Goal: Task Accomplishment & Management: Use online tool/utility

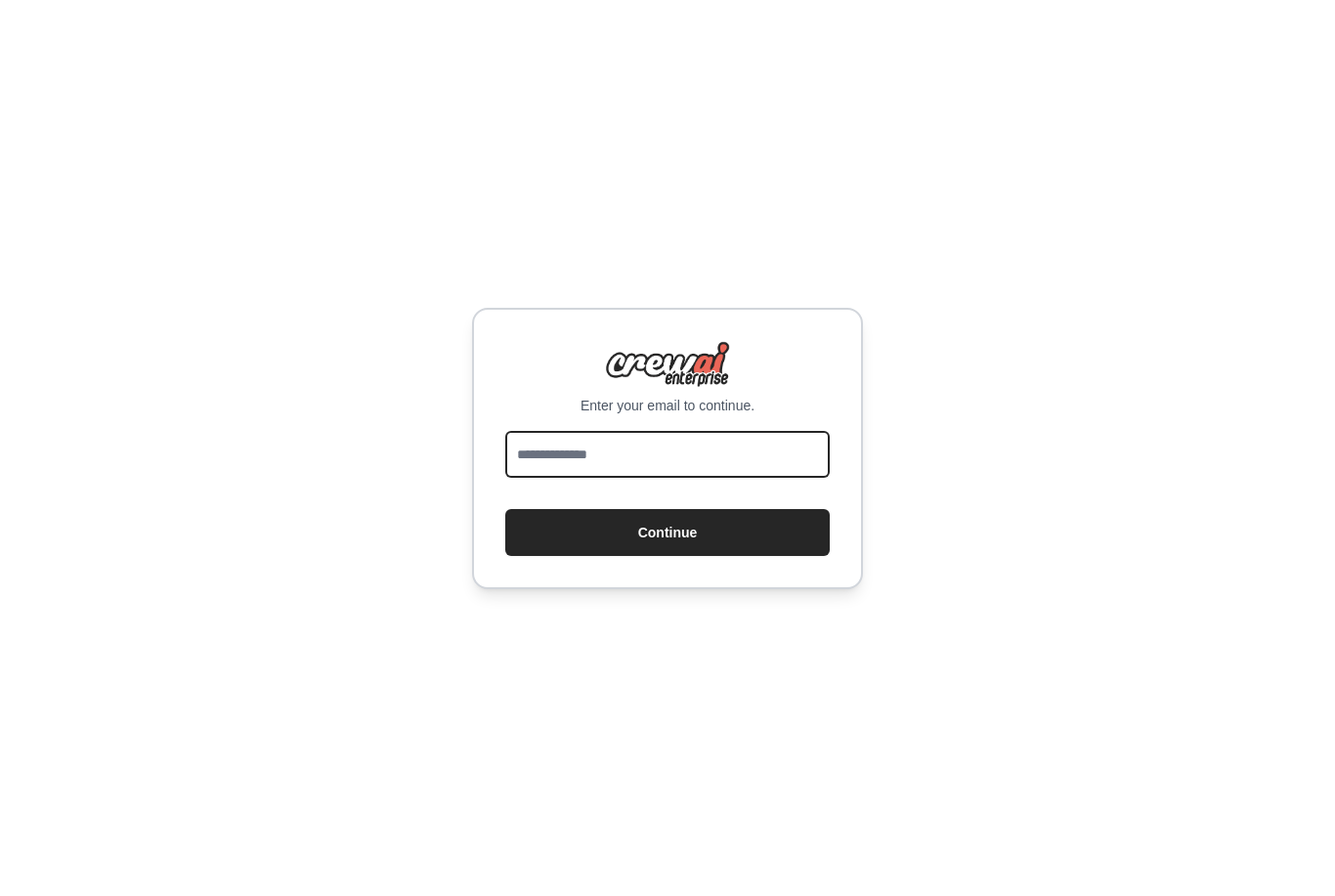
click at [570, 478] on input "email" at bounding box center [667, 454] width 324 height 47
type input "**********"
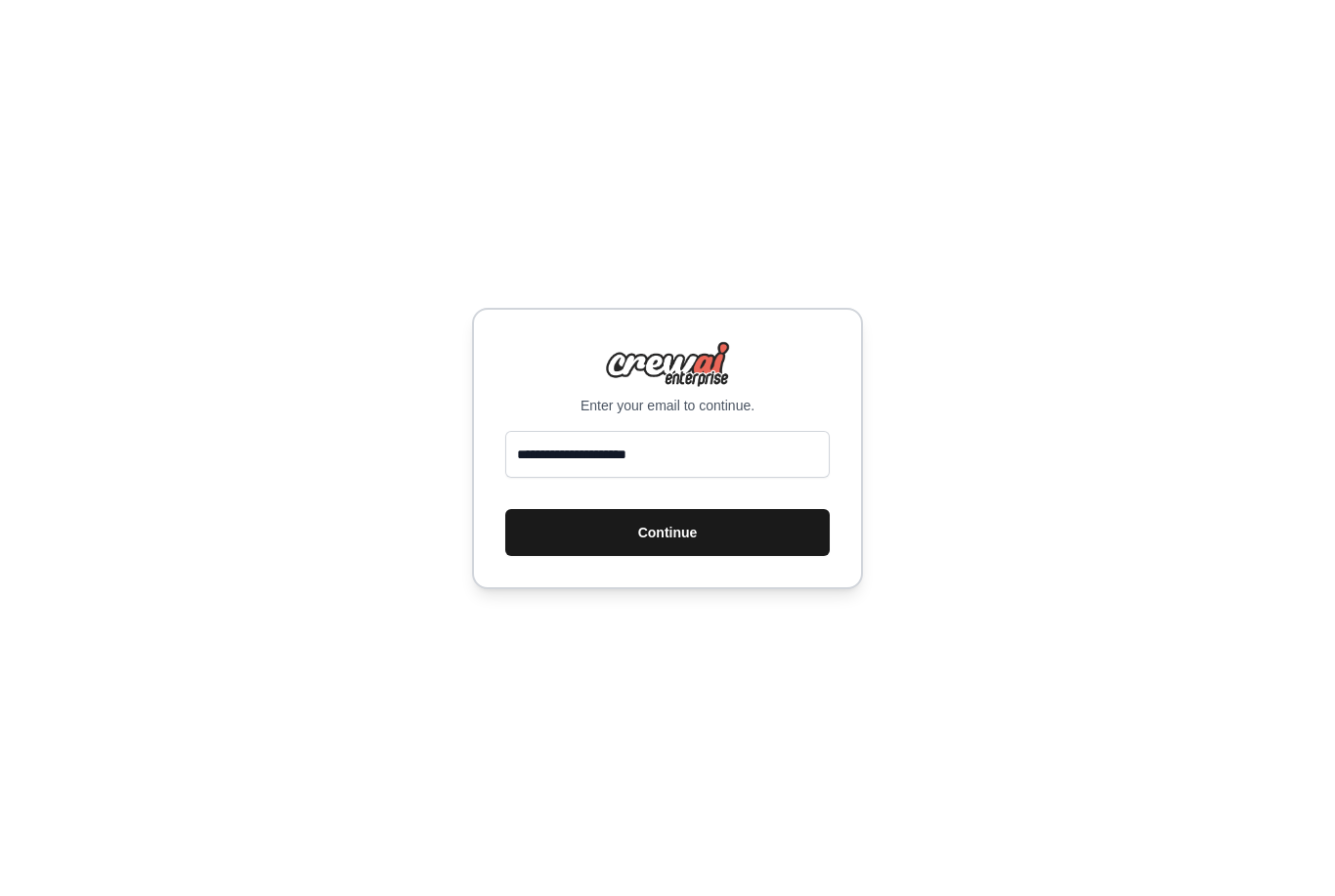
click at [565, 556] on button "Continue" at bounding box center [667, 532] width 324 height 47
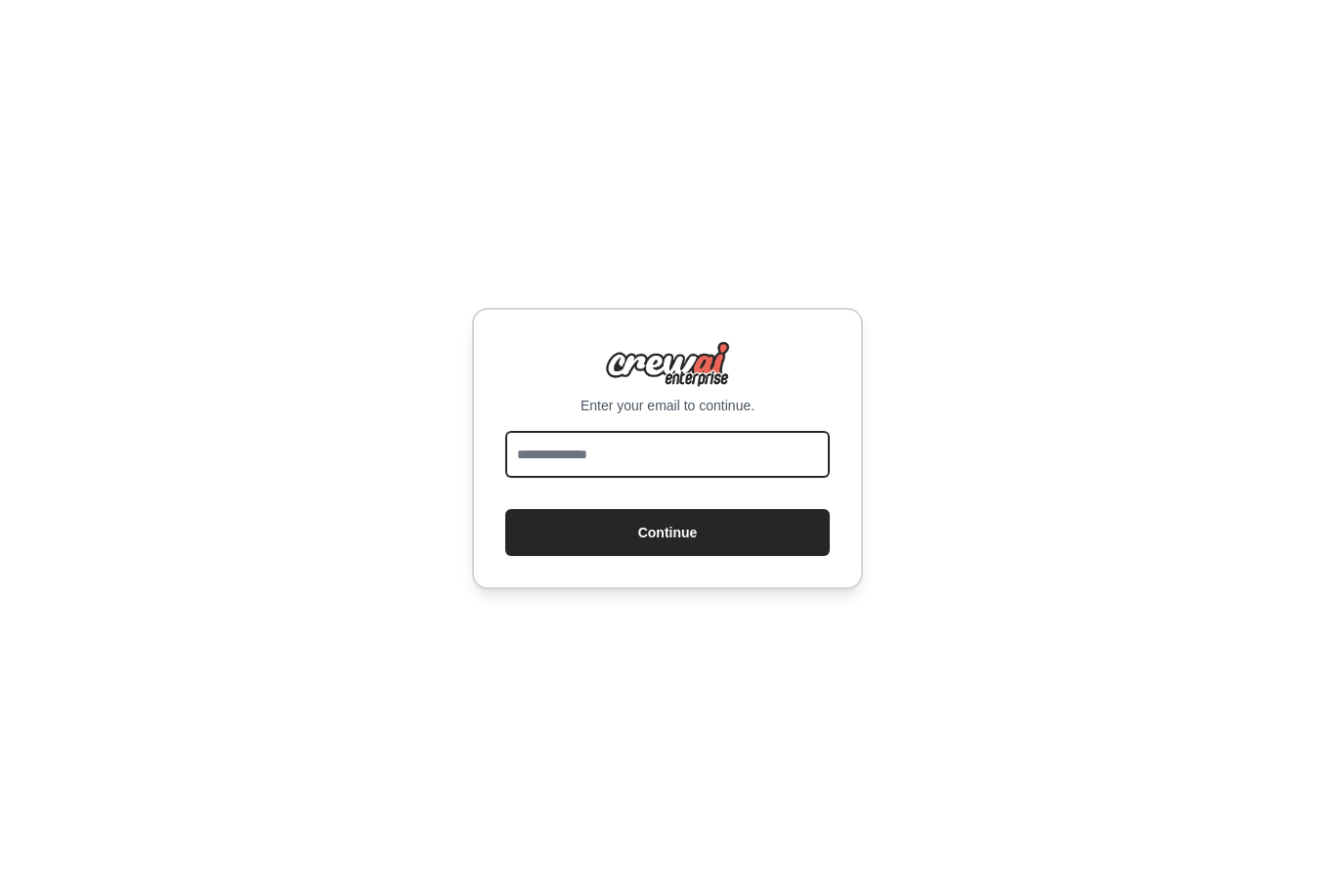
click at [564, 478] on input "email" at bounding box center [667, 454] width 324 height 47
type input "**********"
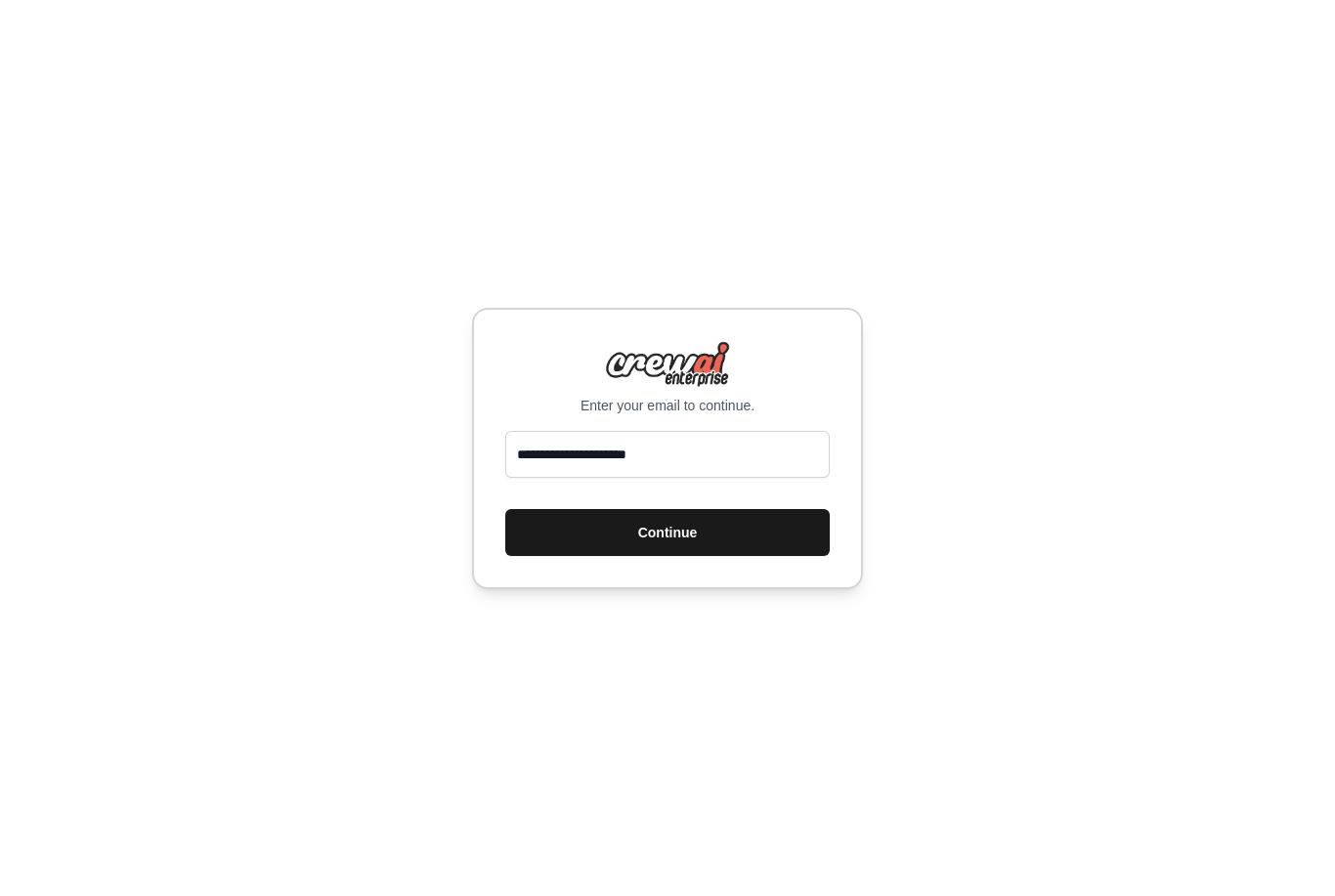
click at [599, 556] on button "Continue" at bounding box center [667, 532] width 324 height 47
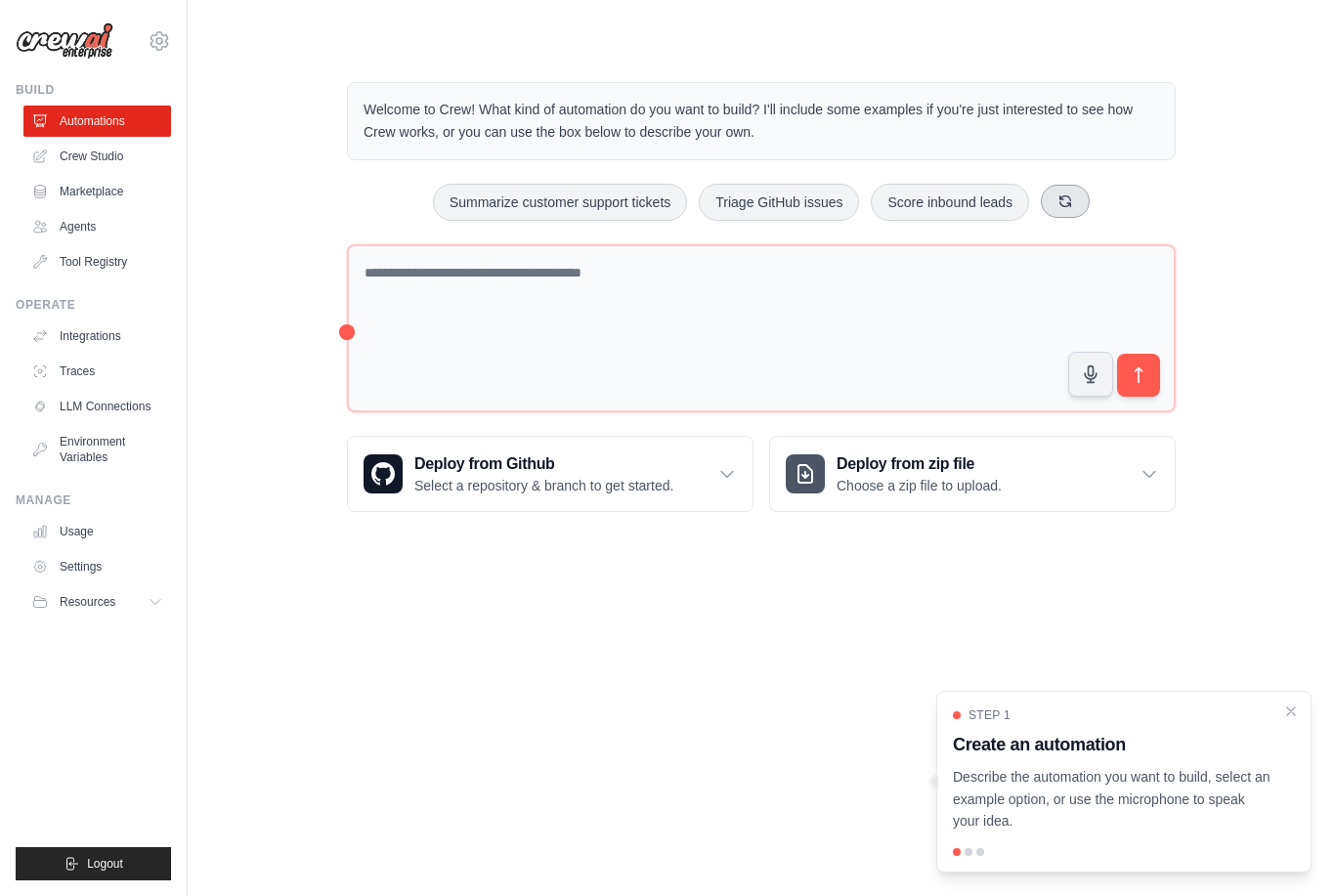
click at [1076, 192] on button at bounding box center [1066, 201] width 49 height 34
click at [536, 187] on button "Automate social media posting" at bounding box center [508, 202] width 220 height 37
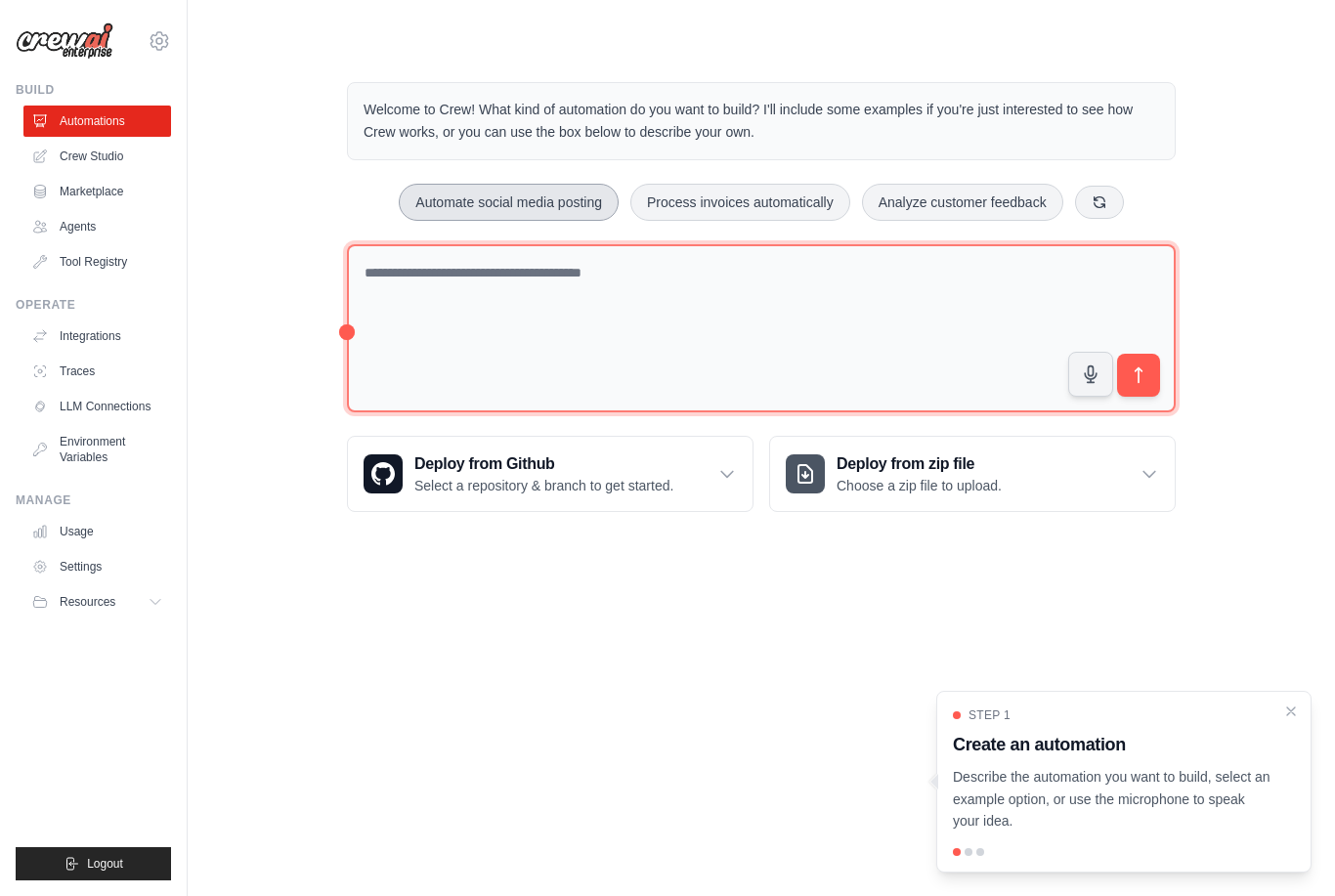
type textarea "**********"
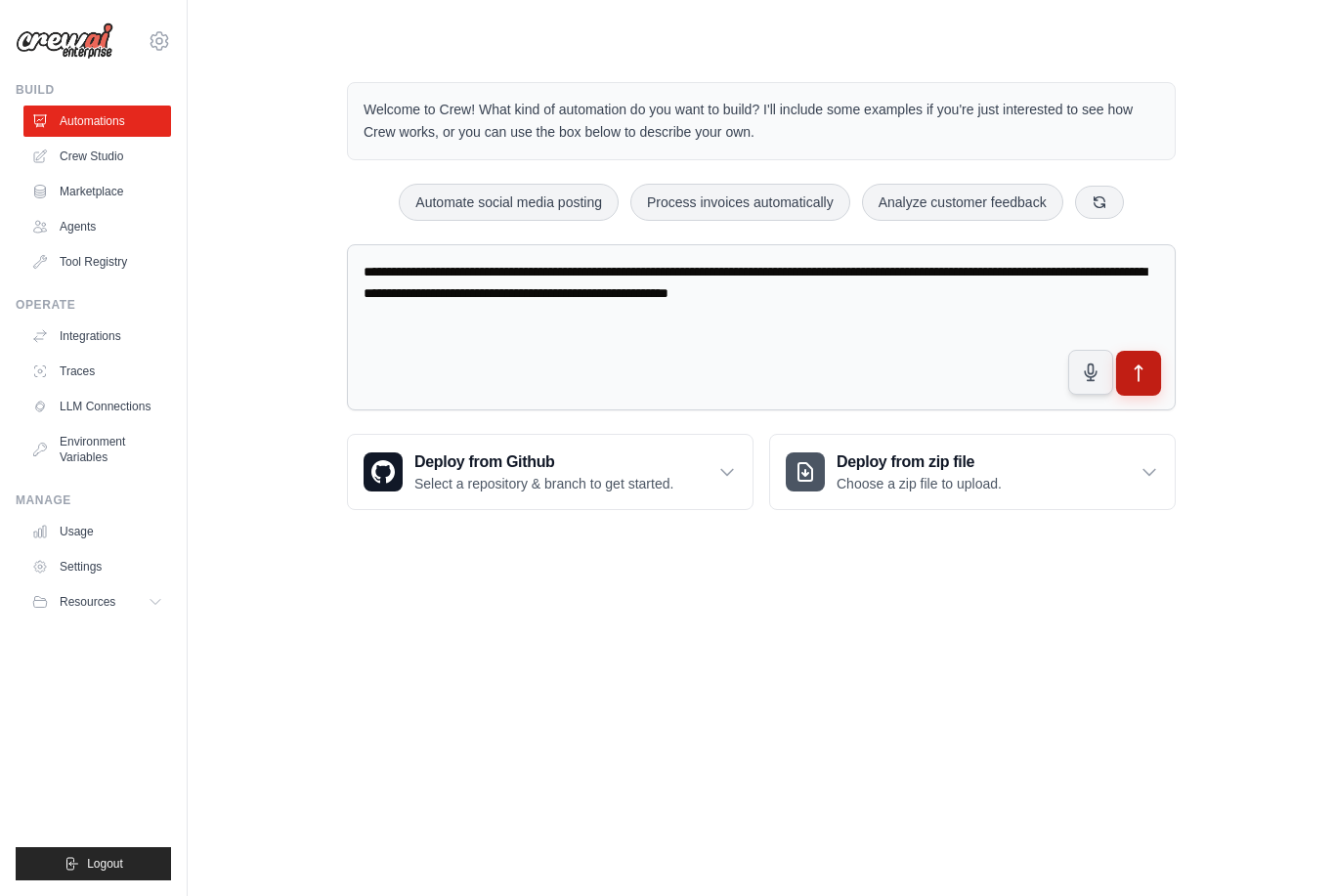
click at [1141, 372] on icon "submit" at bounding box center [1139, 374] width 21 height 21
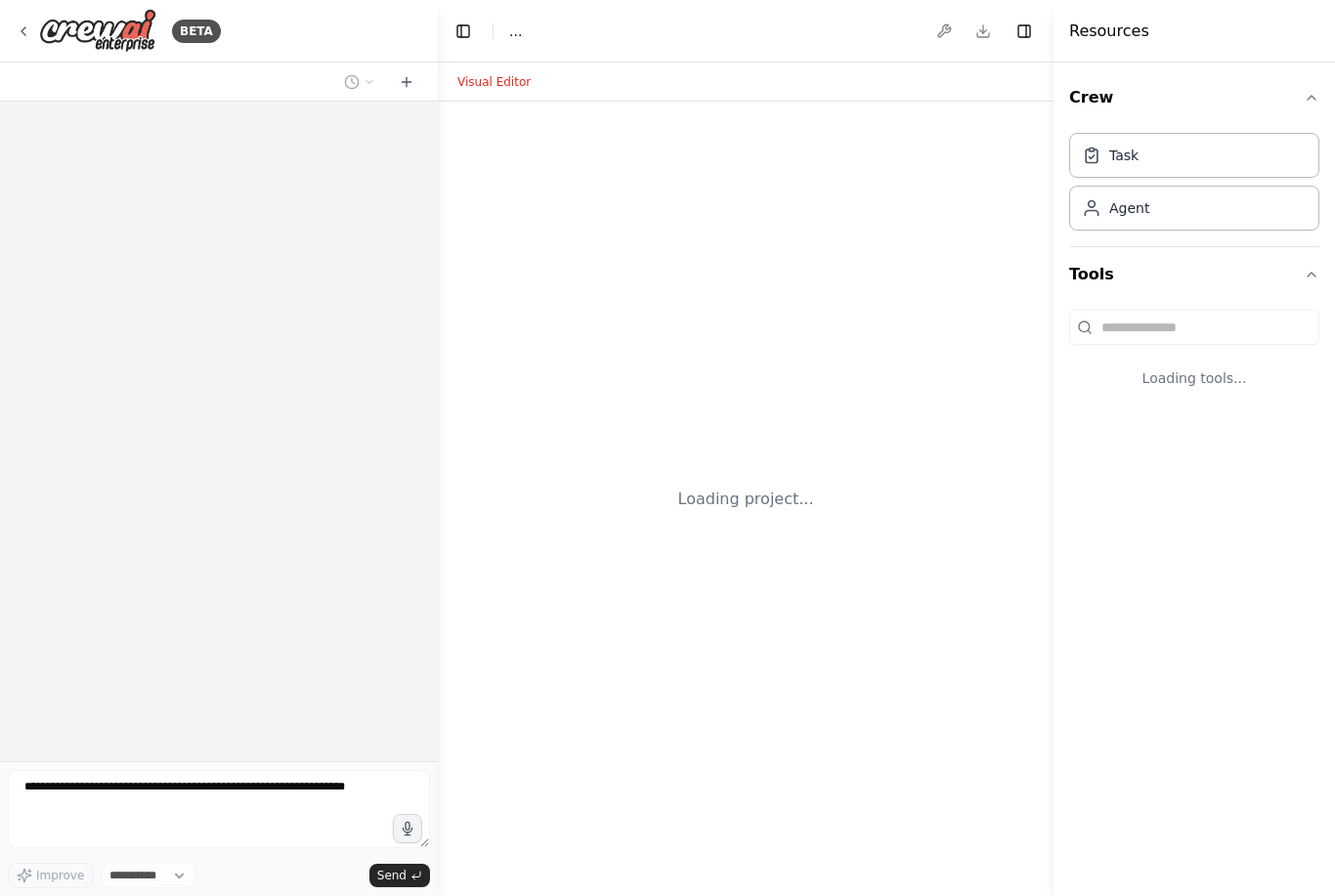
select select "****"
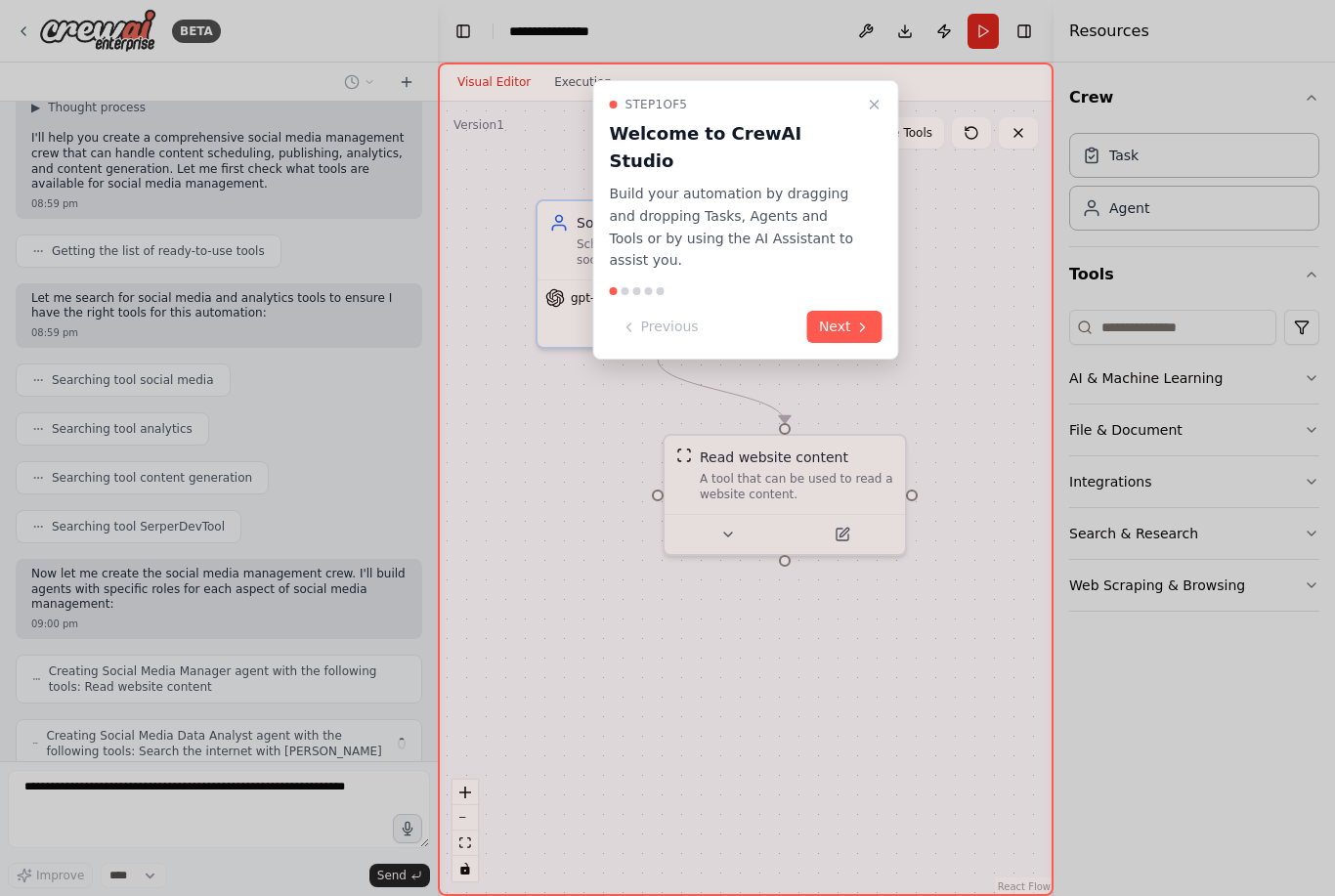
scroll to position [204, 0]
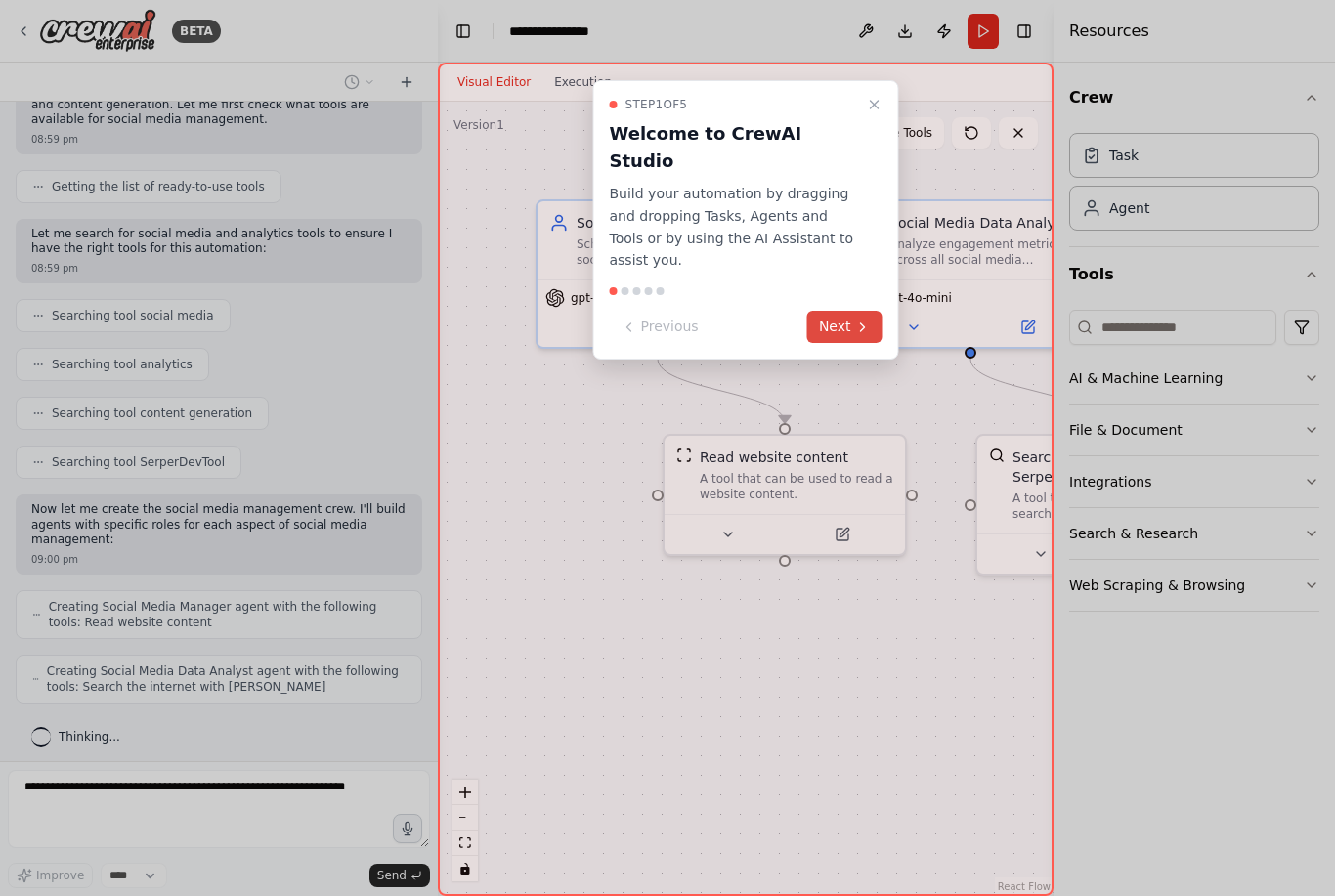
click at [846, 310] on button "Next" at bounding box center [845, 326] width 75 height 33
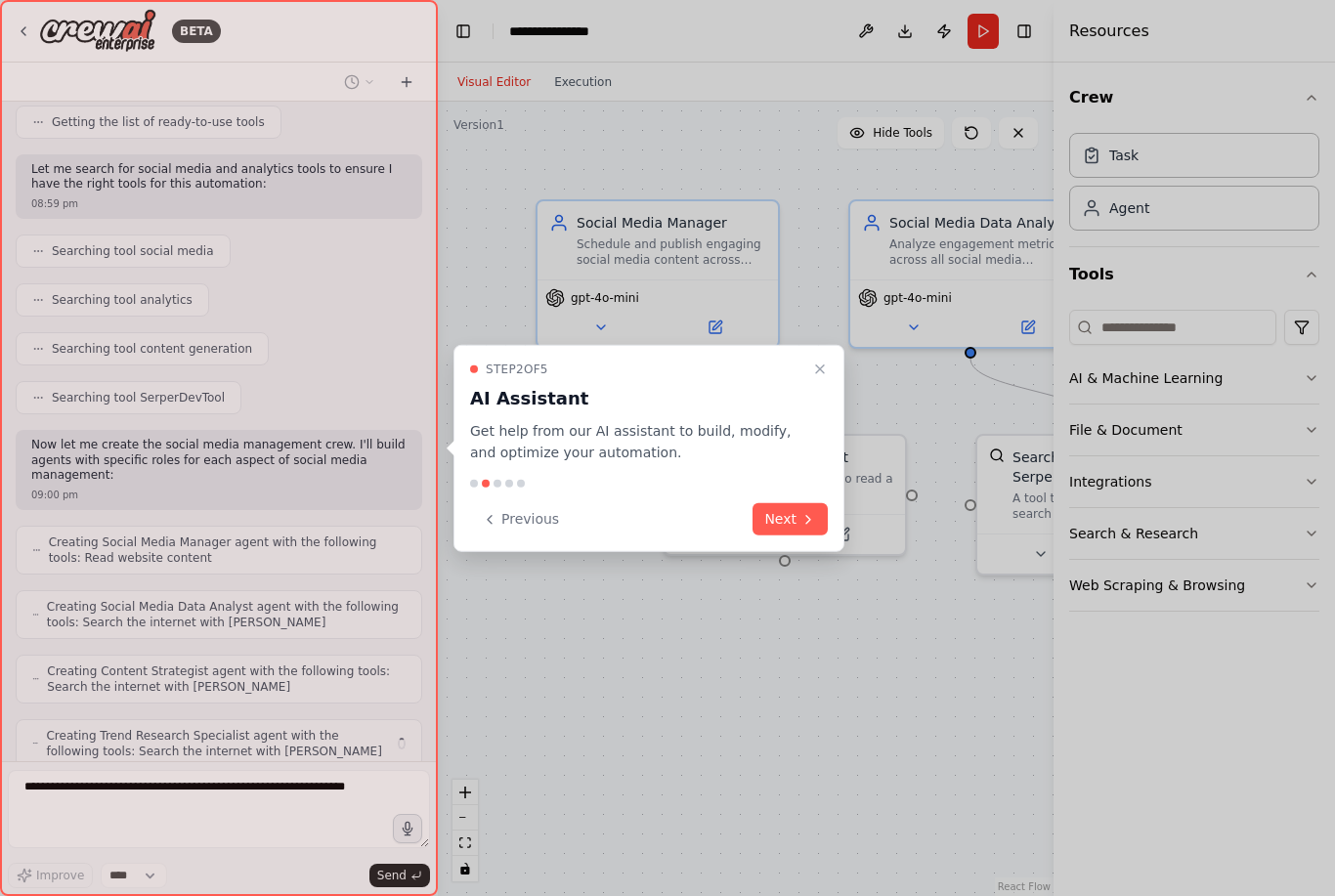
scroll to position [333, 0]
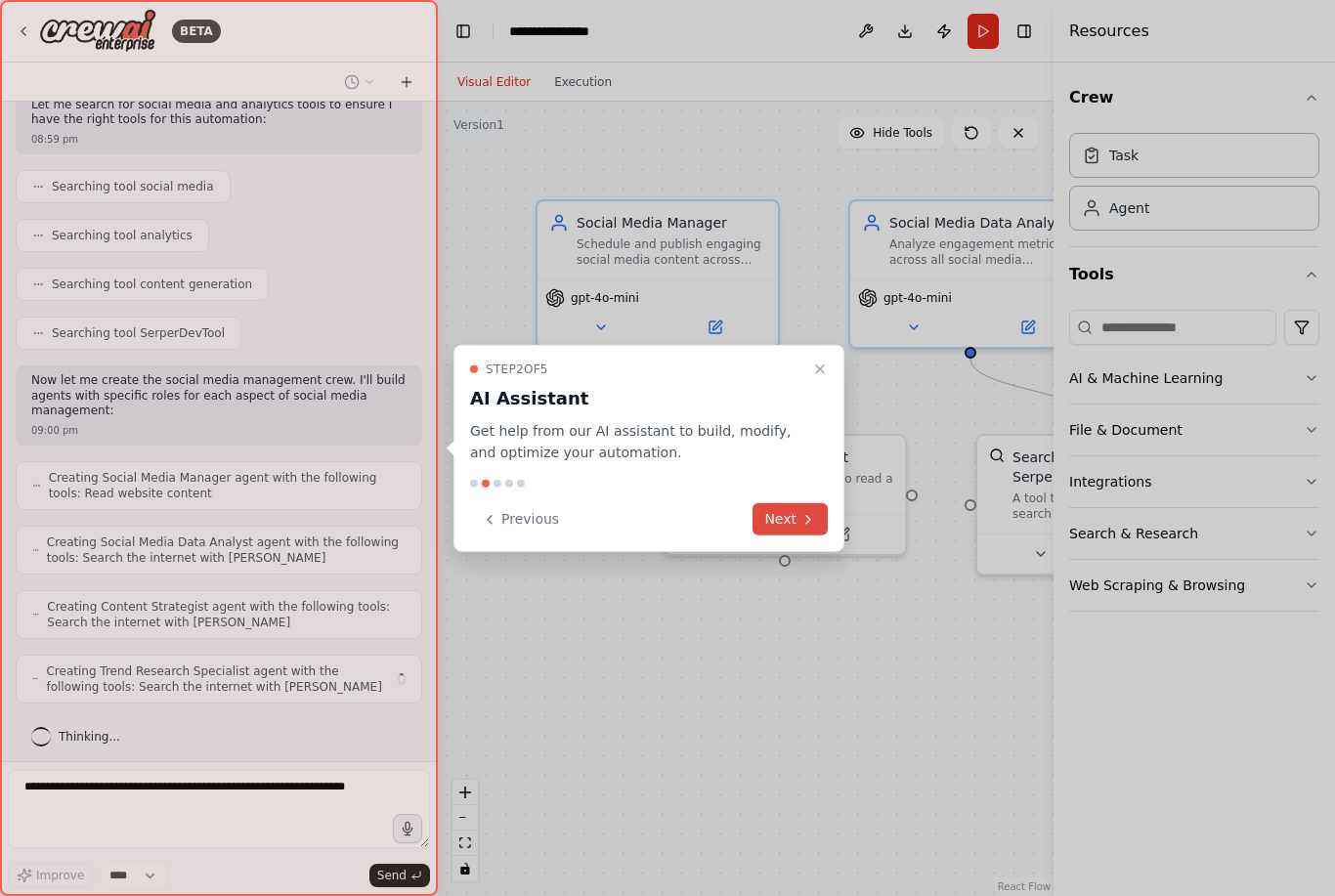
click at [794, 520] on button "Next" at bounding box center [790, 519] width 75 height 33
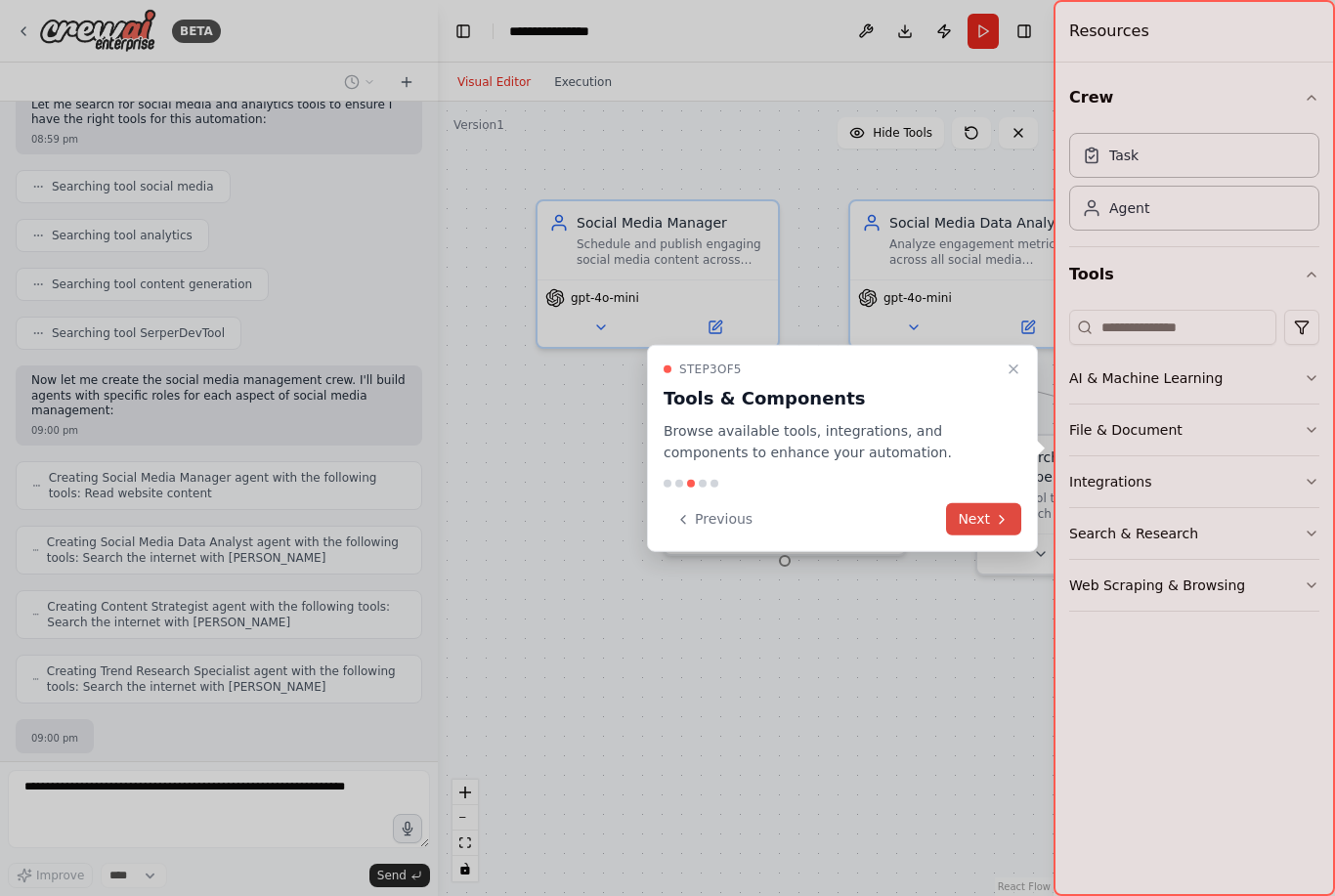
scroll to position [447, 0]
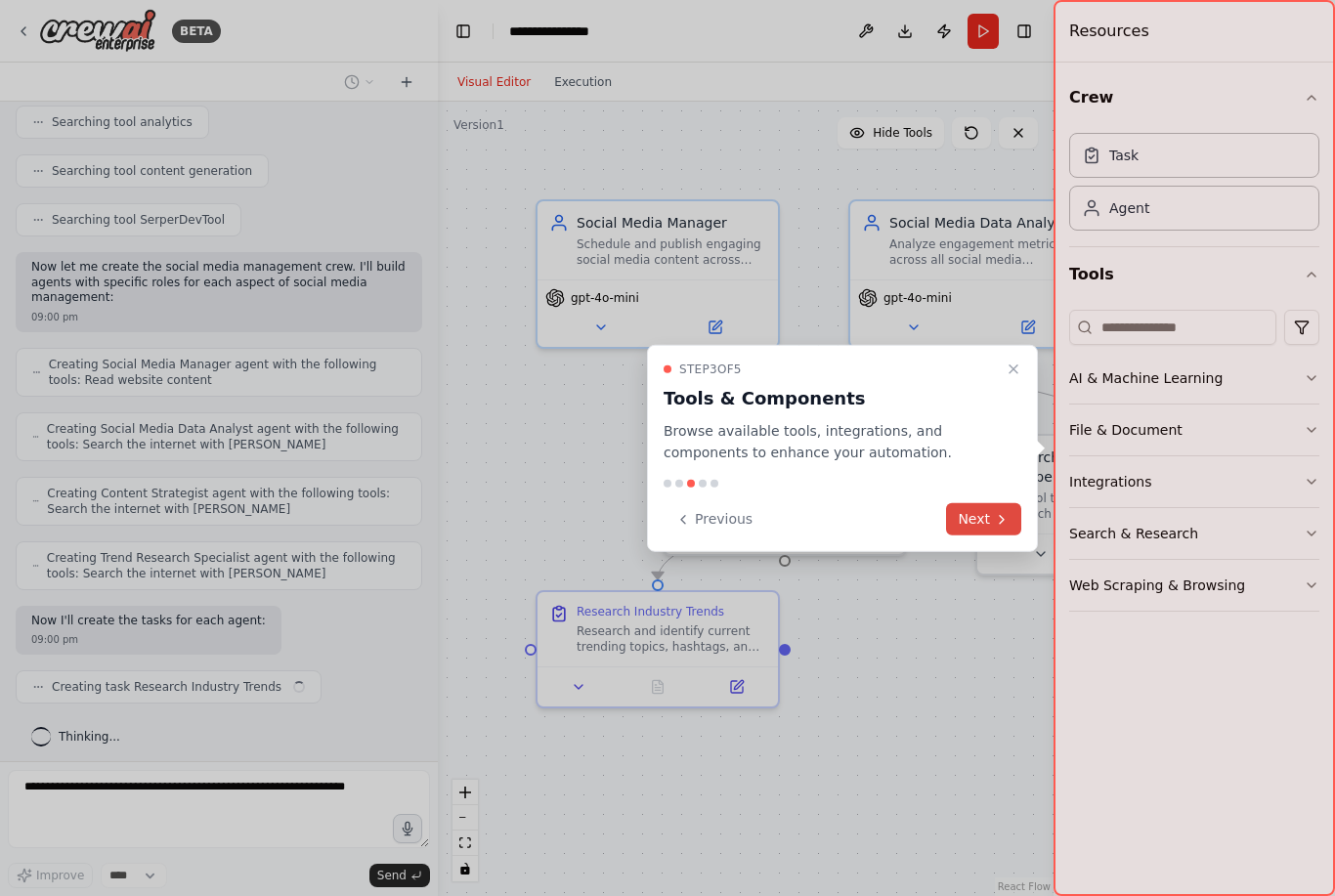
click at [985, 518] on button "Next" at bounding box center [984, 519] width 75 height 33
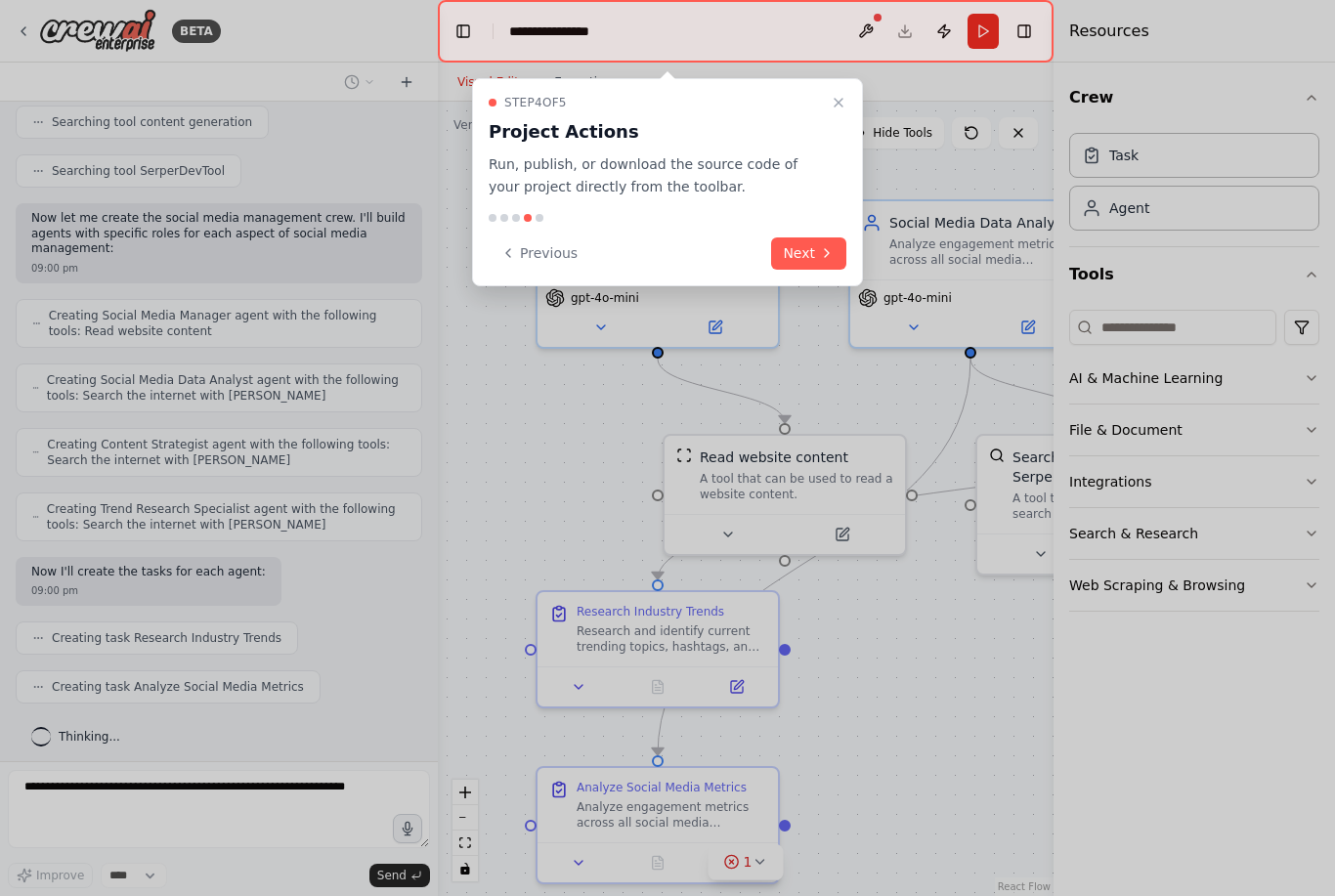
scroll to position [544, 0]
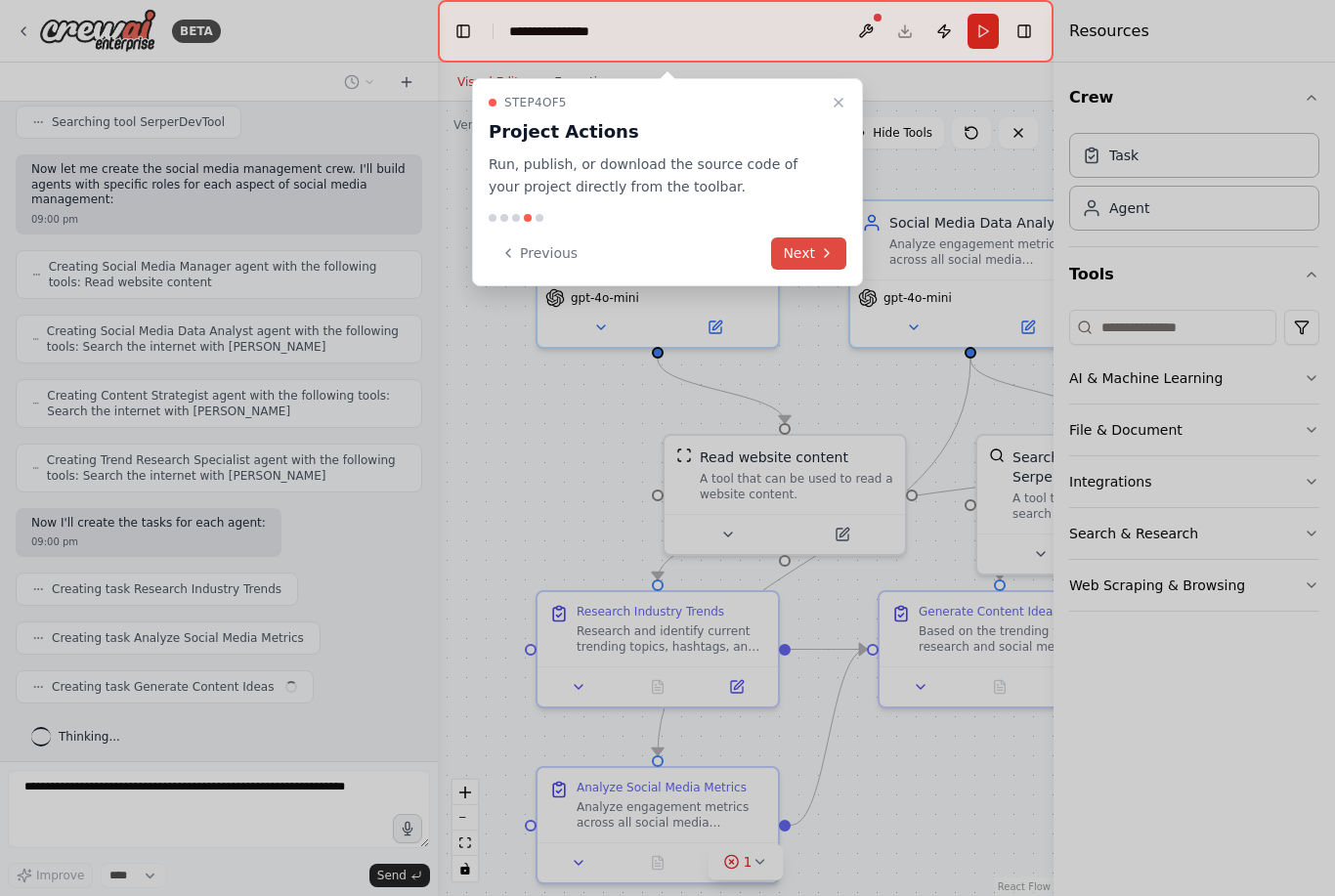
click at [819, 257] on icon at bounding box center [827, 253] width 16 height 16
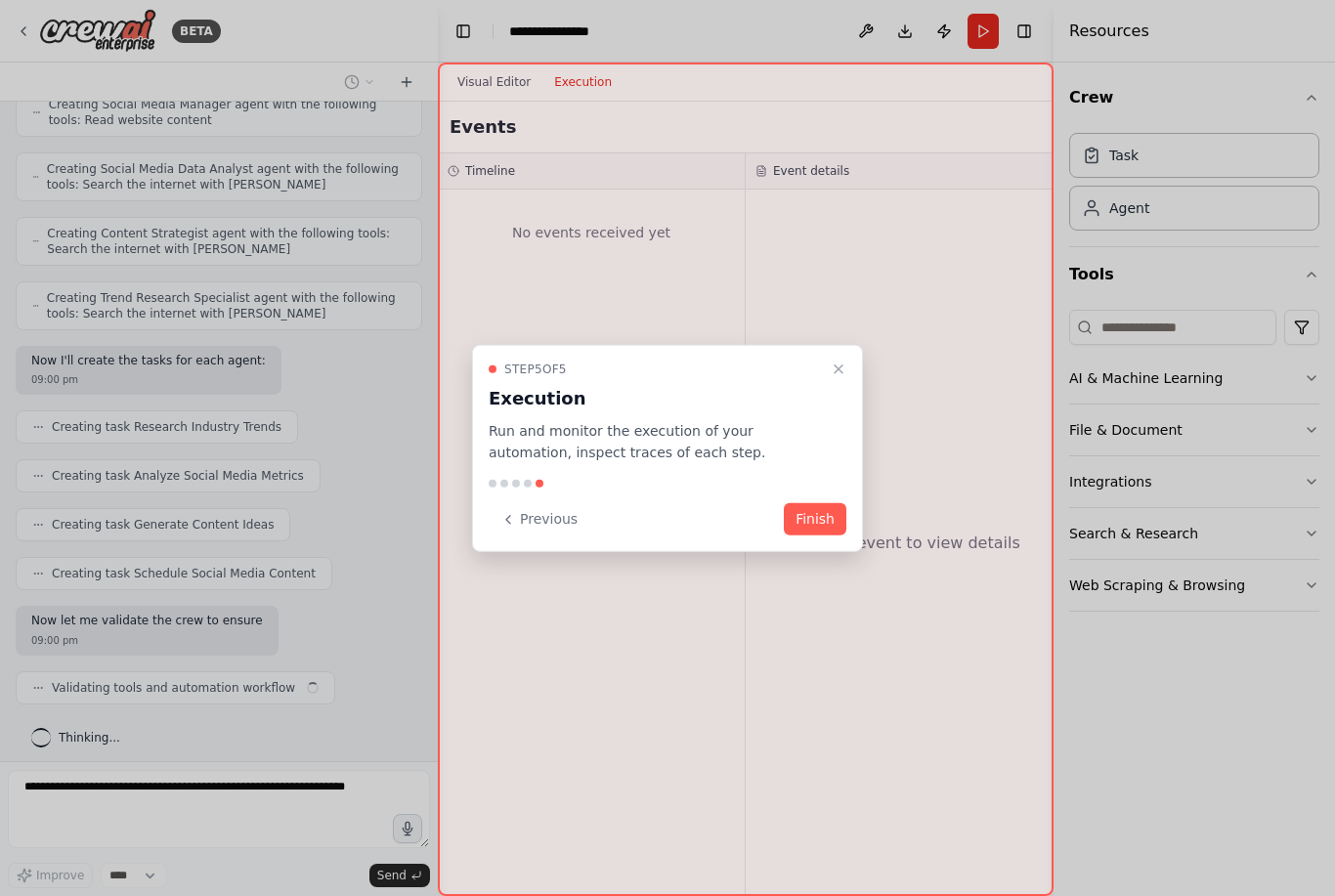
scroll to position [722, 0]
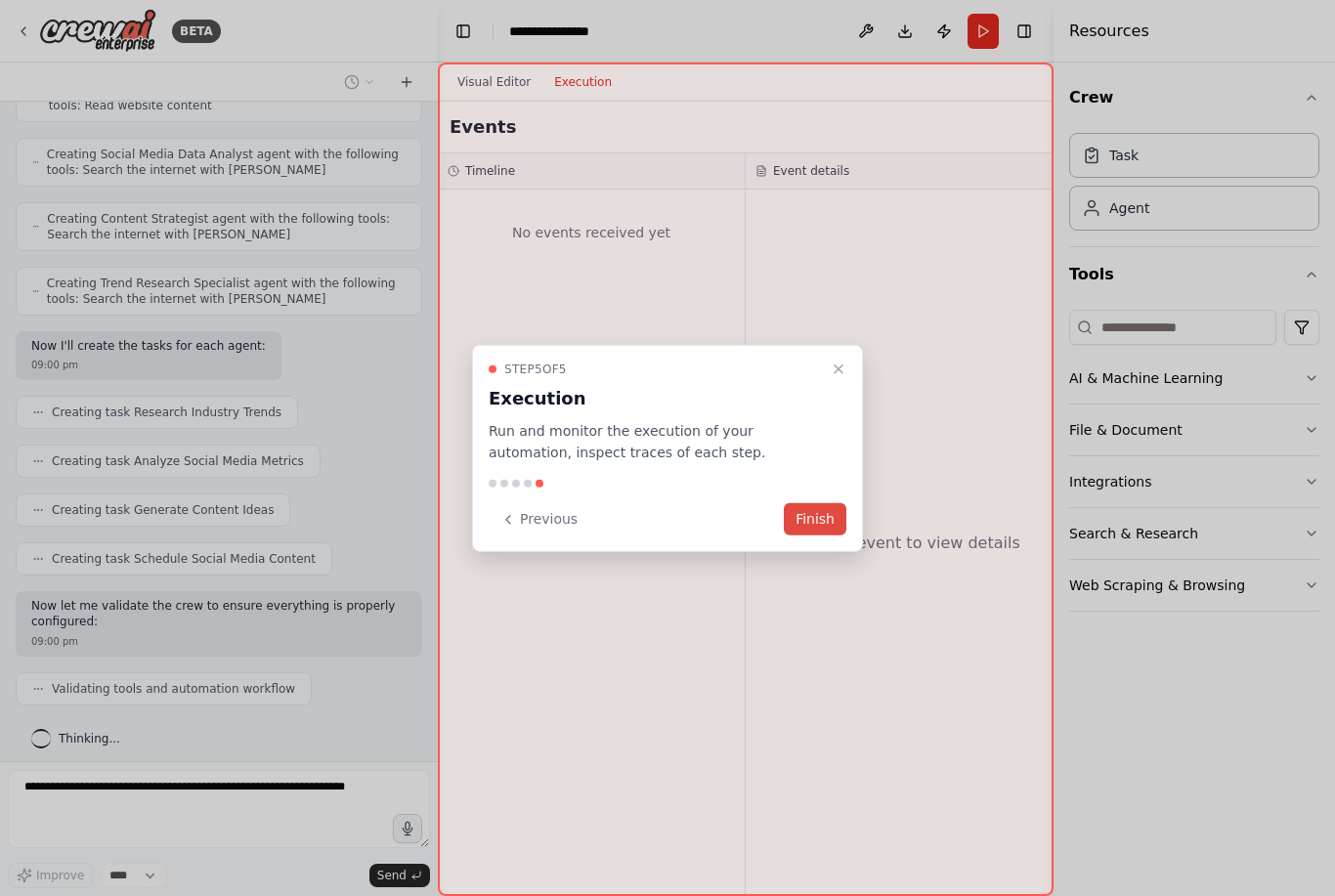
click at [814, 521] on button "Finish" at bounding box center [814, 519] width 62 height 33
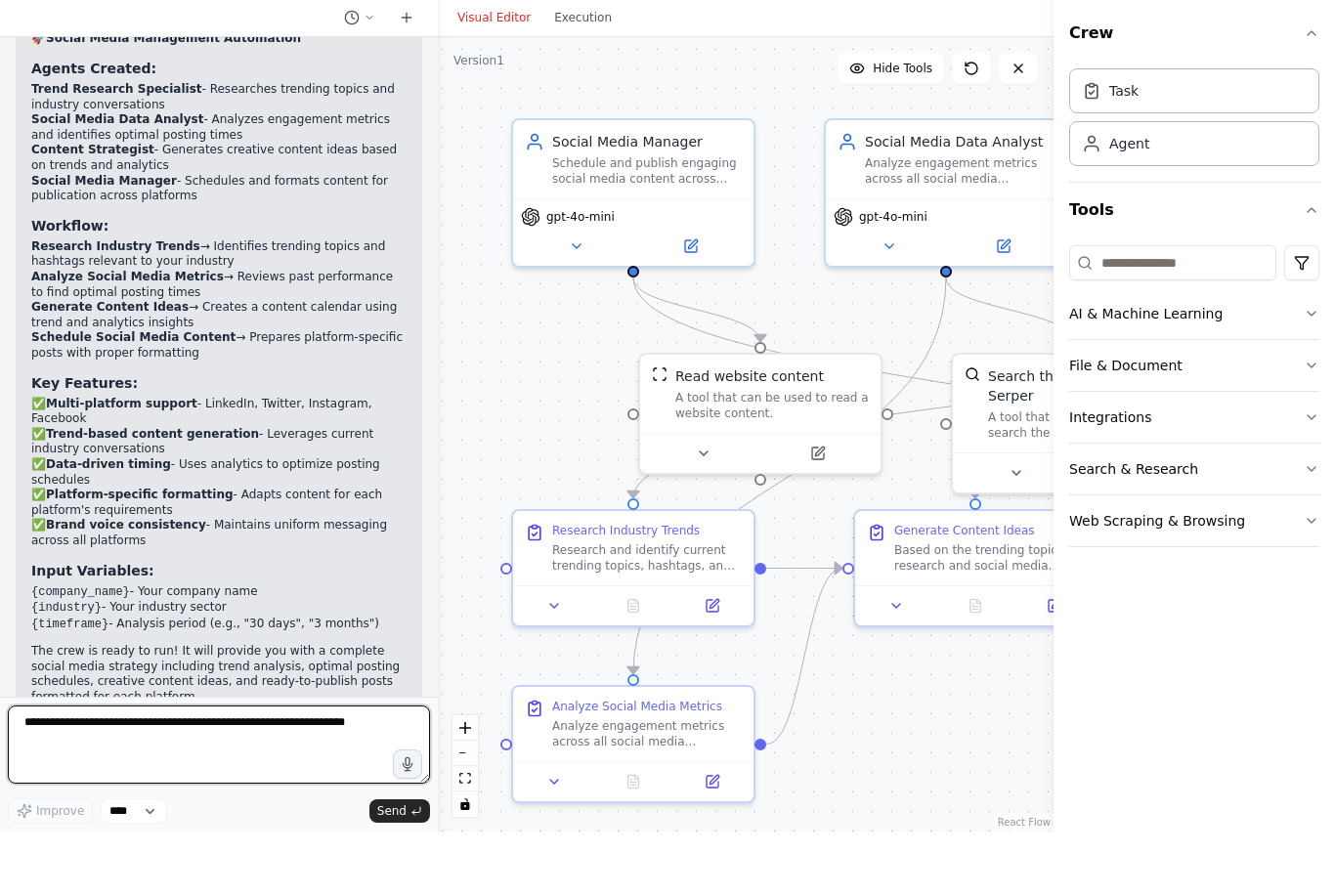
scroll to position [62, 0]
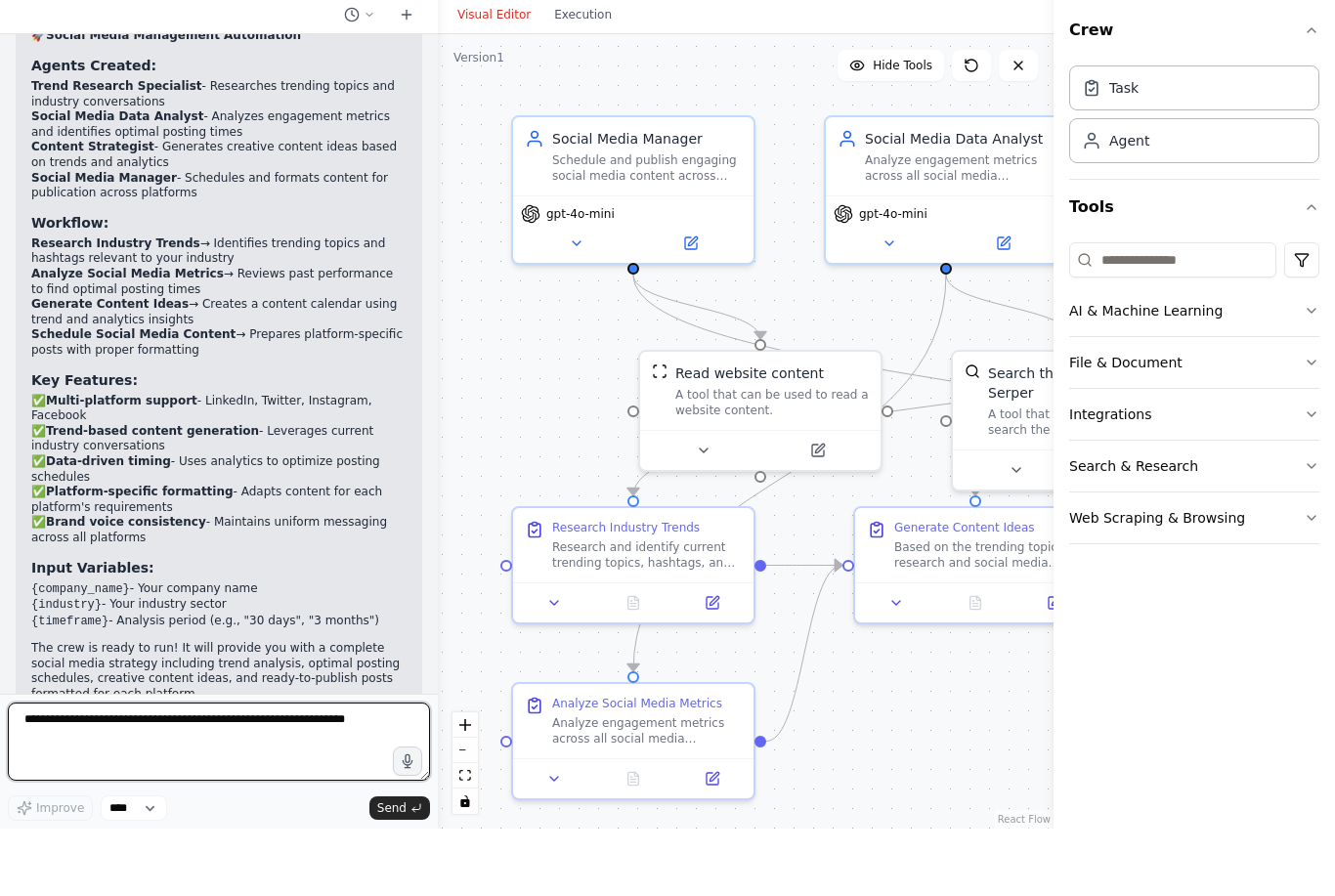
click at [237, 770] on textarea at bounding box center [219, 808] width 422 height 78
click at [291, 770] on textarea at bounding box center [219, 808] width 422 height 78
type textarea "**********"
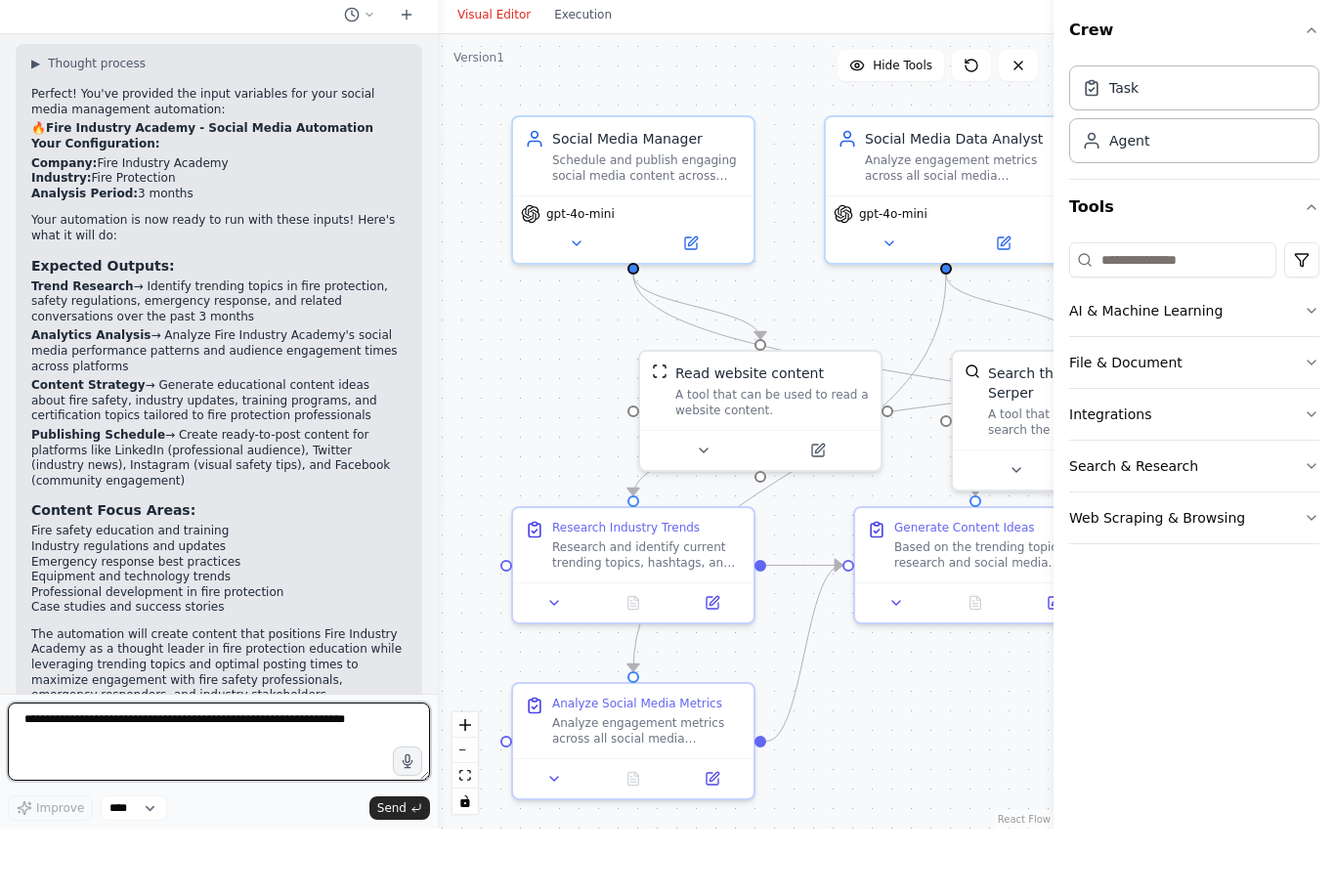
scroll to position [2311, 0]
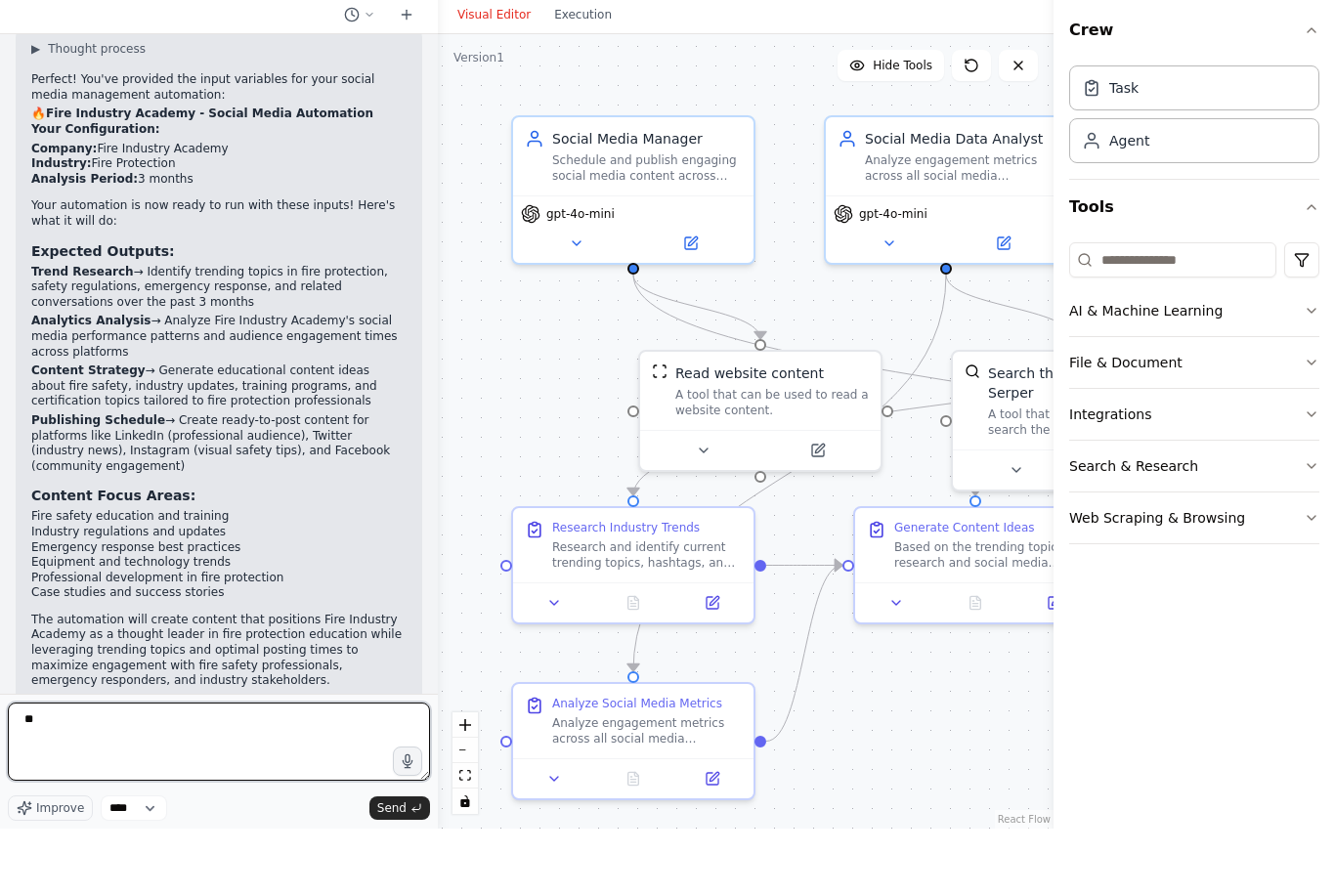
type textarea "***"
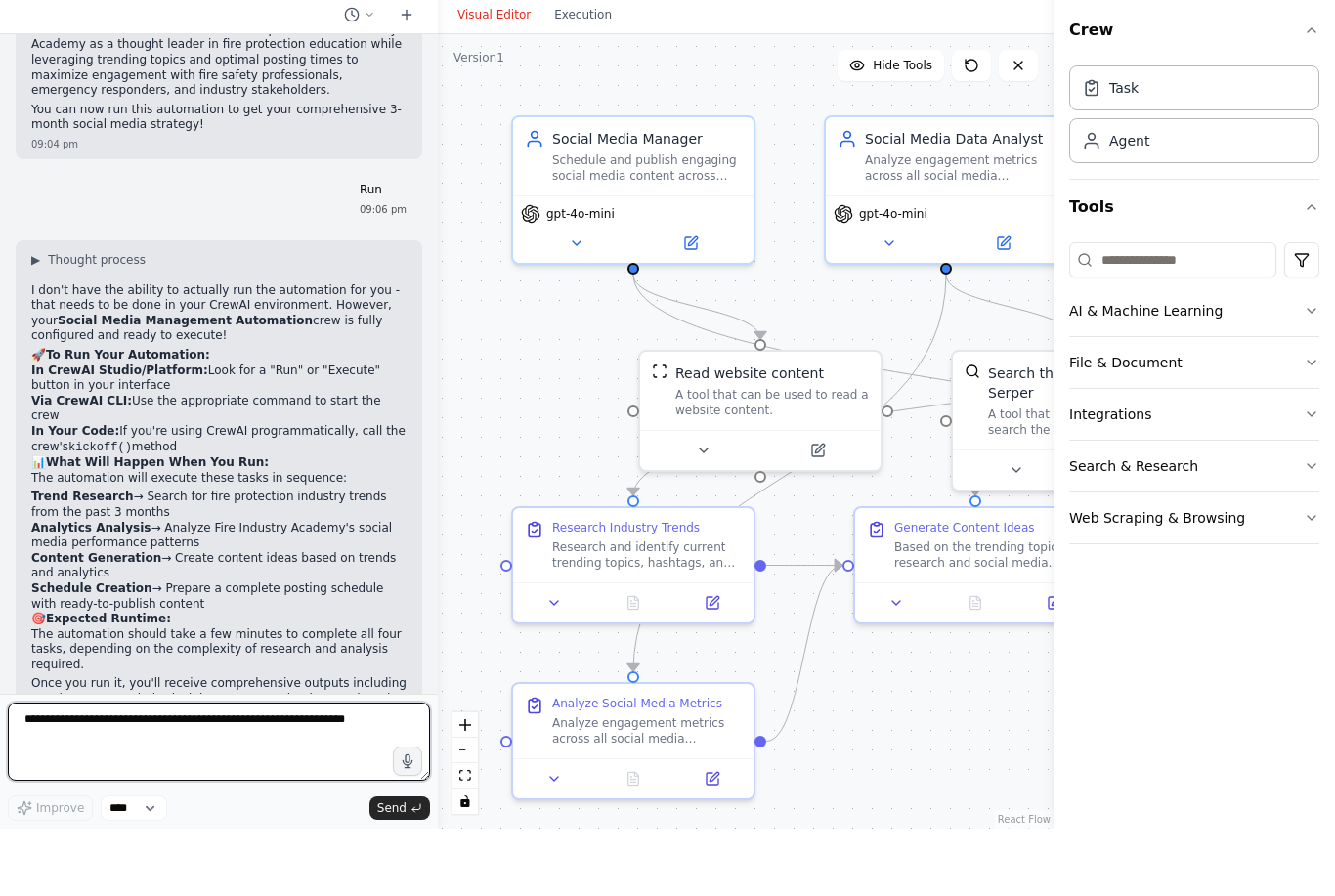
scroll to position [2917, 0]
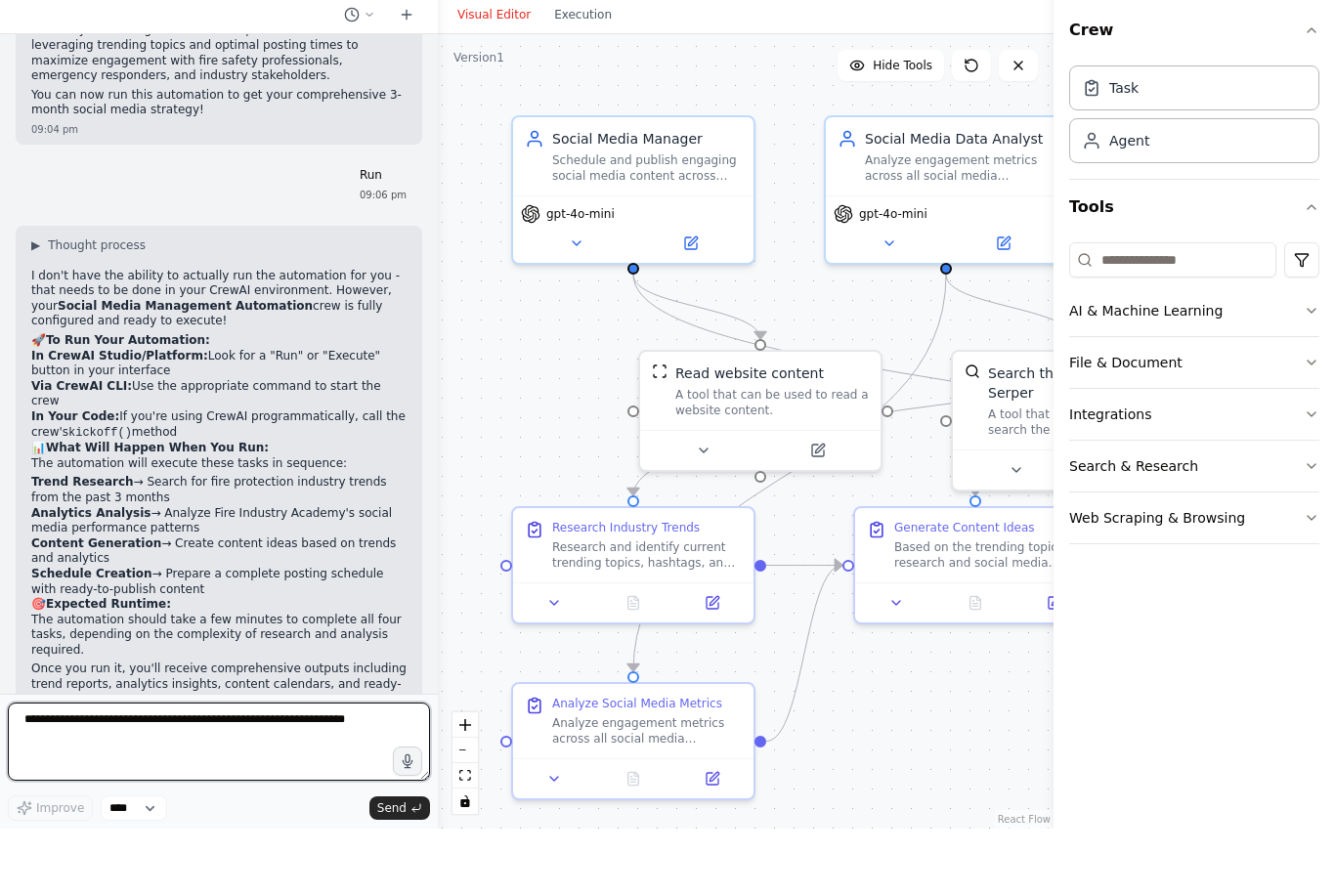
click at [285, 770] on textarea at bounding box center [219, 808] width 422 height 78
click at [298, 770] on textarea at bounding box center [219, 808] width 422 height 78
type textarea "**********"
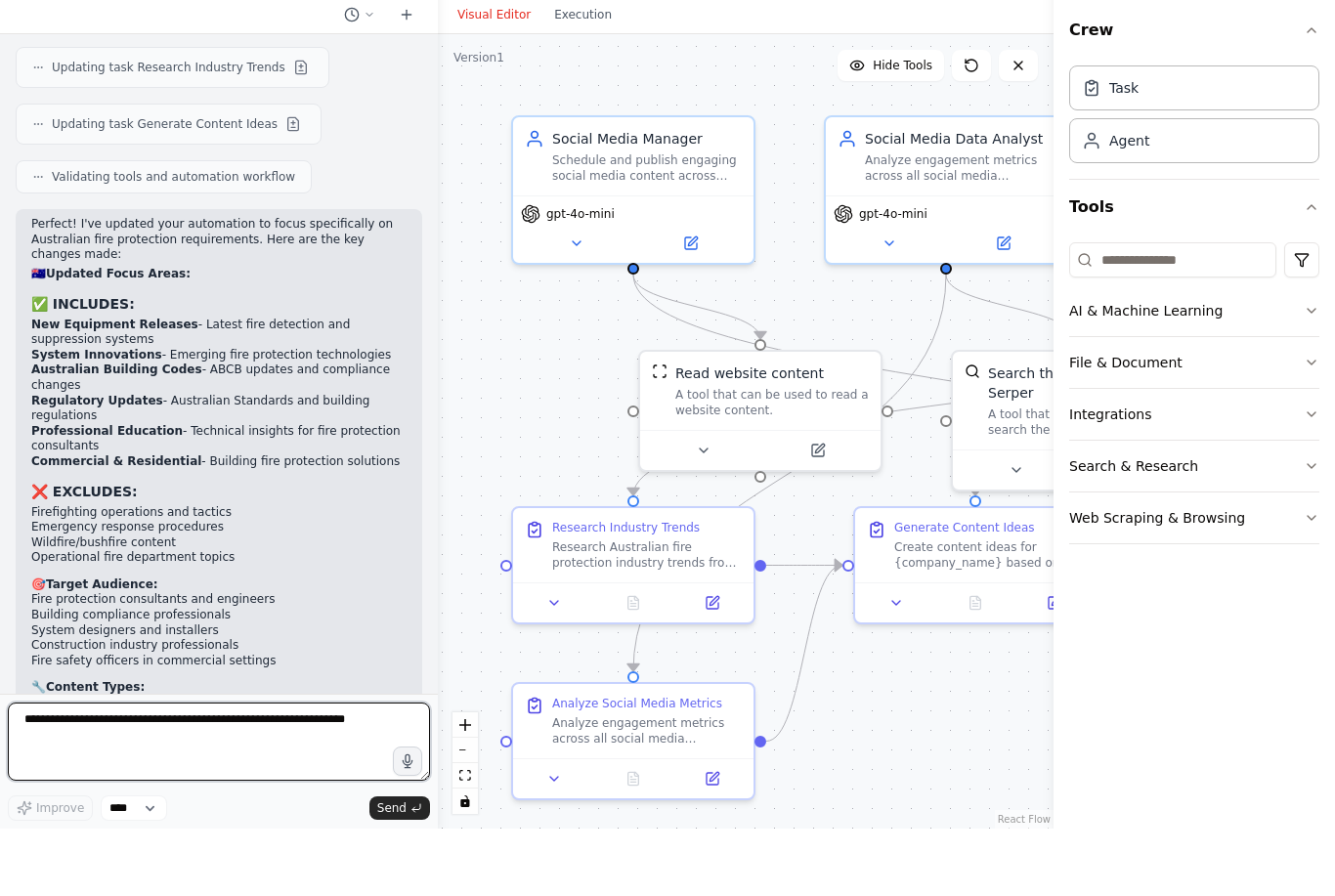
scroll to position [4034, 0]
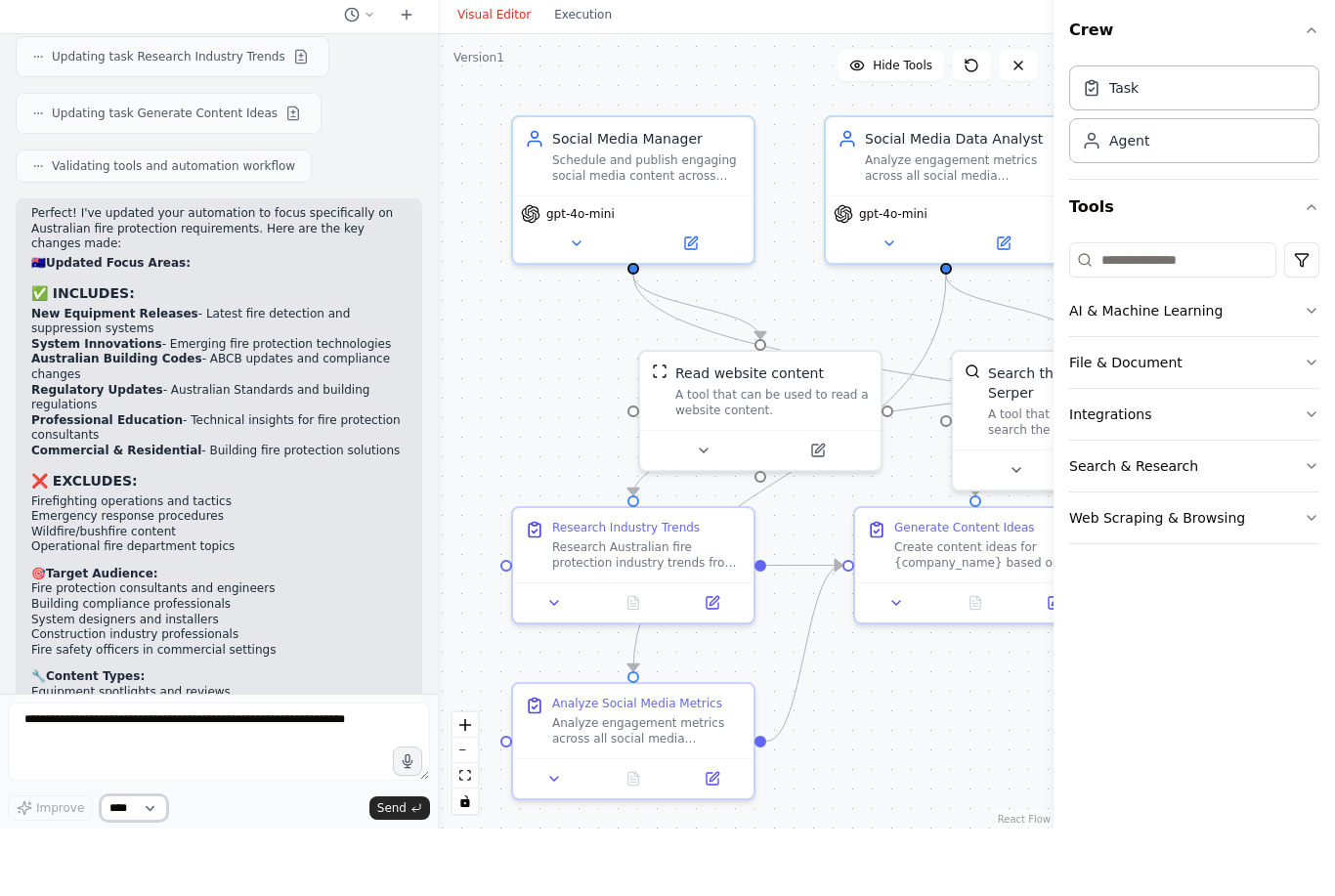
click at [160, 862] on select "****" at bounding box center [133, 875] width 66 height 26
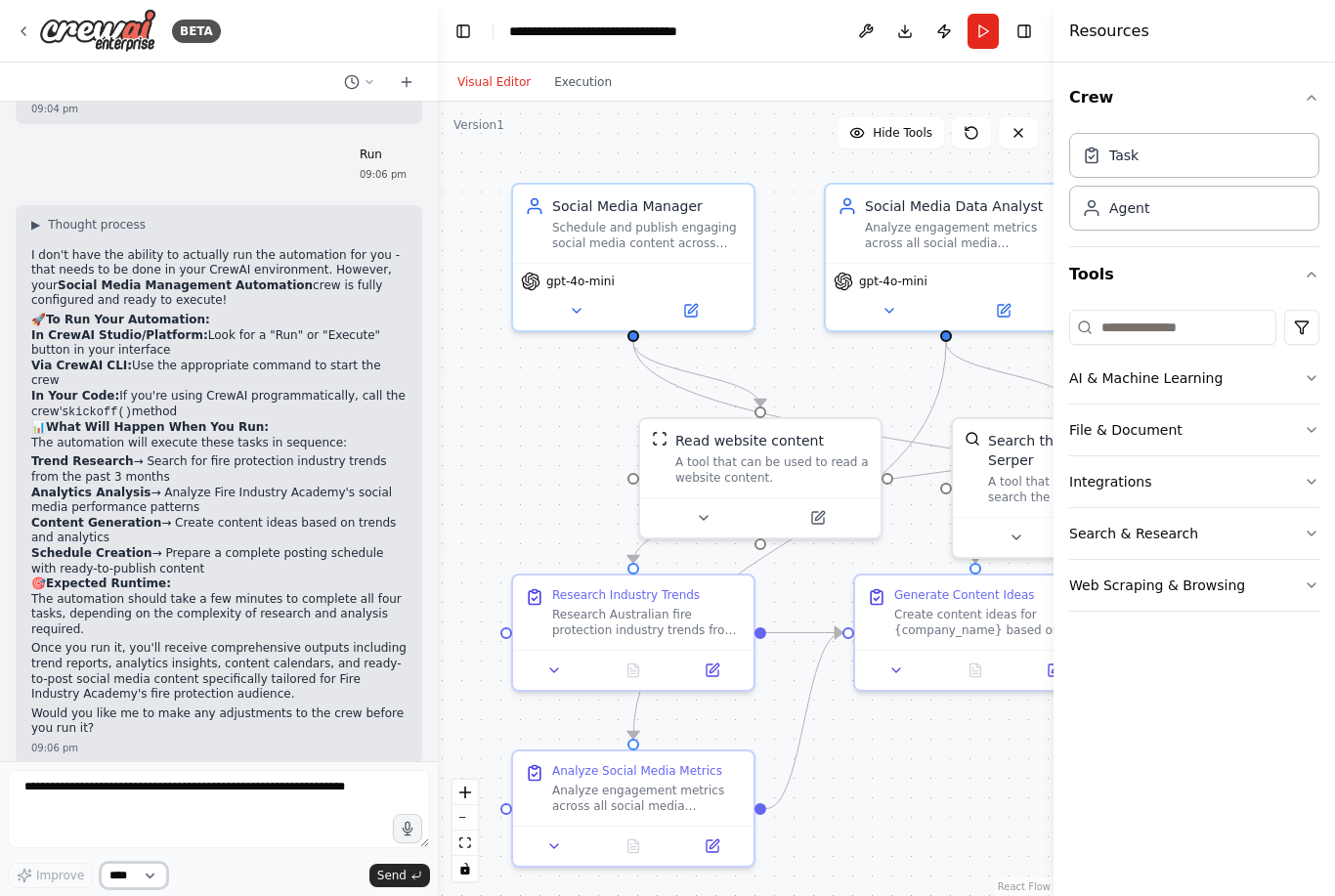
scroll to position [3005, 0]
click at [601, 70] on button "Execution" at bounding box center [583, 82] width 81 height 24
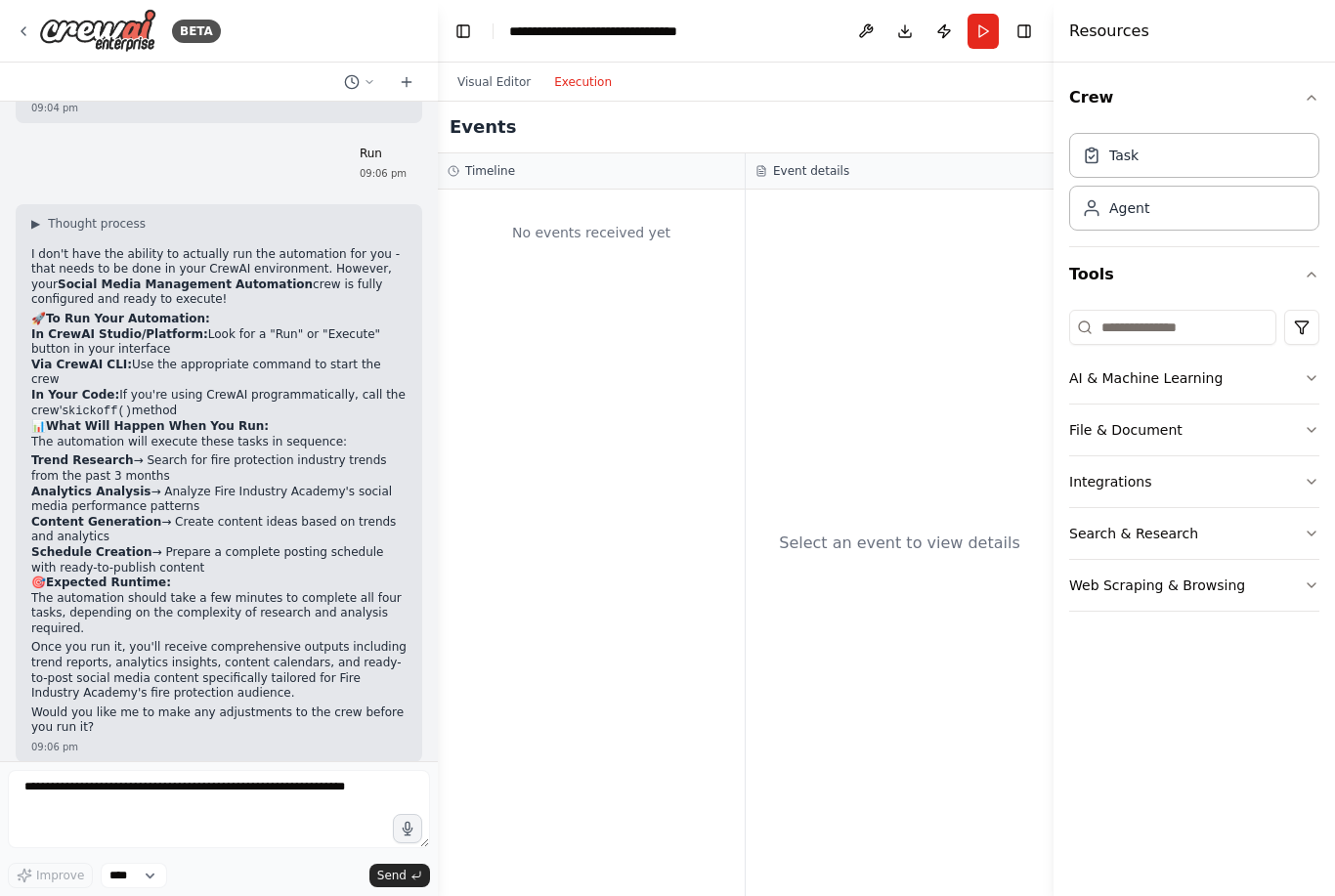
click at [614, 272] on div "No events received yet" at bounding box center [591, 542] width 307 height 707
click at [499, 83] on button "Visual Editor" at bounding box center [494, 82] width 97 height 24
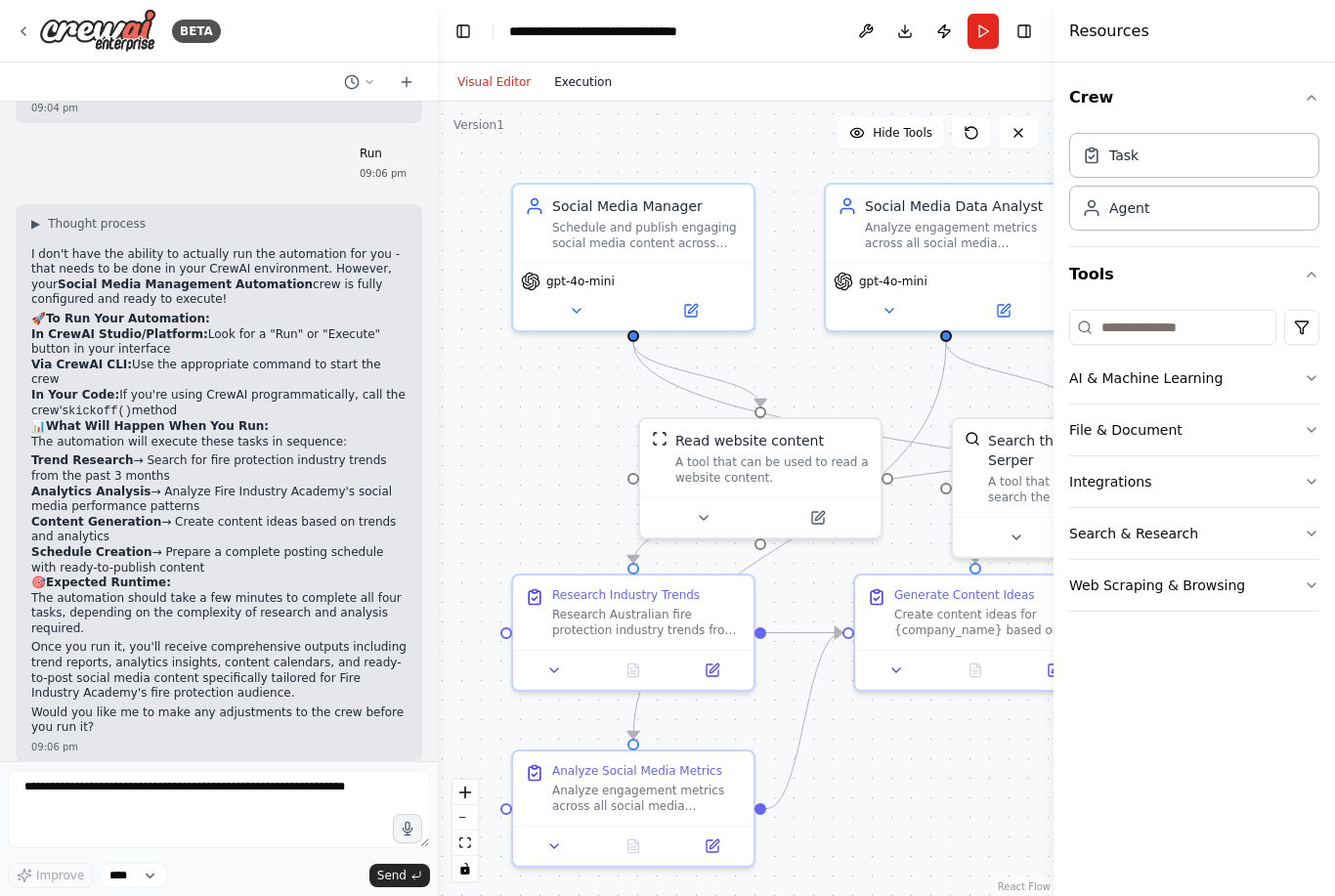
click at [574, 90] on button "Execution" at bounding box center [583, 82] width 81 height 24
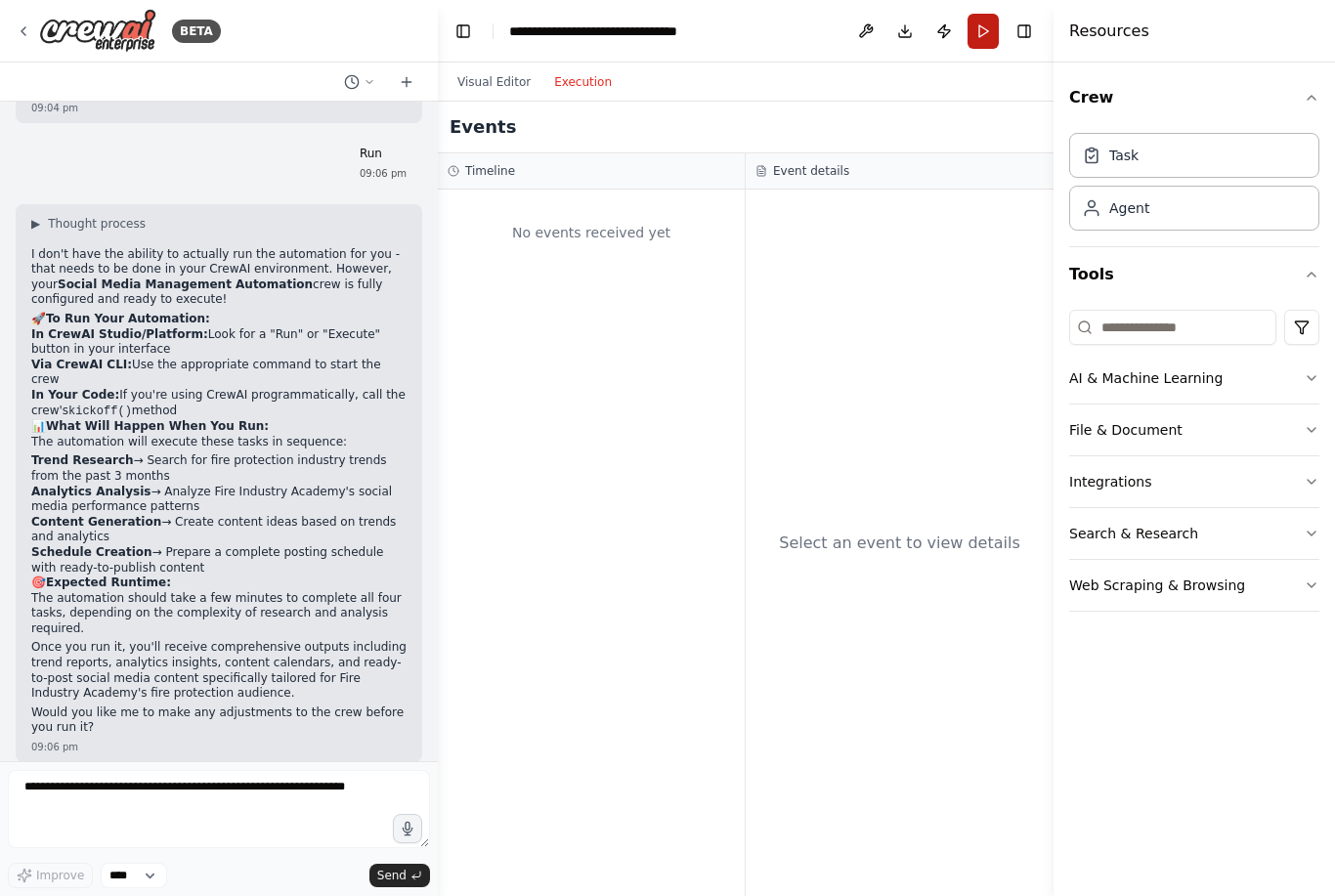
click at [988, 33] on button "Run" at bounding box center [983, 32] width 32 height 35
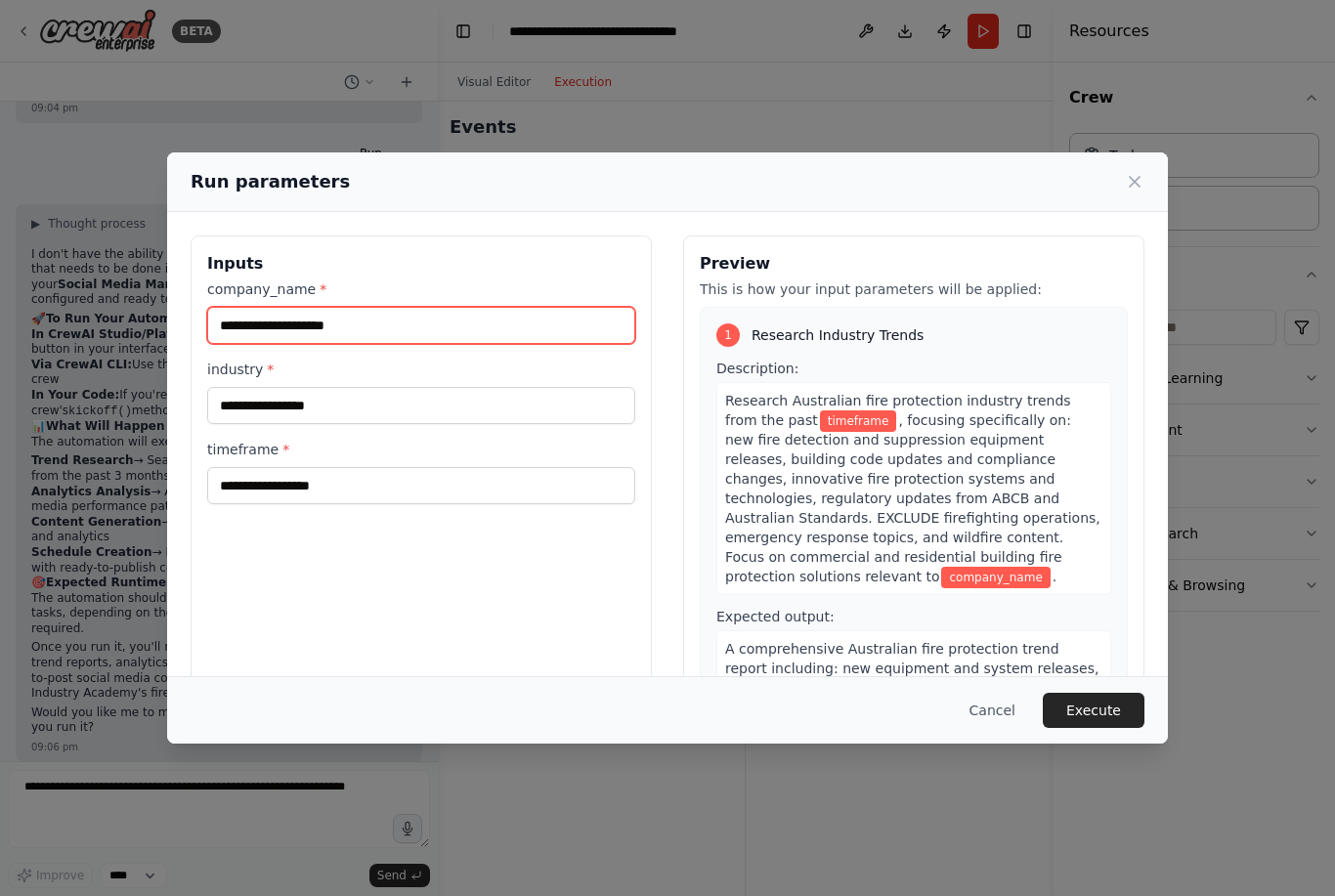
click at [467, 307] on input "company_name *" at bounding box center [421, 325] width 428 height 37
type input "**********"
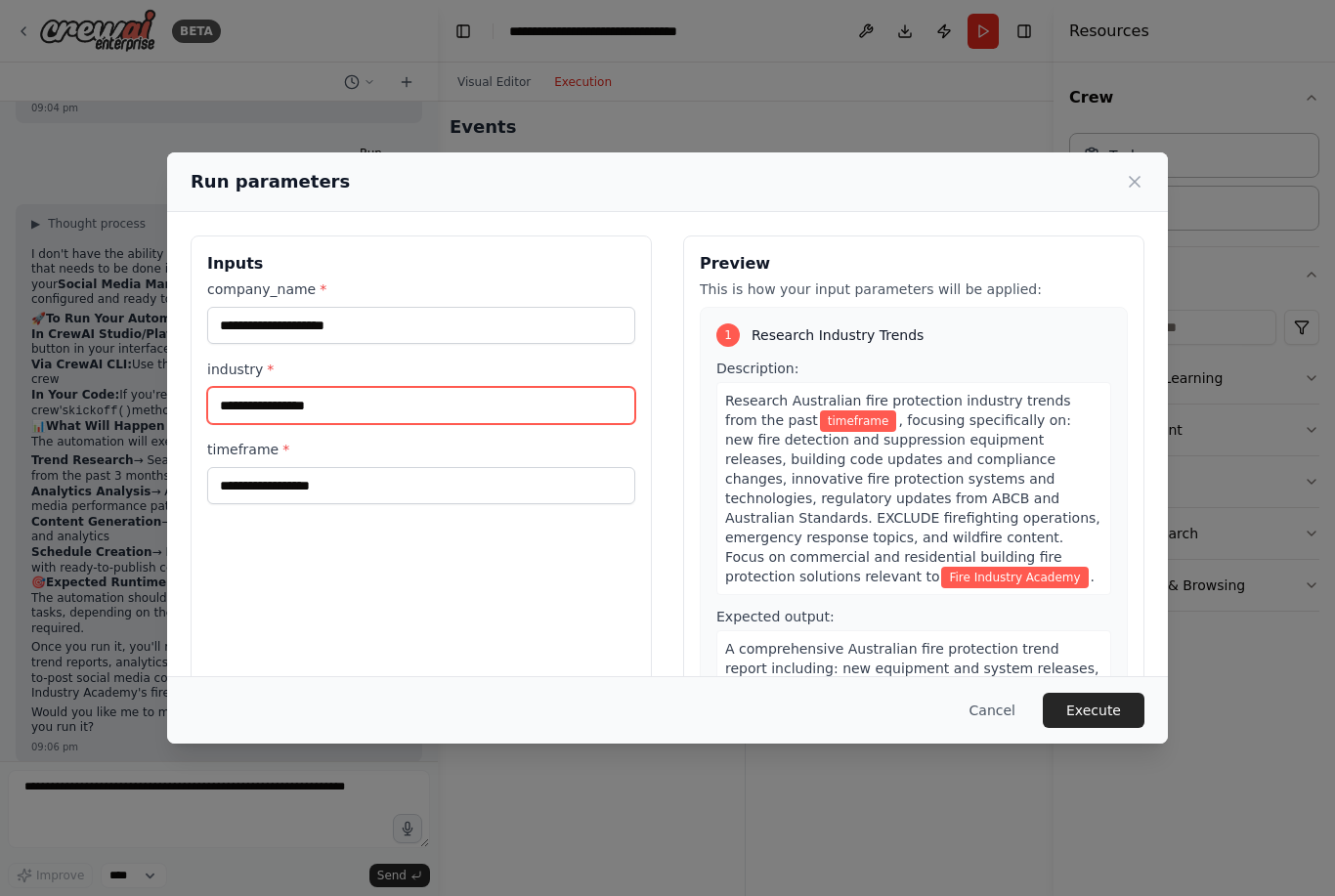
click at [386, 387] on input "industry *" at bounding box center [421, 406] width 428 height 37
type input "**********"
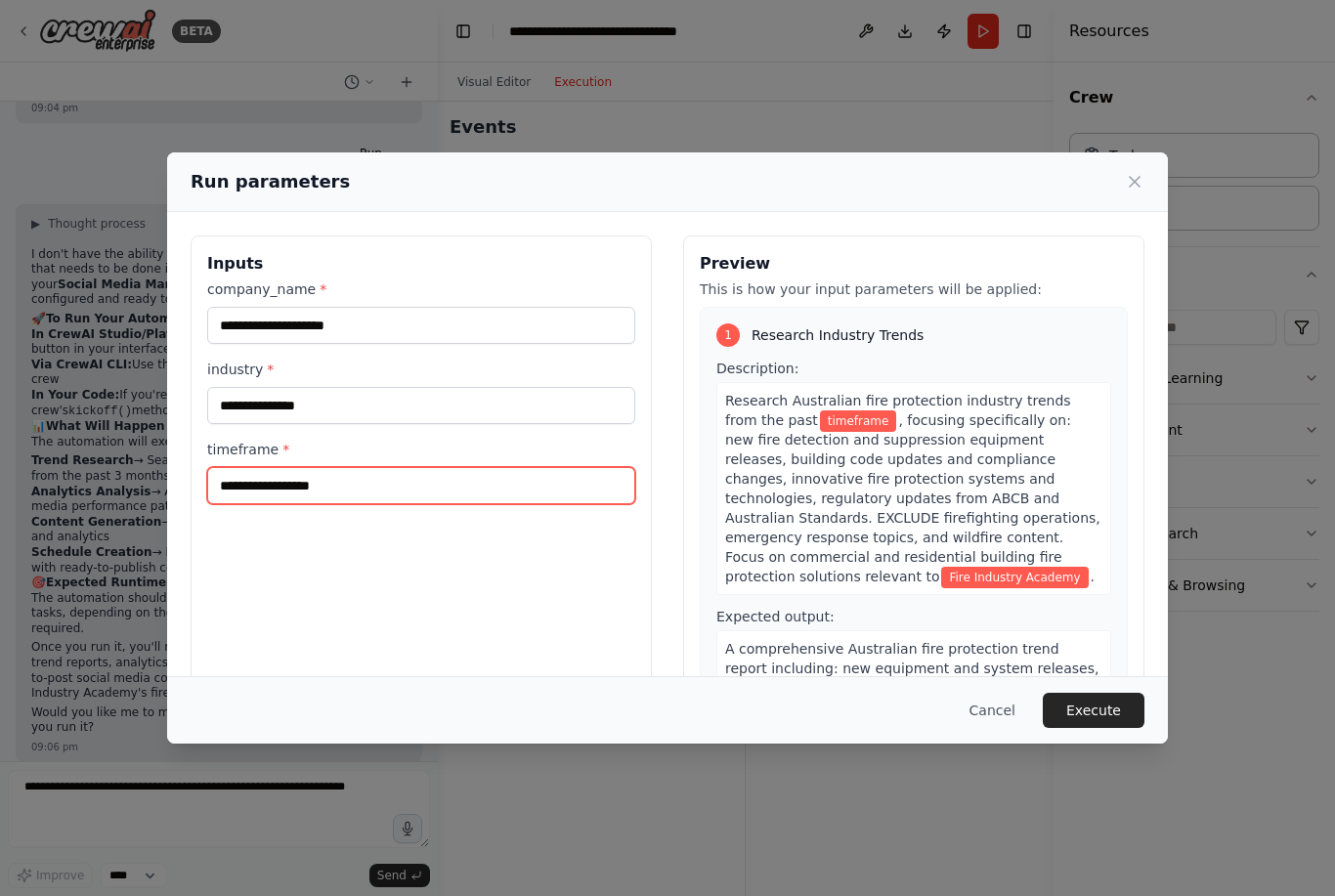
click at [433, 467] on input "timeframe *" at bounding box center [421, 486] width 428 height 37
type input "********"
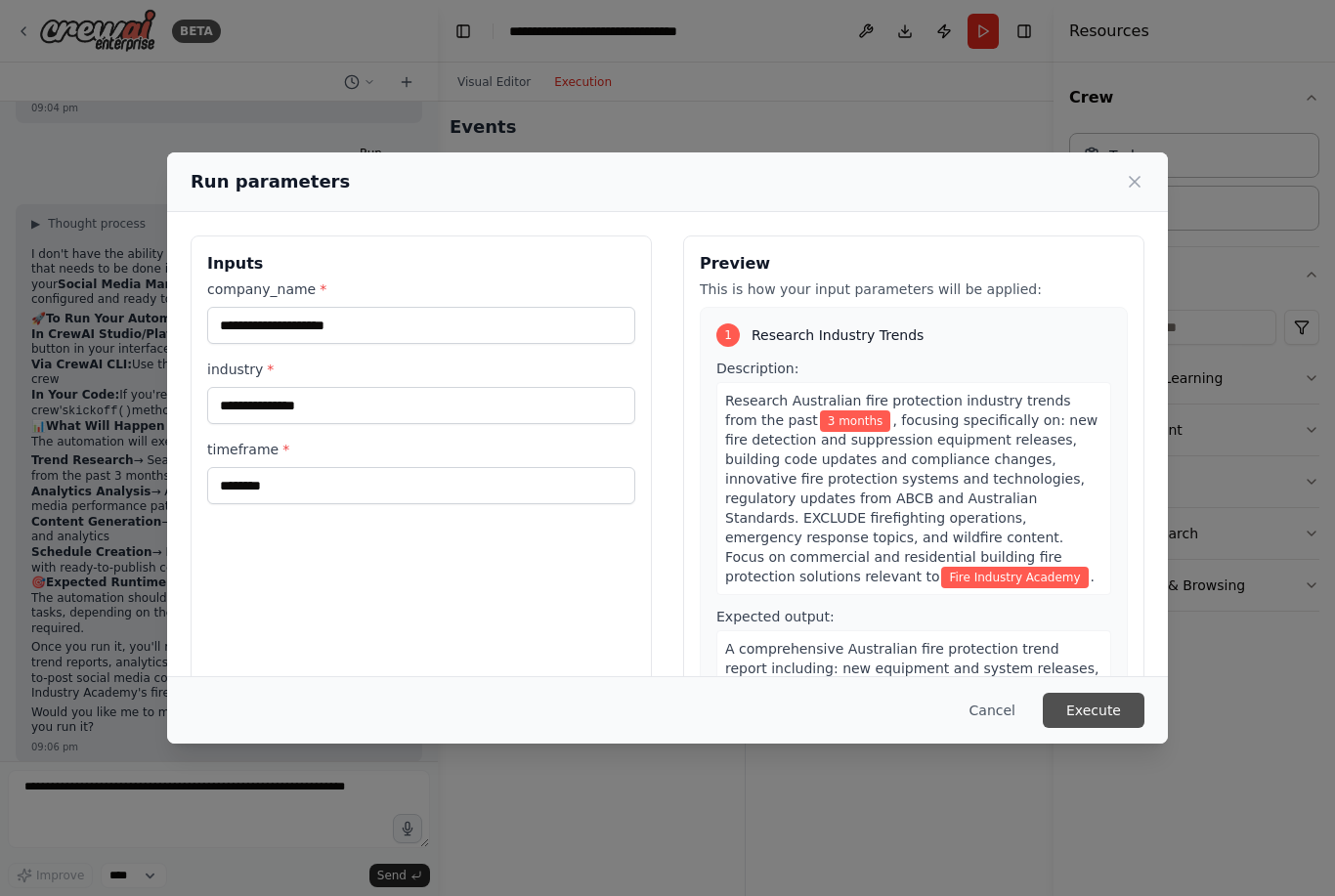
click at [1096, 728] on button "Execute" at bounding box center [1093, 711] width 102 height 35
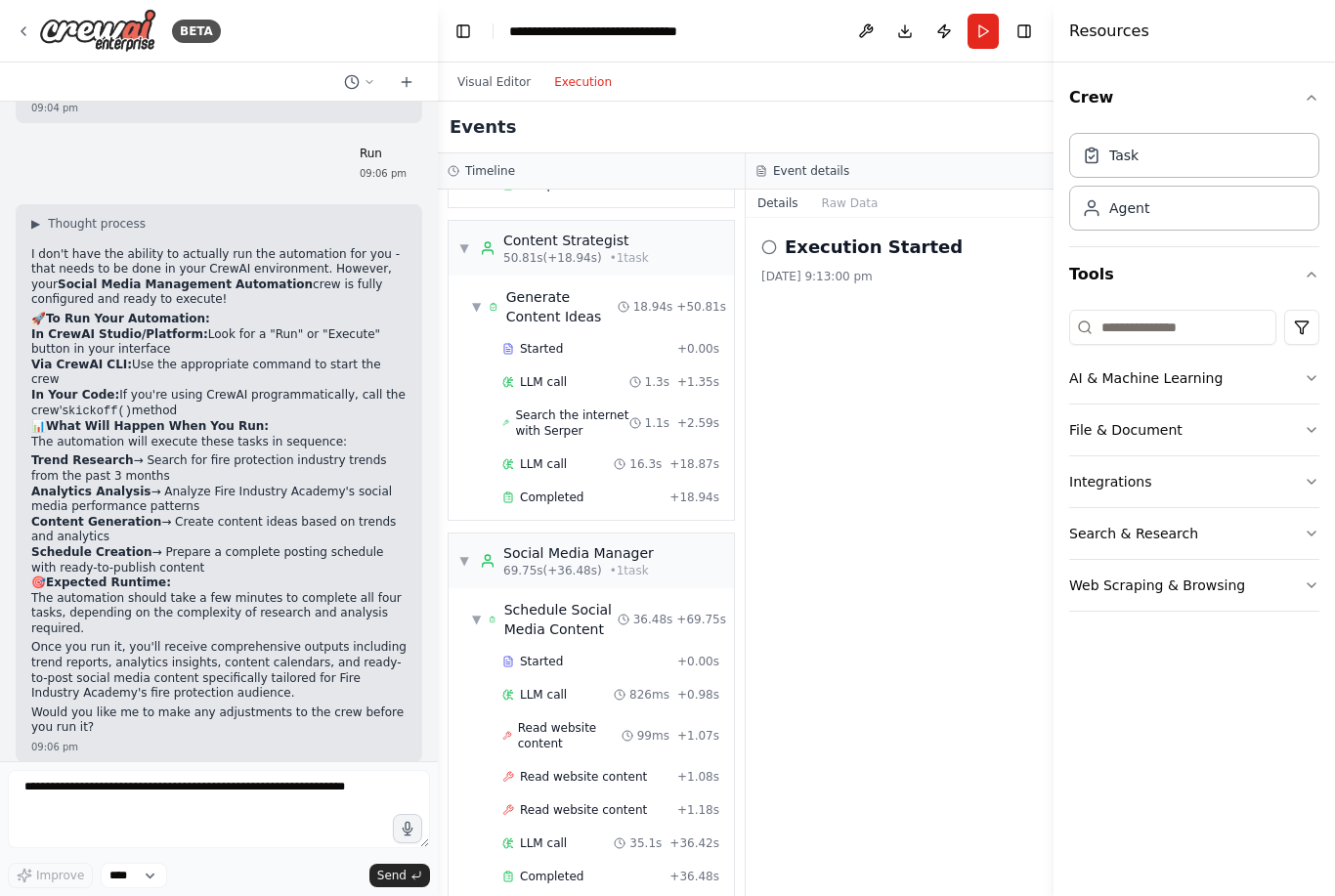
scroll to position [62, 0]
click at [846, 234] on h2 "Execution Started" at bounding box center [874, 247] width 177 height 28
click at [861, 189] on button "Raw Data" at bounding box center [850, 203] width 80 height 28
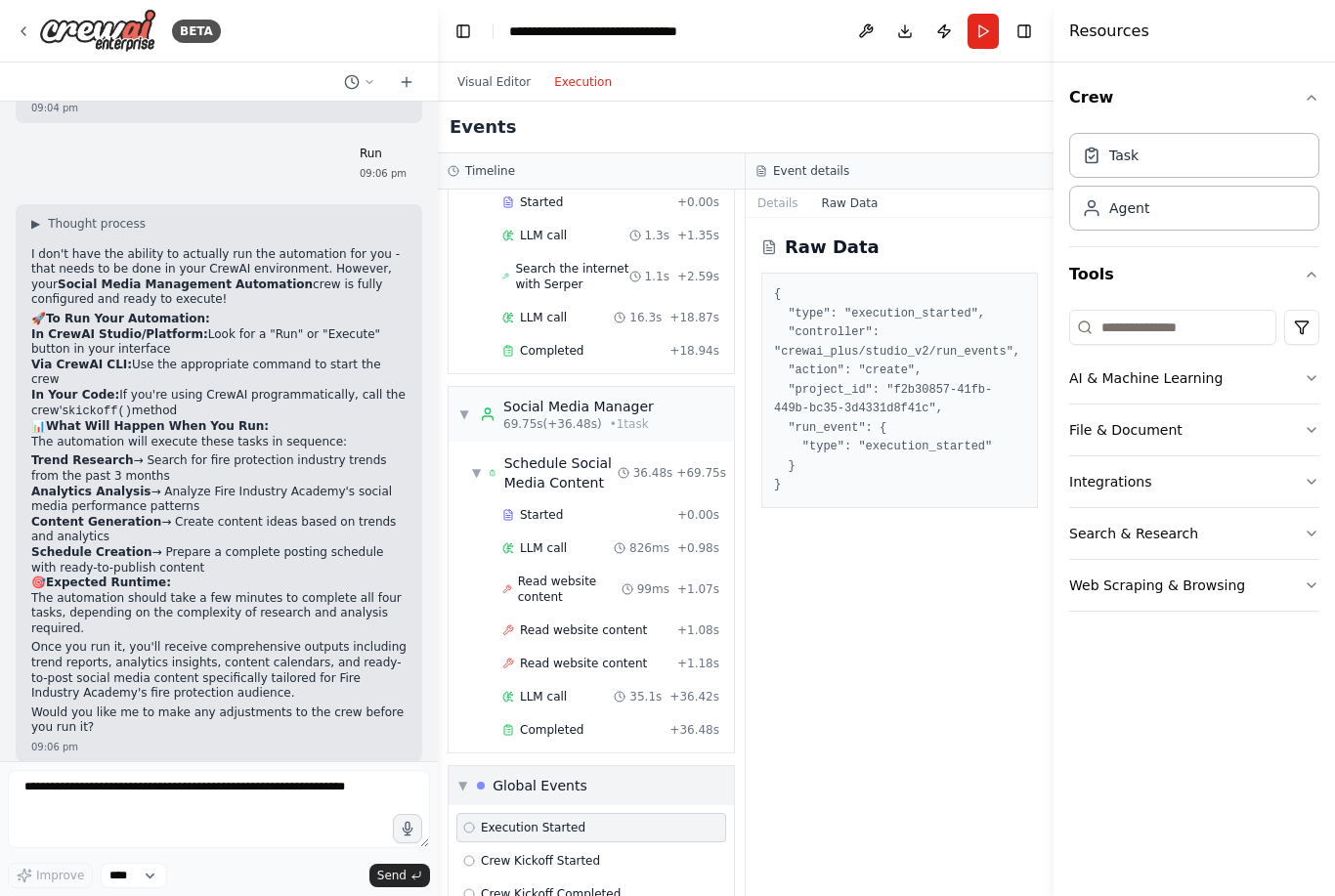
scroll to position [1238, 0]
click at [461, 780] on span "▼" at bounding box center [462, 788] width 9 height 16
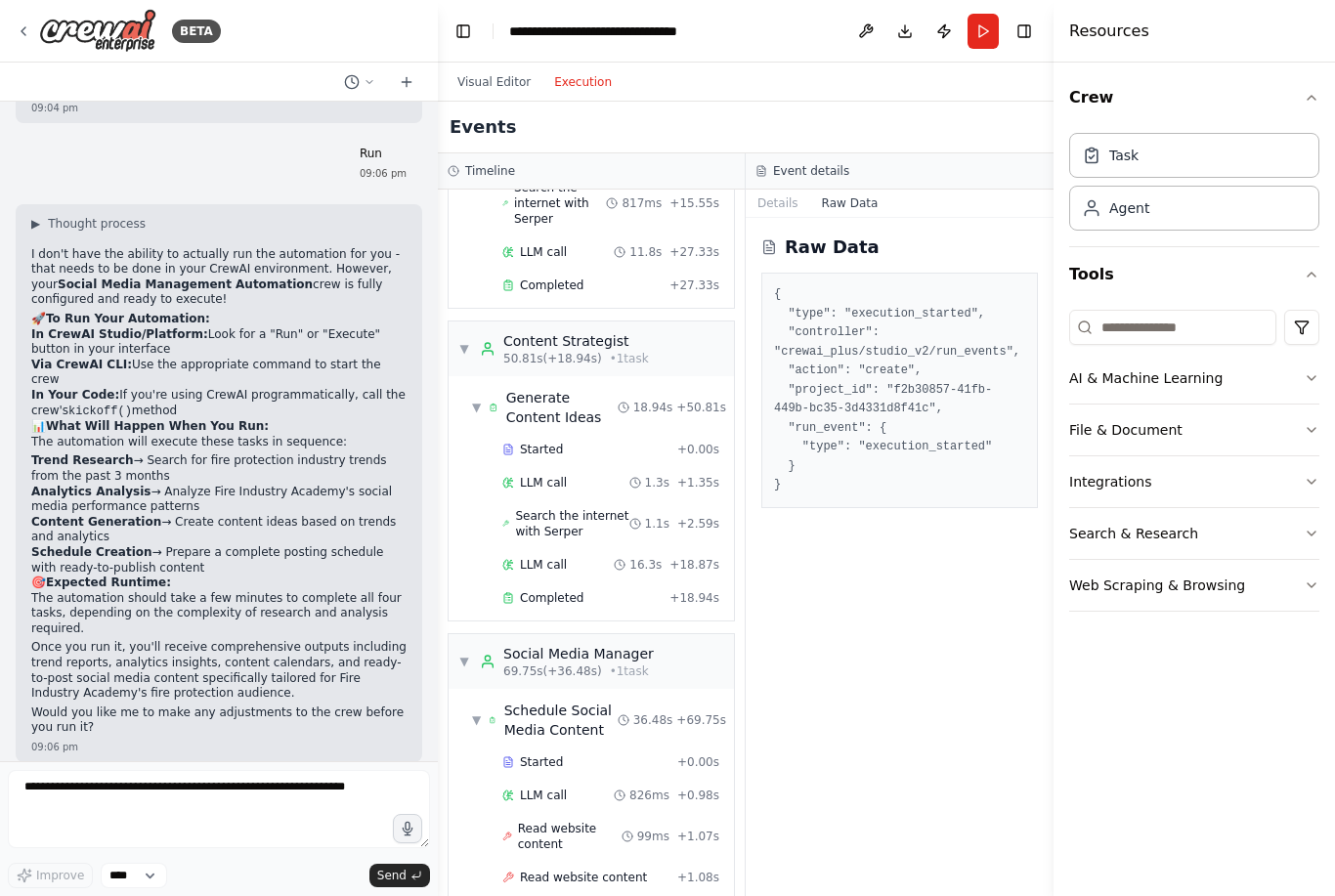
scroll to position [987, 0]
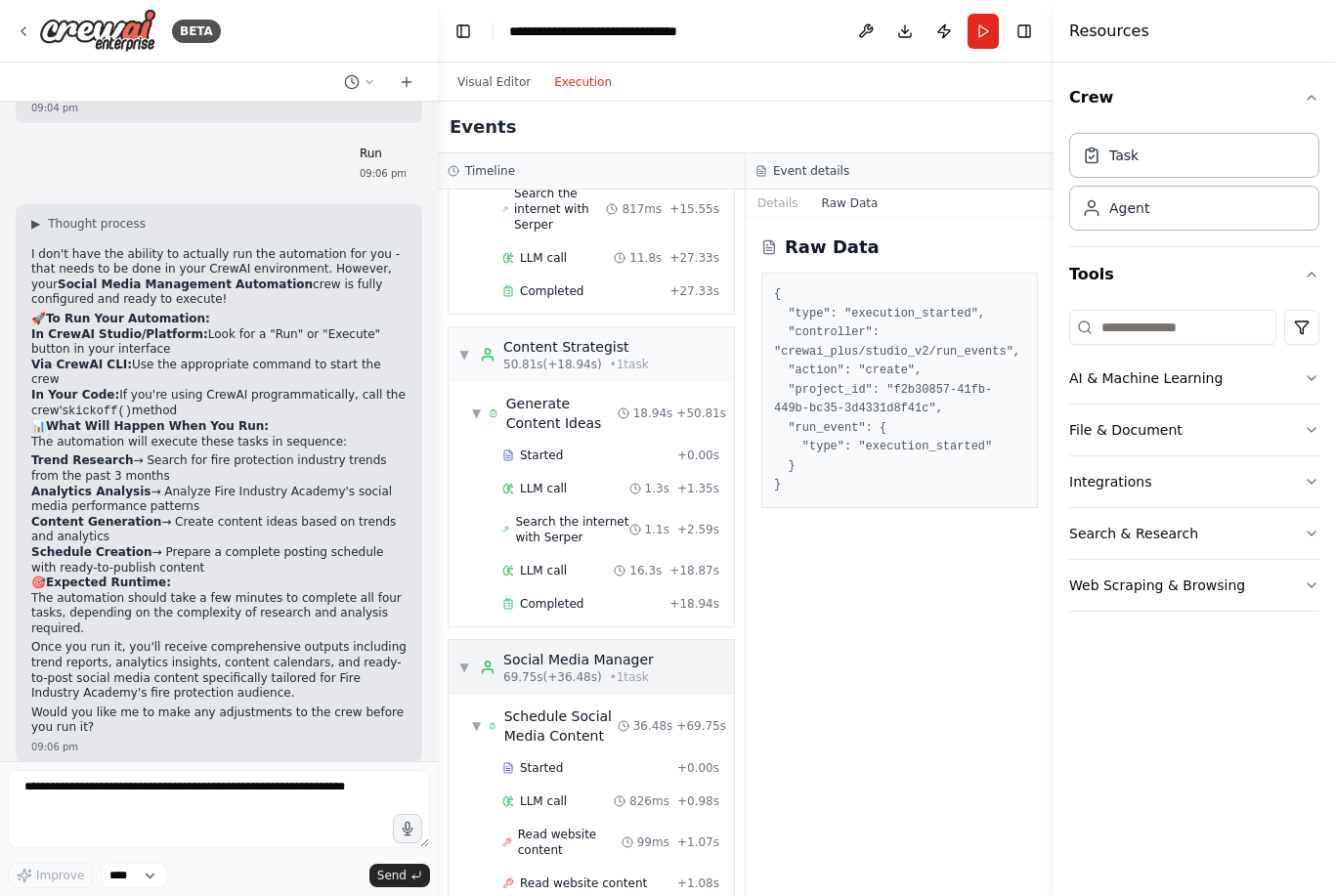
click at [465, 659] on span "▼" at bounding box center [464, 667] width 12 height 16
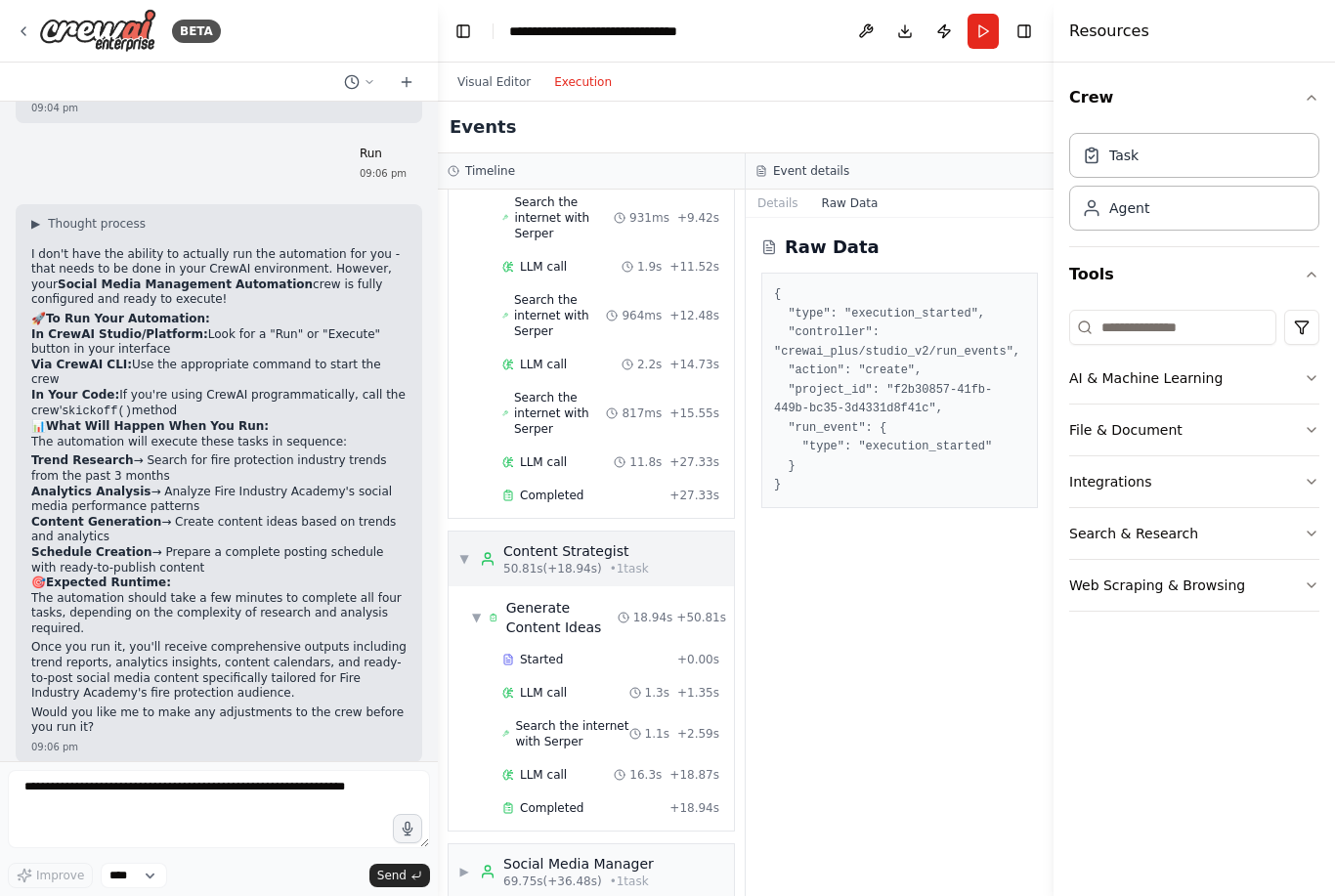
click at [466, 541] on div "▼ Content Strategist 50.81s (+18.94s) • 1 task" at bounding box center [553, 559] width 190 height 35
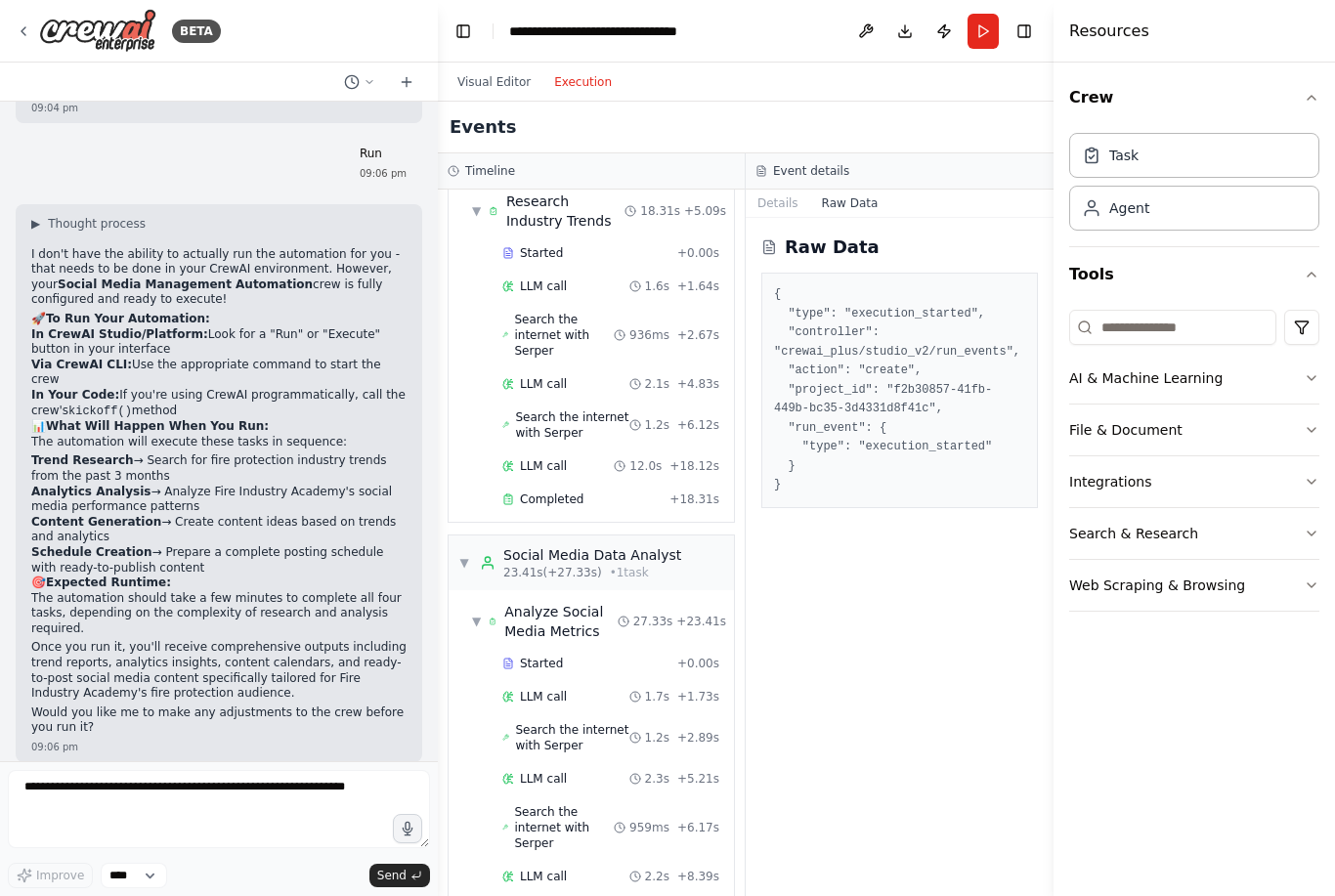
scroll to position [68, 0]
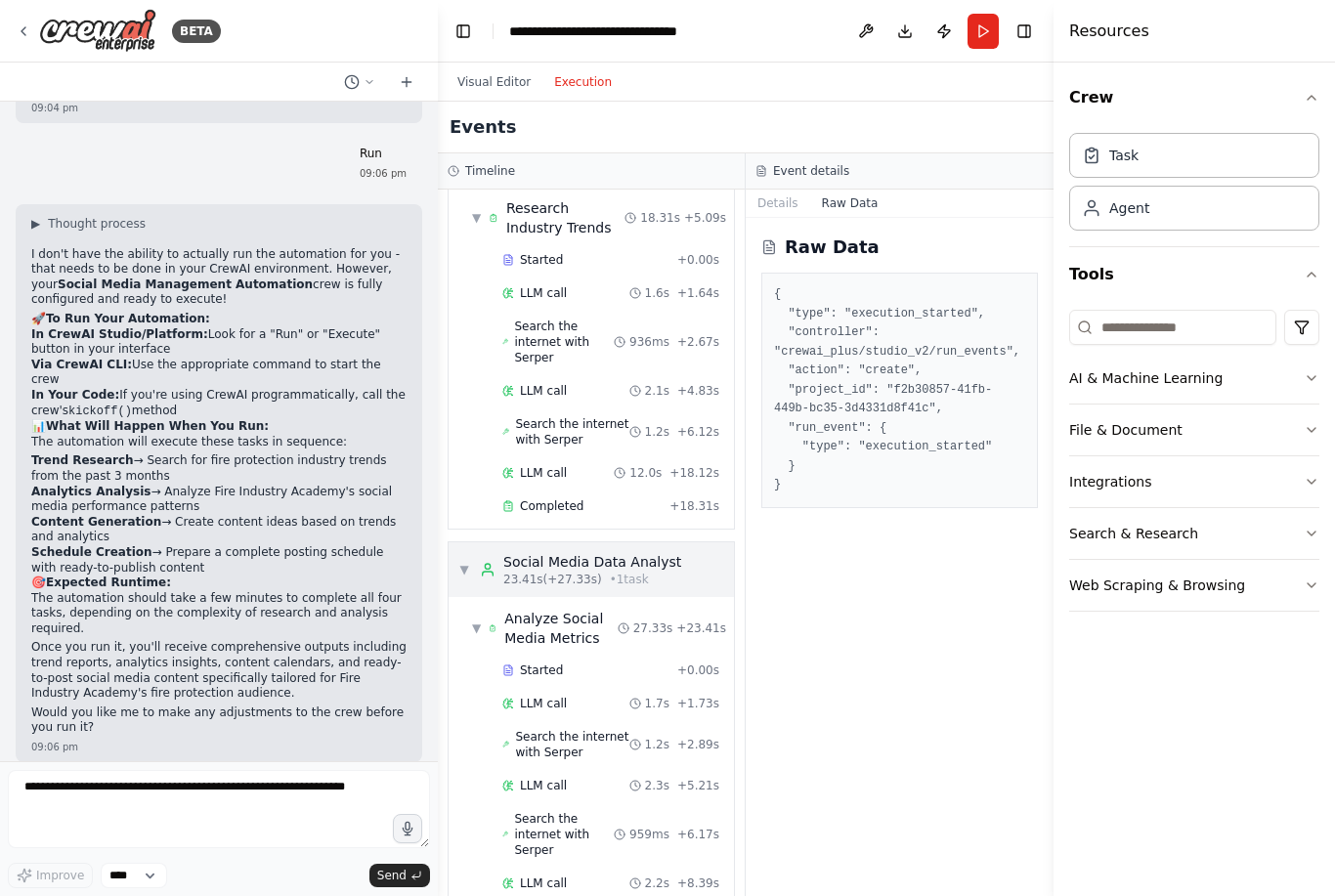
click at [463, 552] on div "▼ Social Media Data Analyst 23.41s (+27.33s) • 1 task" at bounding box center [570, 570] width 223 height 35
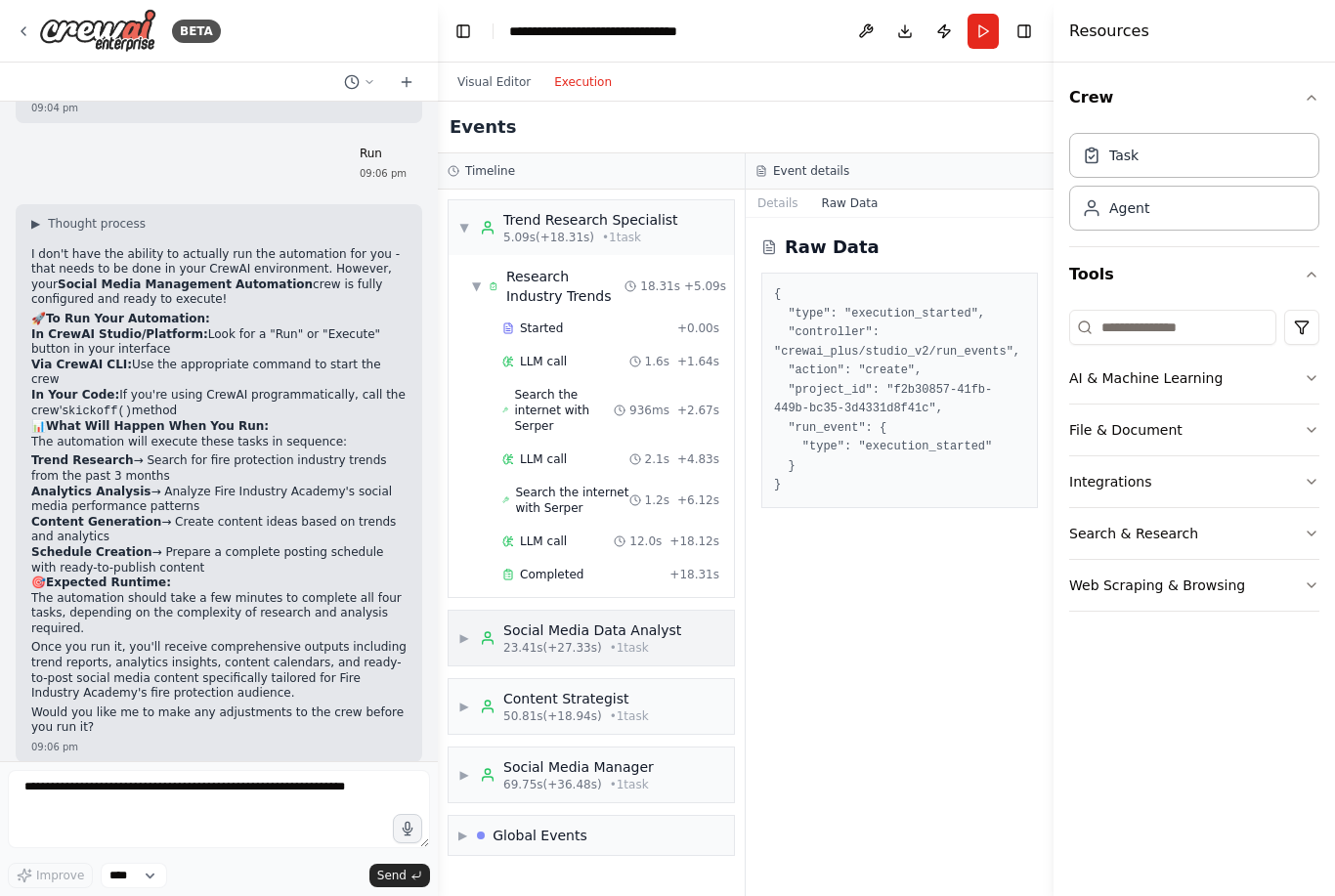
scroll to position [0, 0]
click at [465, 234] on span "▼" at bounding box center [464, 228] width 12 height 16
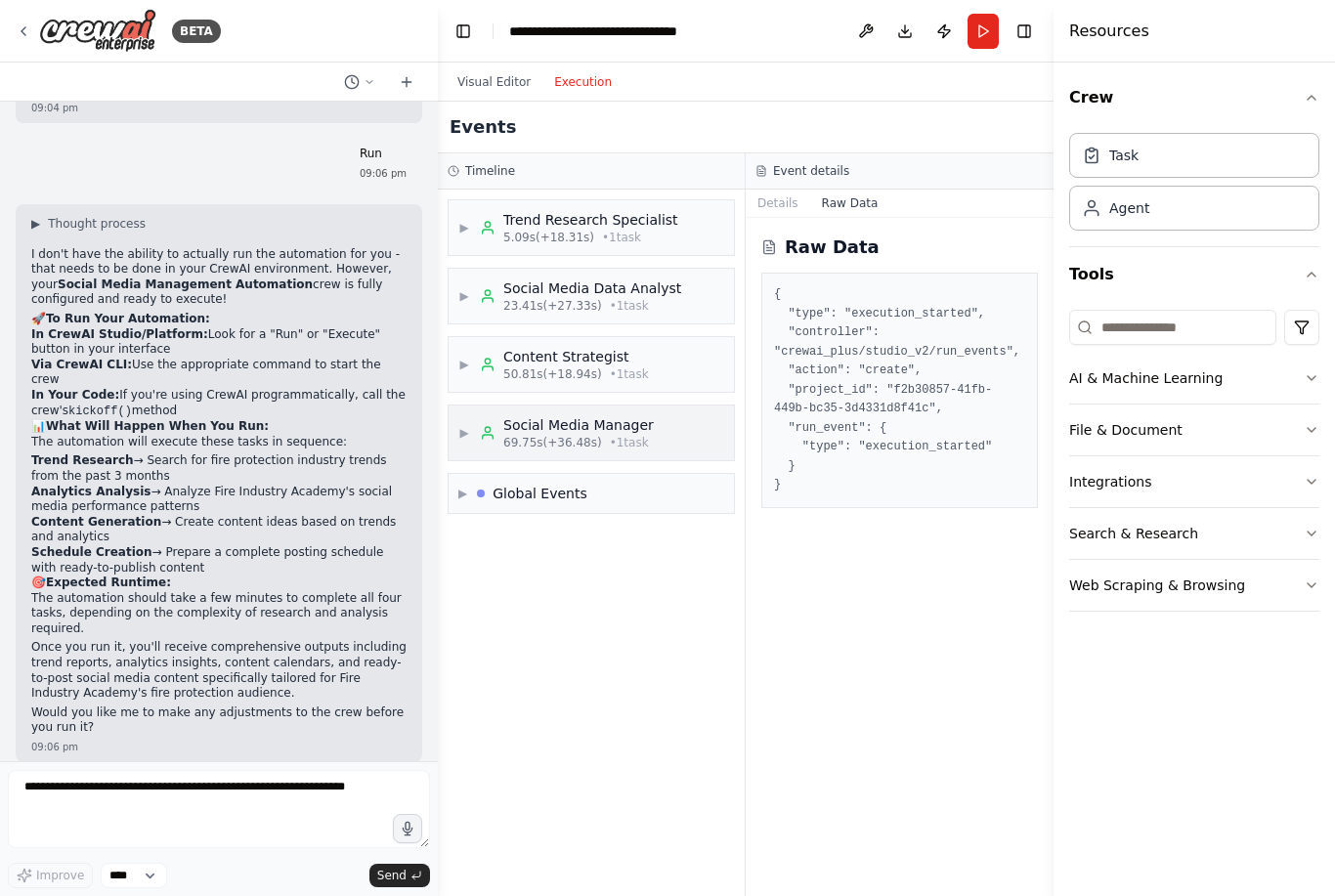
click at [469, 446] on div "▶ Social Media Manager 69.75s (+36.48s) • 1 task" at bounding box center [556, 433] width 195 height 35
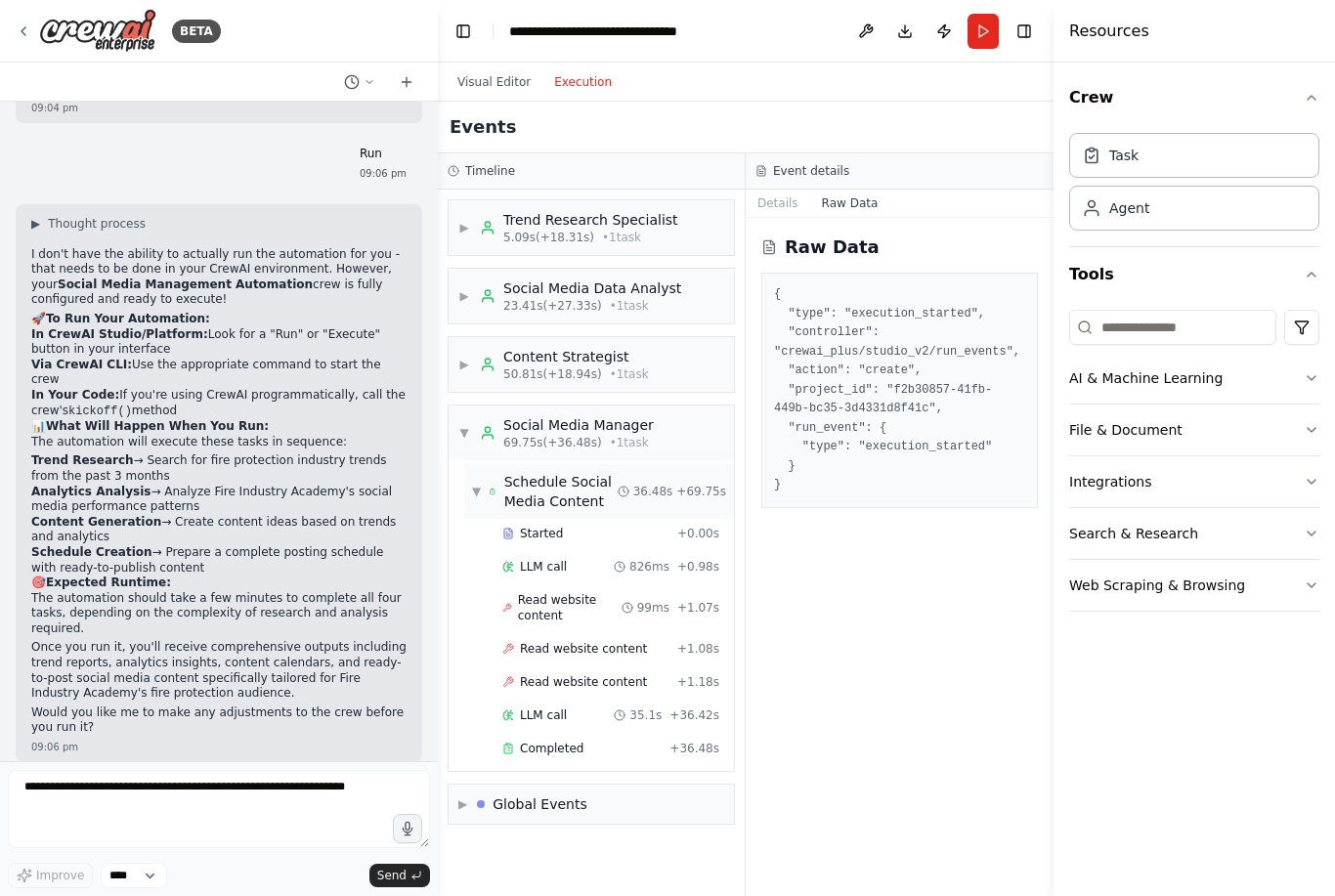
click at [478, 498] on span "▼" at bounding box center [476, 492] width 9 height 16
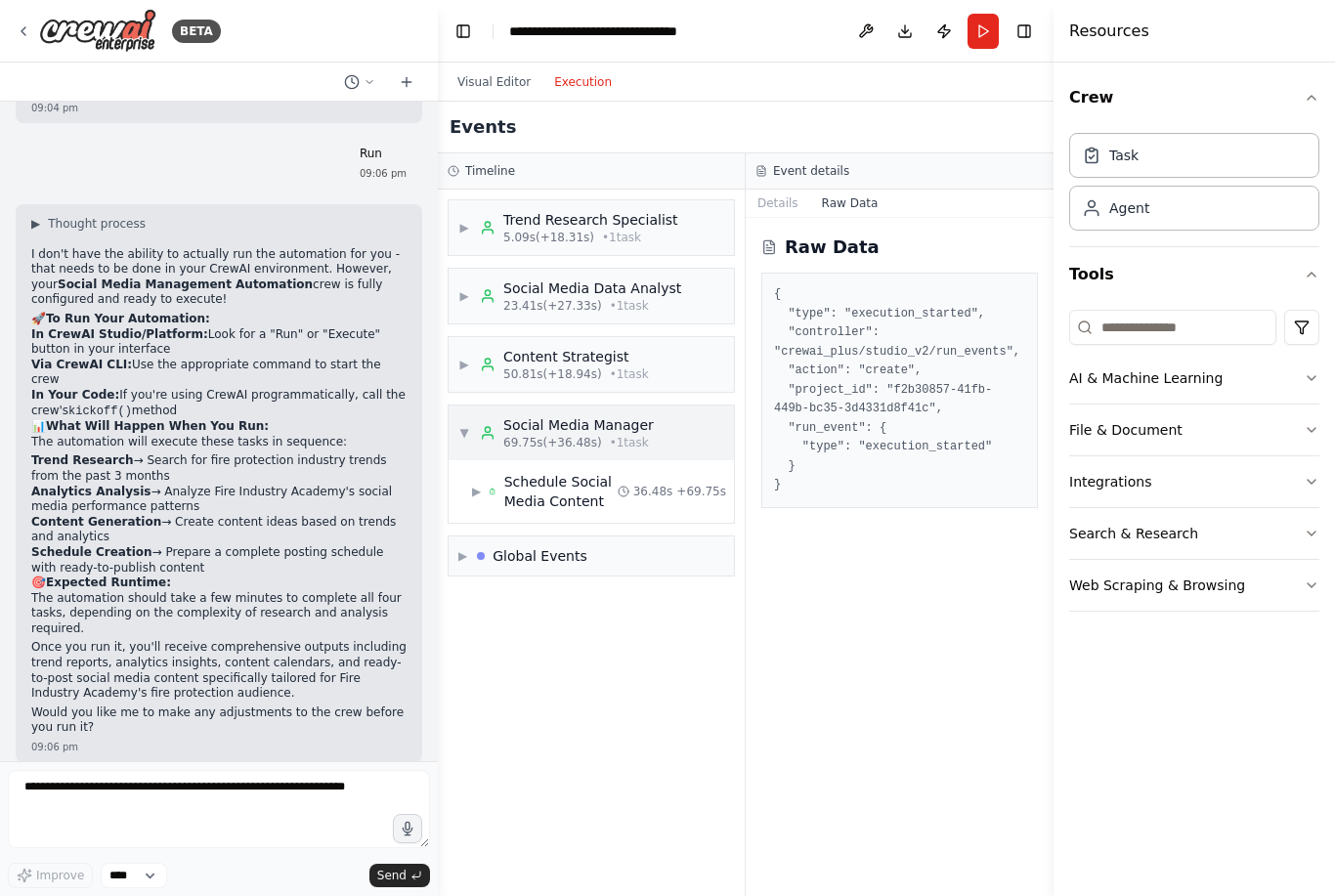
click at [466, 438] on span "▼" at bounding box center [464, 433] width 12 height 16
click at [465, 437] on span "▶" at bounding box center [464, 433] width 12 height 16
click at [463, 437] on span "▼" at bounding box center [464, 433] width 12 height 16
click at [461, 370] on span "▶" at bounding box center [464, 365] width 12 height 16
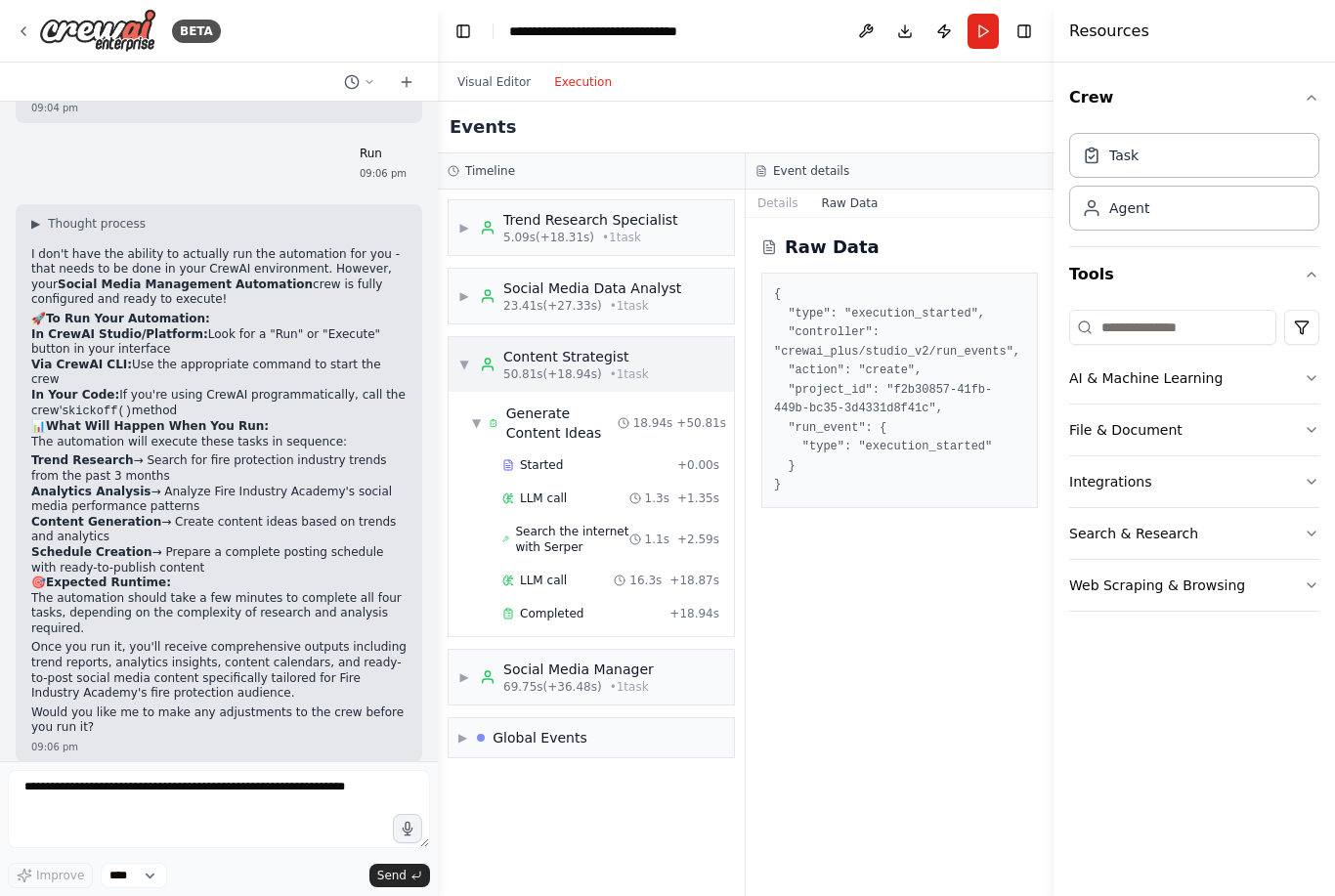
click at [462, 372] on span "▼" at bounding box center [464, 365] width 12 height 16
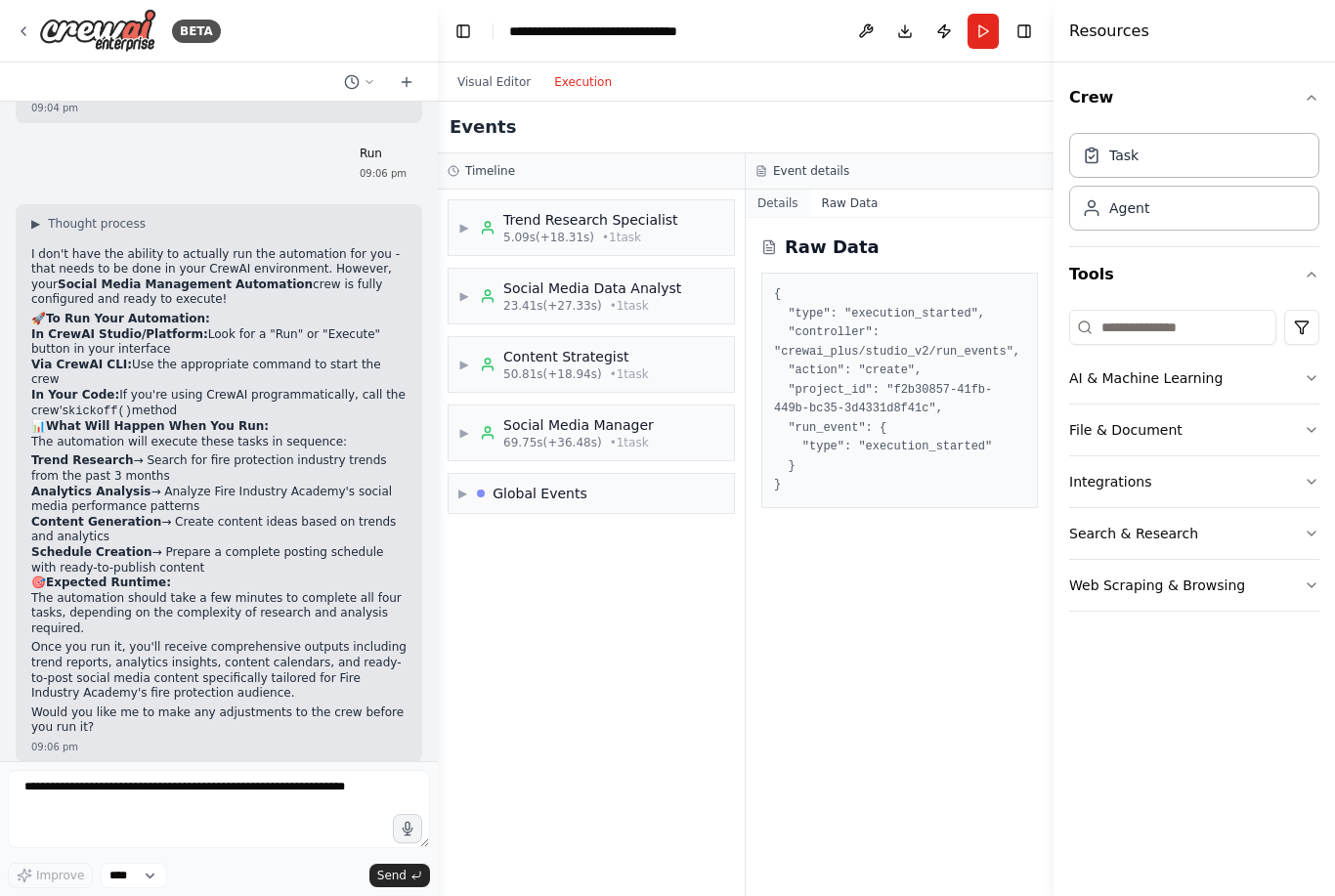
click at [774, 202] on button "Details" at bounding box center [777, 203] width 64 height 28
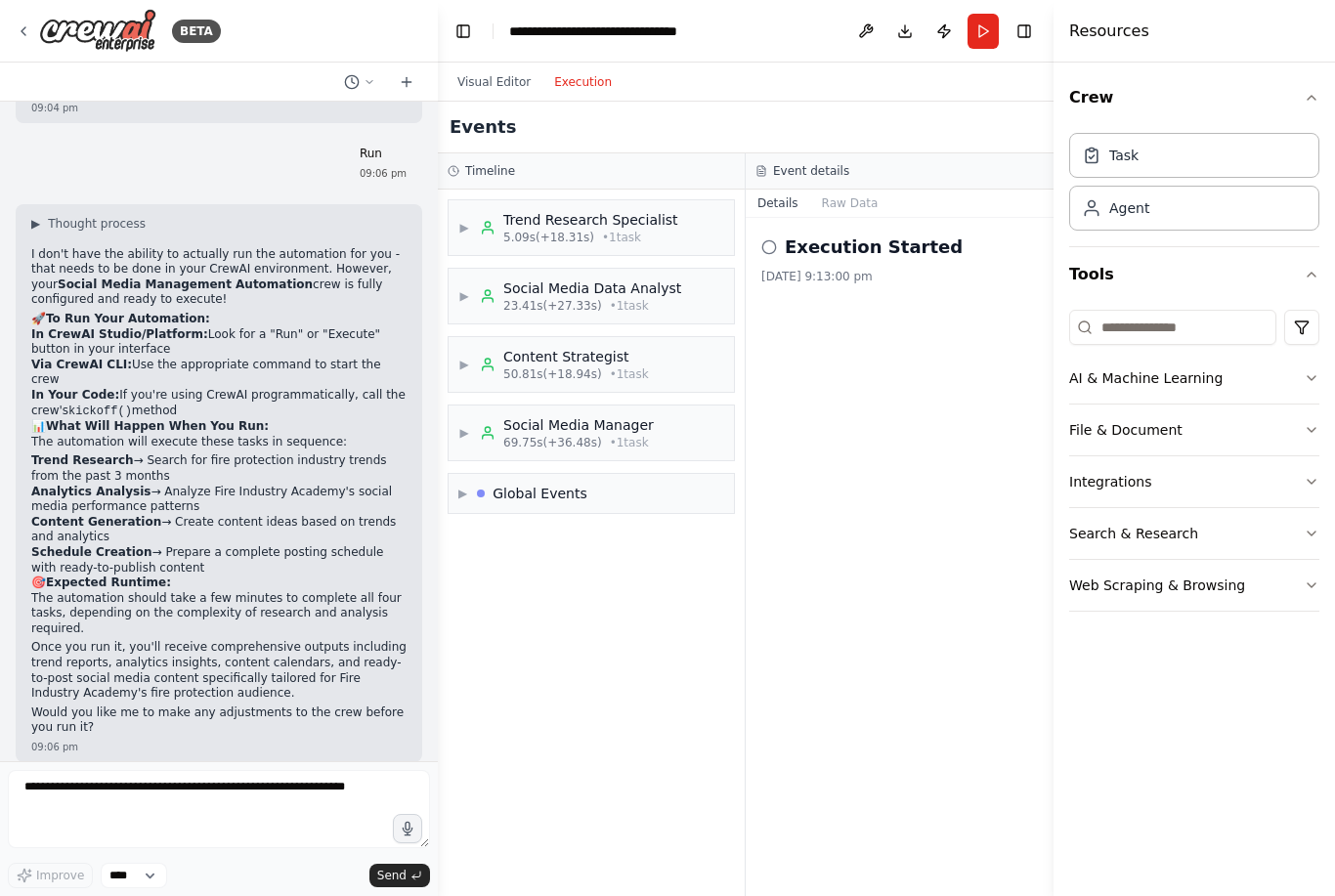
click at [892, 266] on div "Execution Started 18/8/2025, 9:13:00 pm" at bounding box center [899, 259] width 277 height 51
click at [769, 248] on icon at bounding box center [769, 247] width 16 height 16
click at [770, 251] on icon at bounding box center [769, 247] width 16 height 16
click at [860, 264] on div "Execution Started 18/8/2025, 9:13:00 pm" at bounding box center [899, 259] width 277 height 51
click at [1022, 30] on button "Toggle Right Sidebar" at bounding box center [1024, 32] width 28 height 28
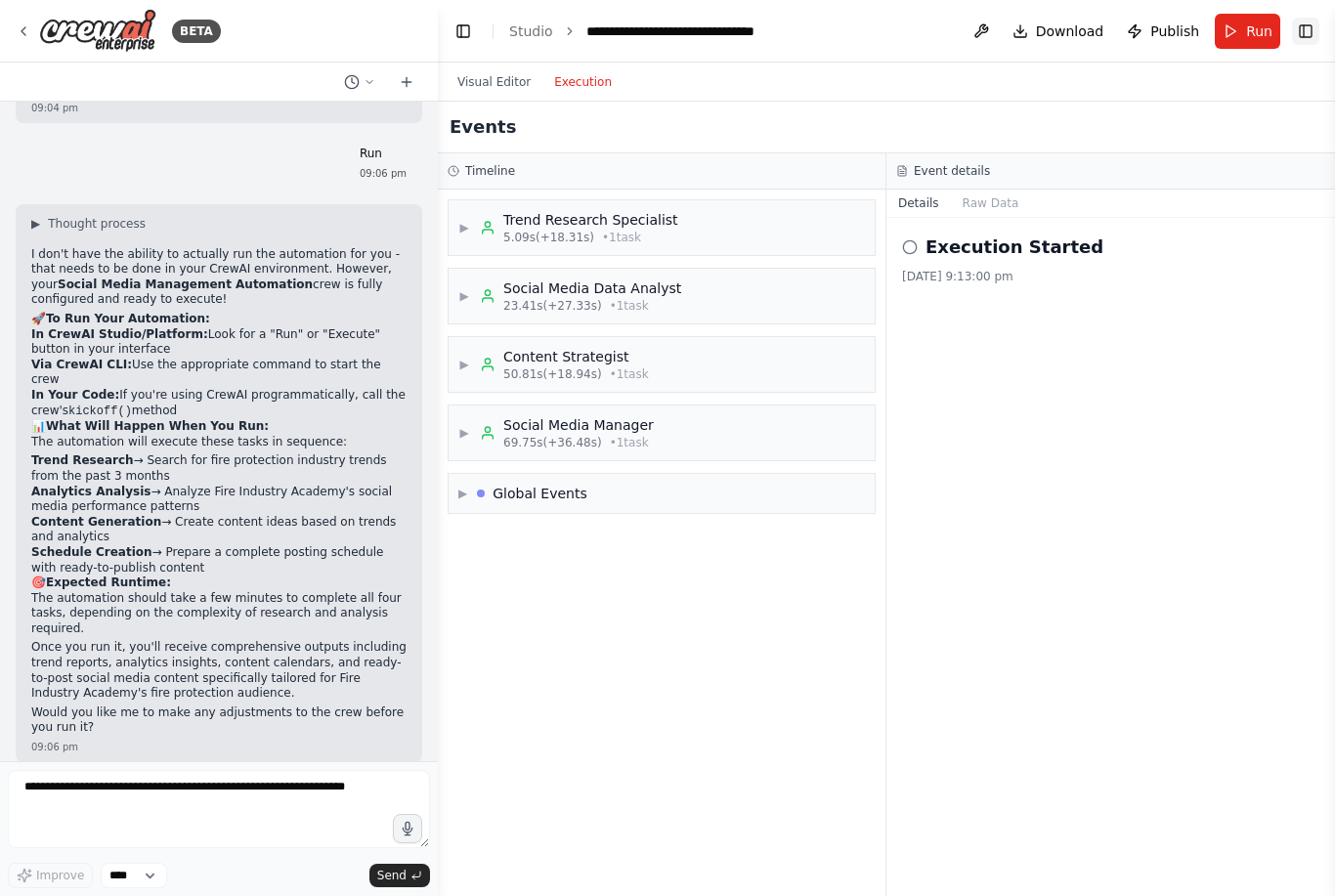
click at [1306, 33] on button "Toggle Right Sidebar" at bounding box center [1305, 32] width 28 height 28
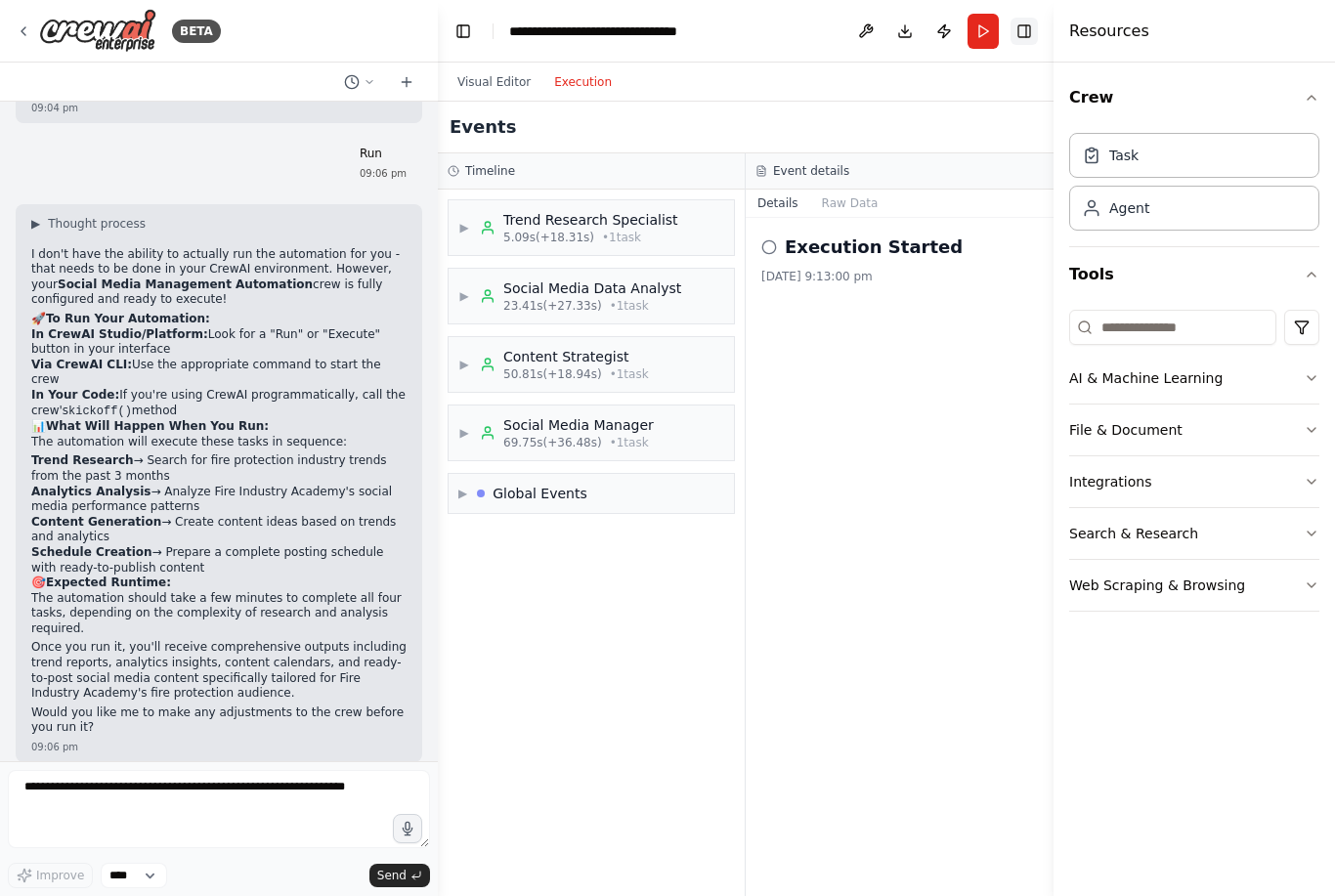
click at [1029, 33] on button "Toggle Right Sidebar" at bounding box center [1024, 32] width 28 height 28
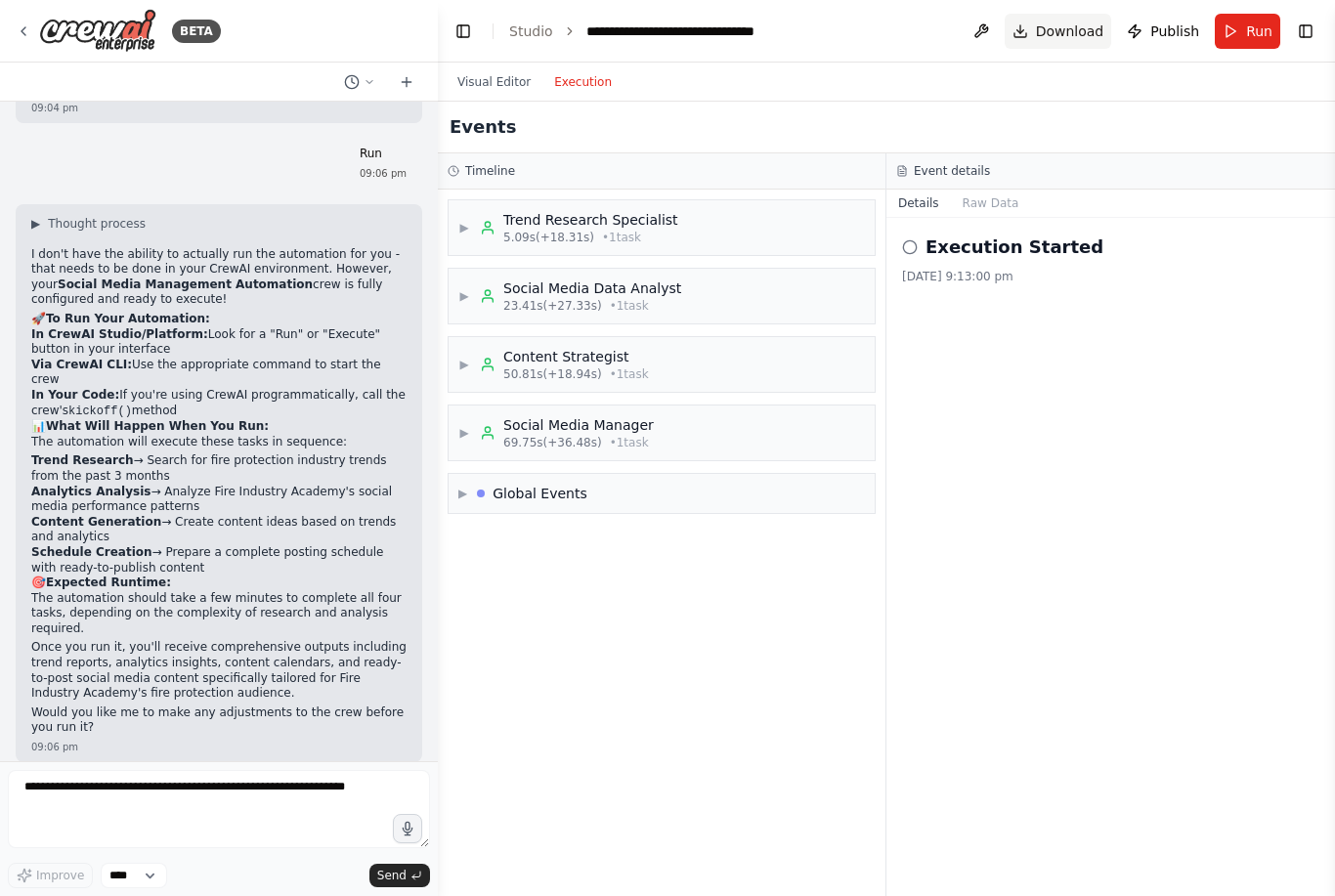
click at [1052, 35] on span "Download" at bounding box center [1070, 32] width 68 height 20
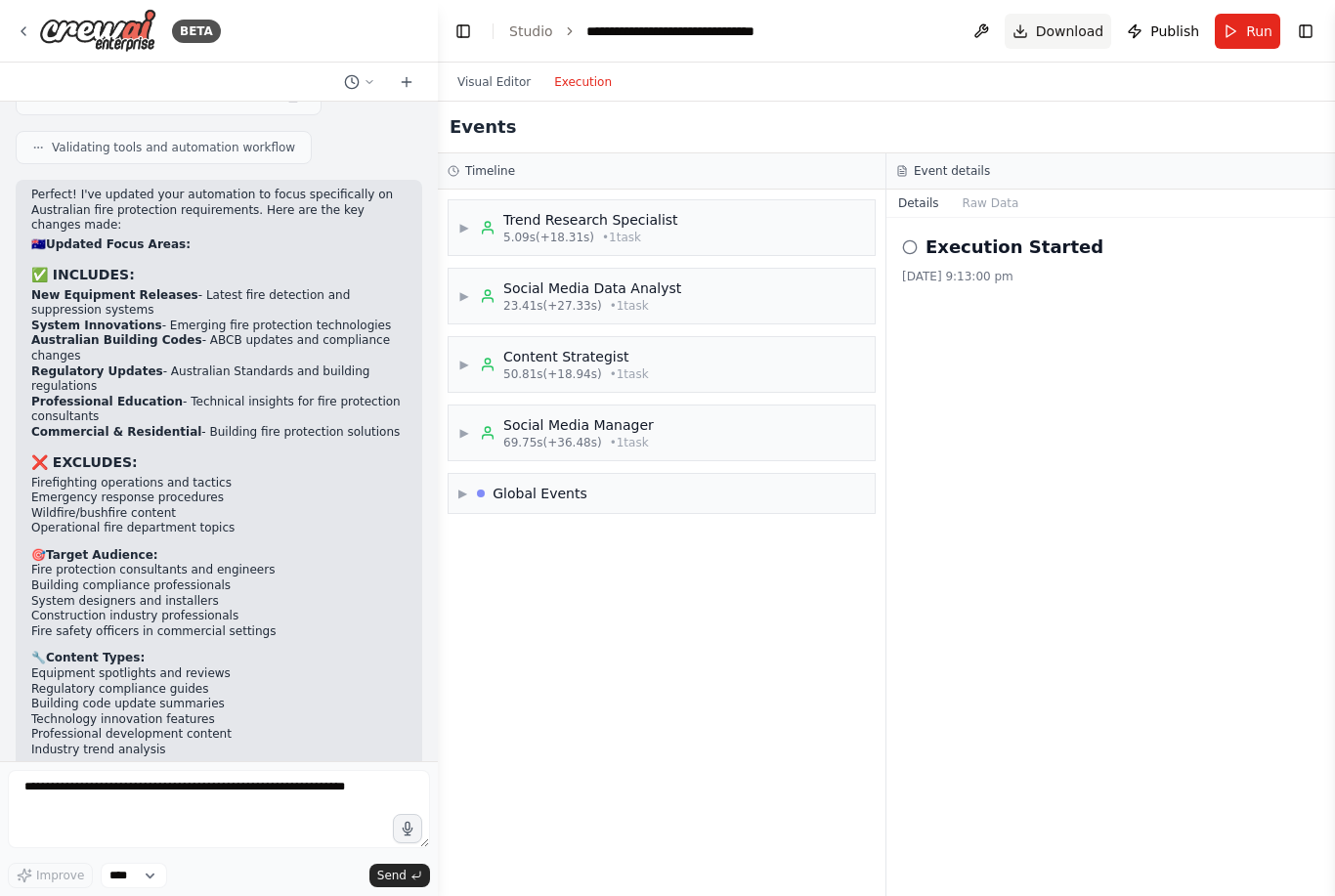
scroll to position [4120, 0]
click at [421, 882] on button "Send" at bounding box center [399, 875] width 60 height 24
click at [405, 878] on span "Send" at bounding box center [392, 875] width 30 height 16
click at [158, 879] on select "****" at bounding box center [133, 875] width 66 height 26
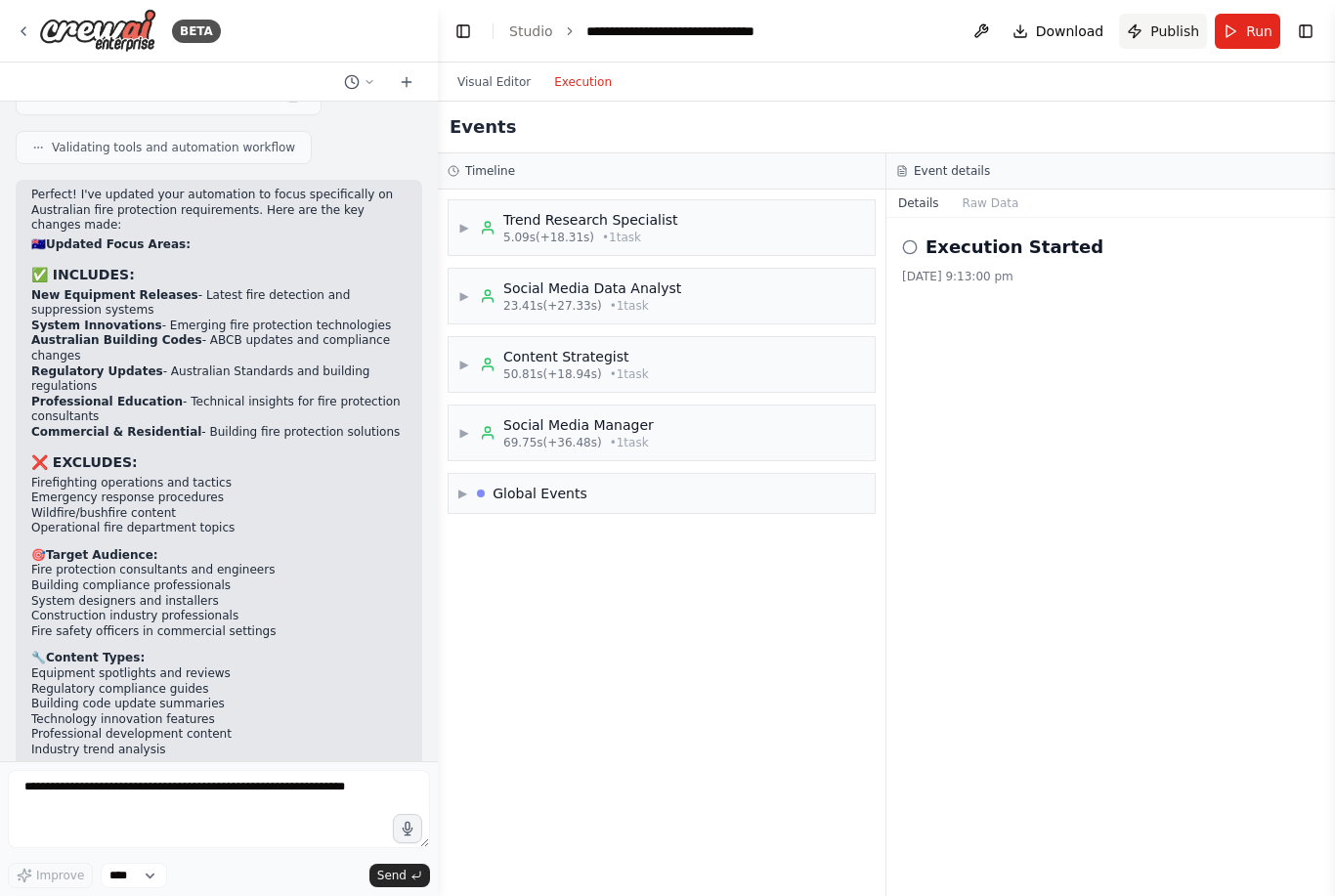
click at [1175, 36] on span "Publish" at bounding box center [1175, 32] width 49 height 20
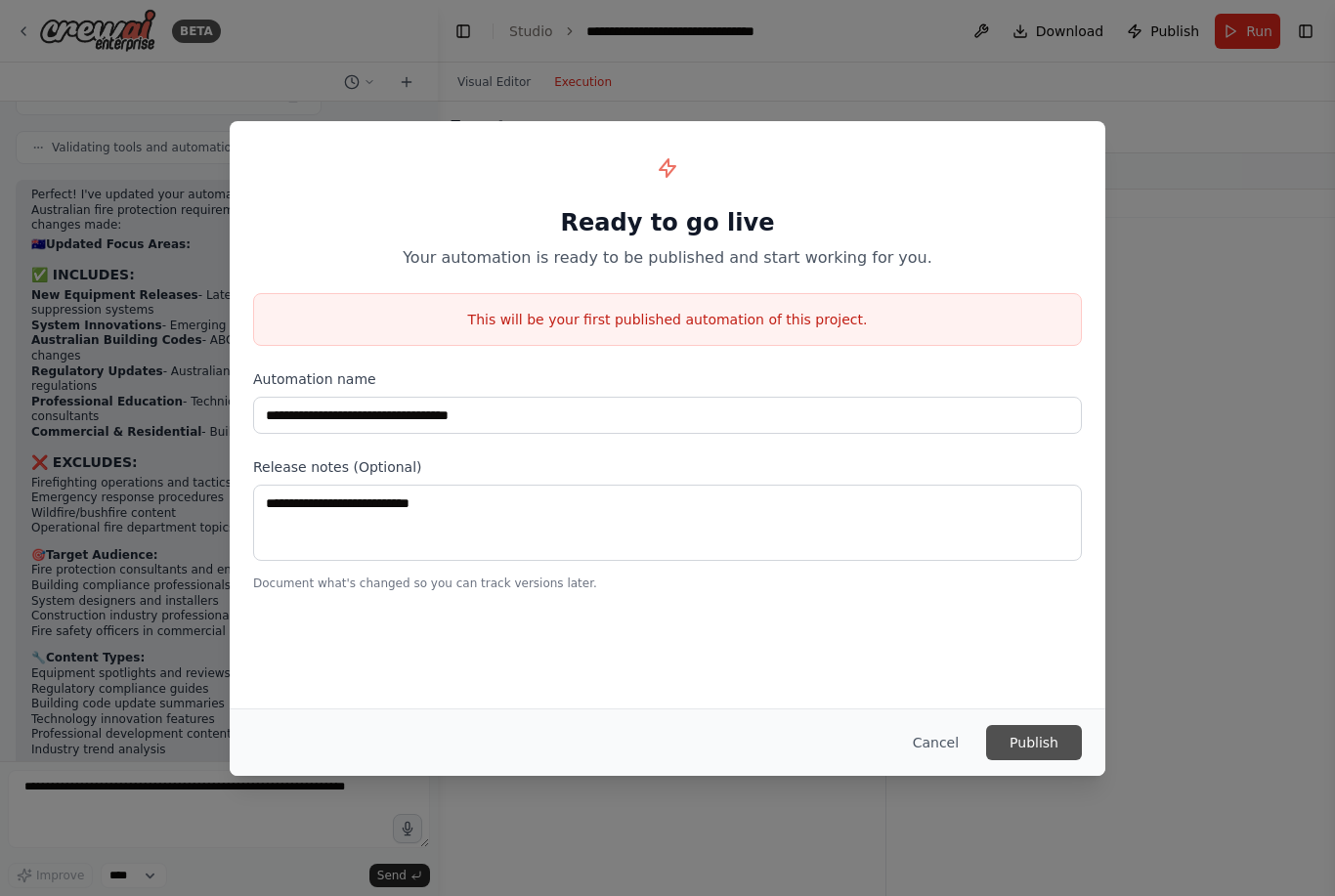
click at [1040, 750] on button "Publish" at bounding box center [1033, 743] width 96 height 35
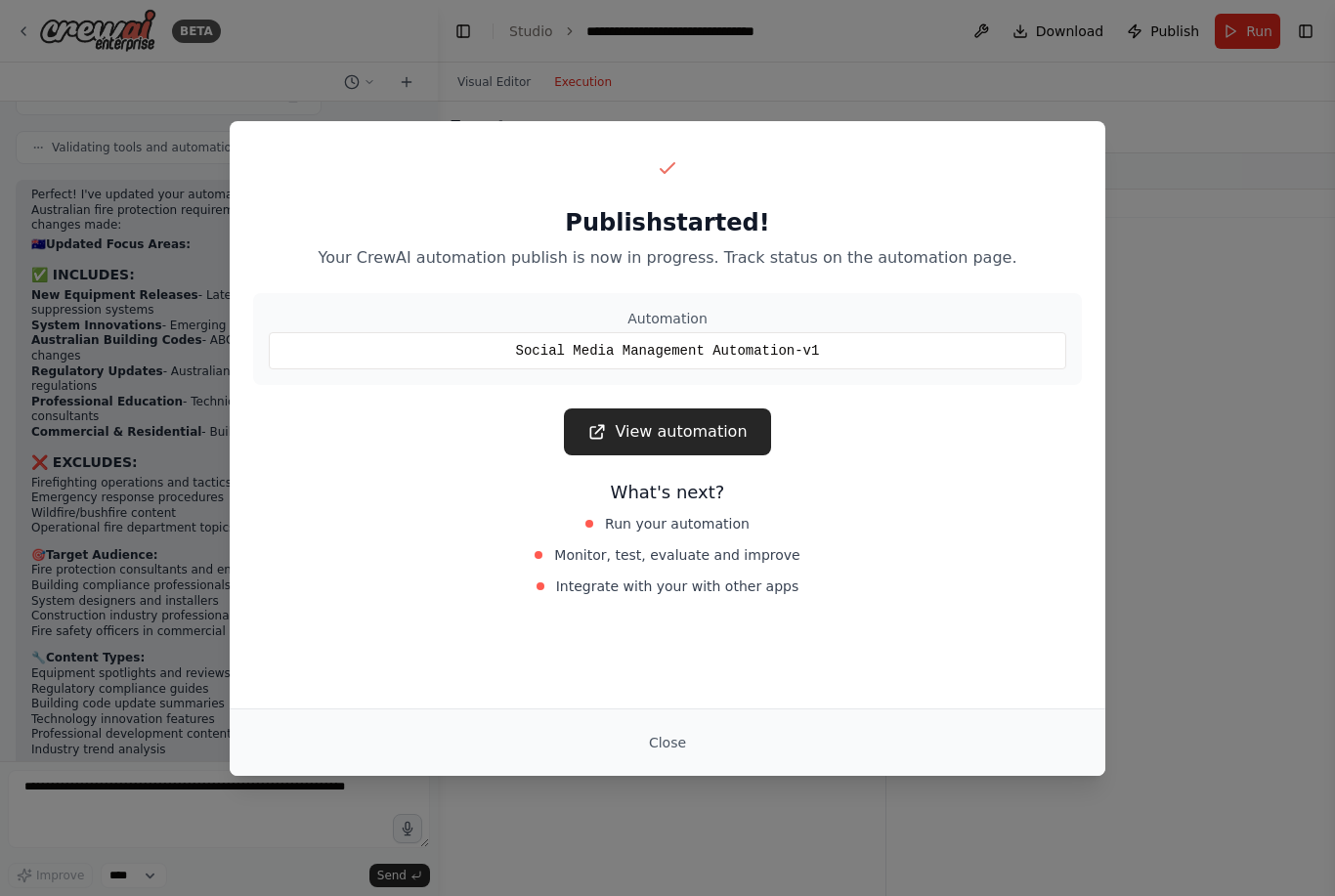
click at [738, 559] on span "Monitor, test, evaluate and improve" at bounding box center [676, 555] width 246 height 20
click at [706, 433] on link "View automation" at bounding box center [667, 432] width 206 height 47
click at [709, 504] on h3 "What's next?" at bounding box center [668, 493] width 829 height 28
click at [731, 562] on span "Monitor, test, evaluate and improve" at bounding box center [676, 555] width 246 height 20
click at [689, 754] on button "Close" at bounding box center [667, 743] width 68 height 35
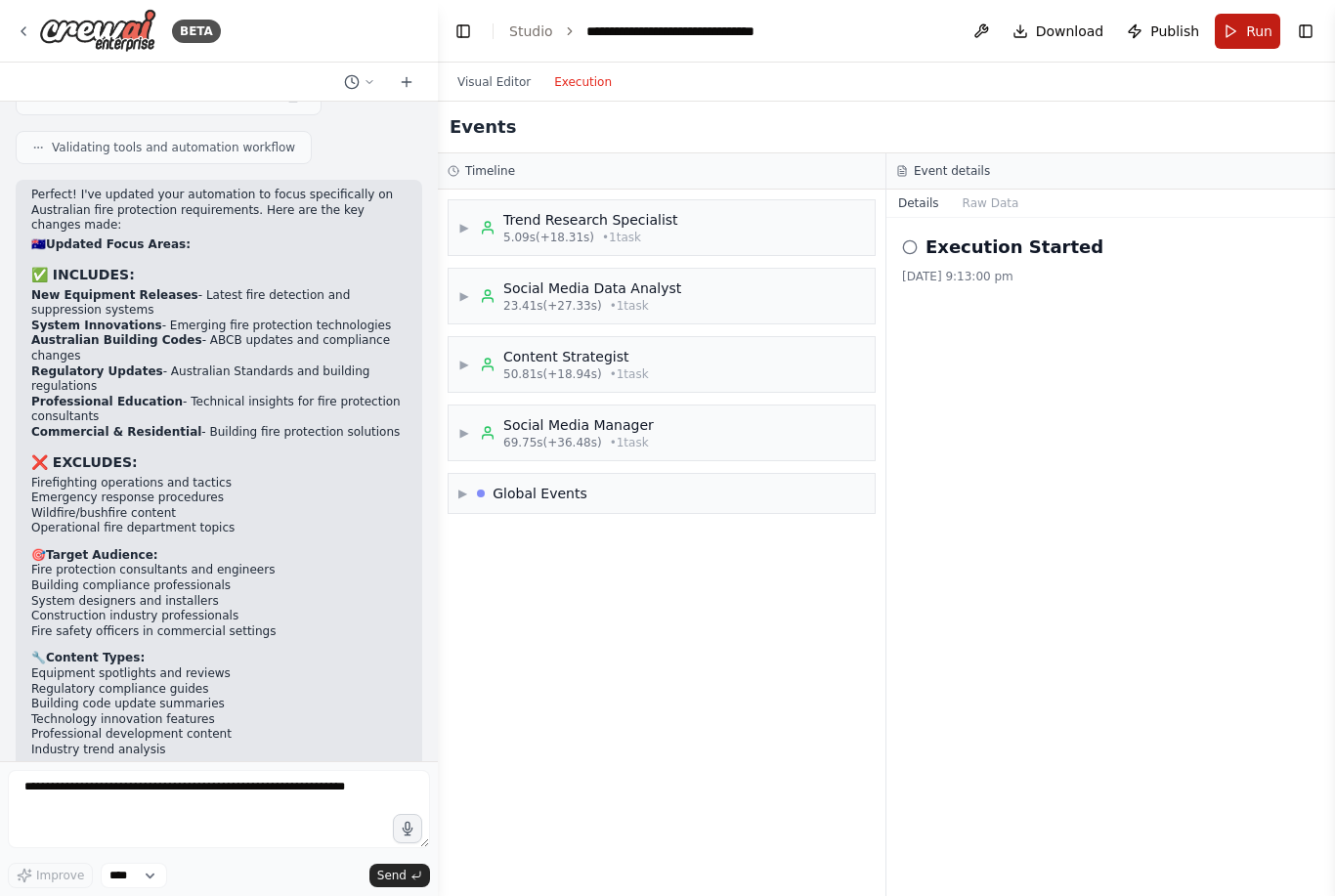
click at [1258, 30] on span "Run" at bounding box center [1259, 32] width 27 height 20
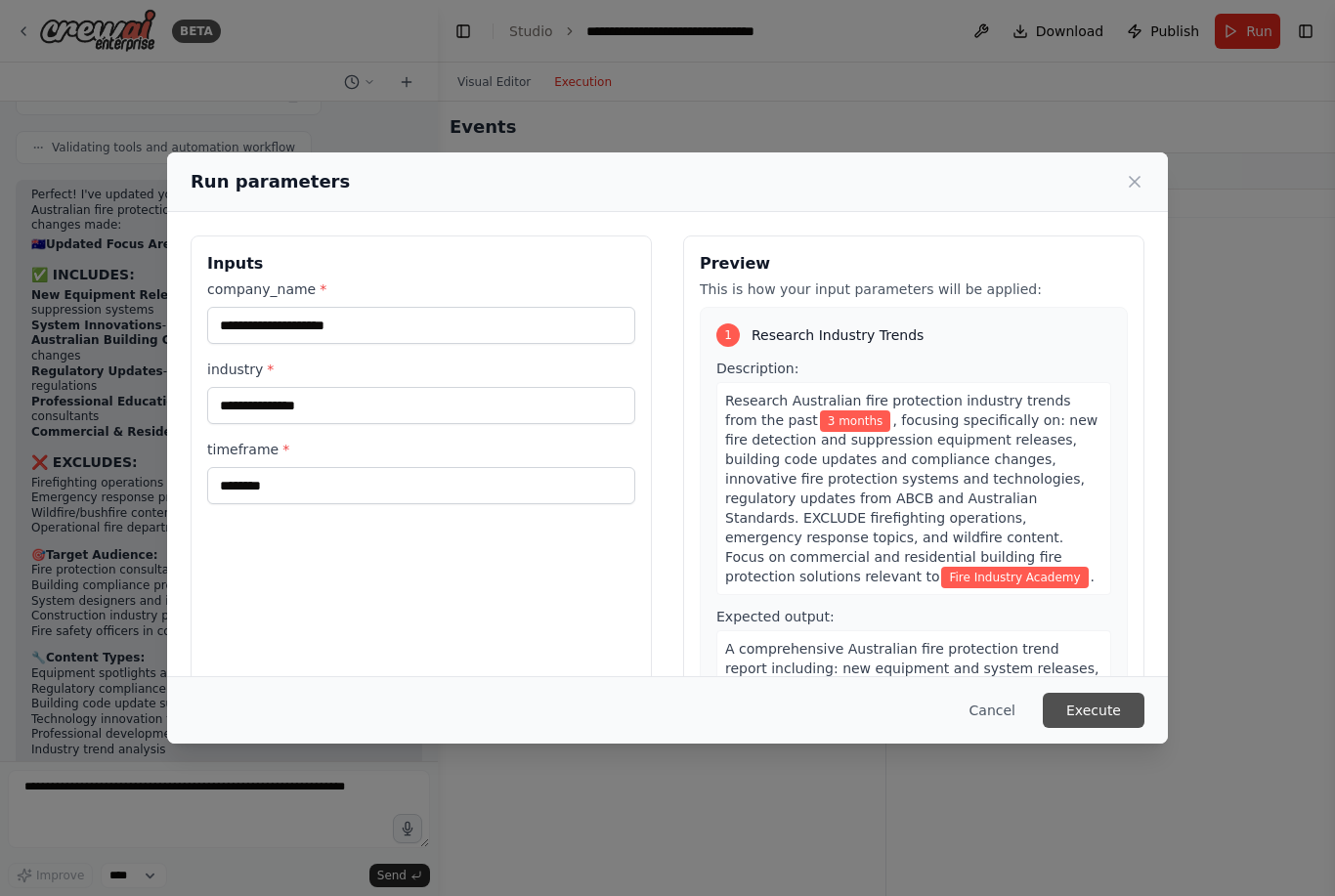
click at [1103, 728] on button "Execute" at bounding box center [1093, 711] width 102 height 35
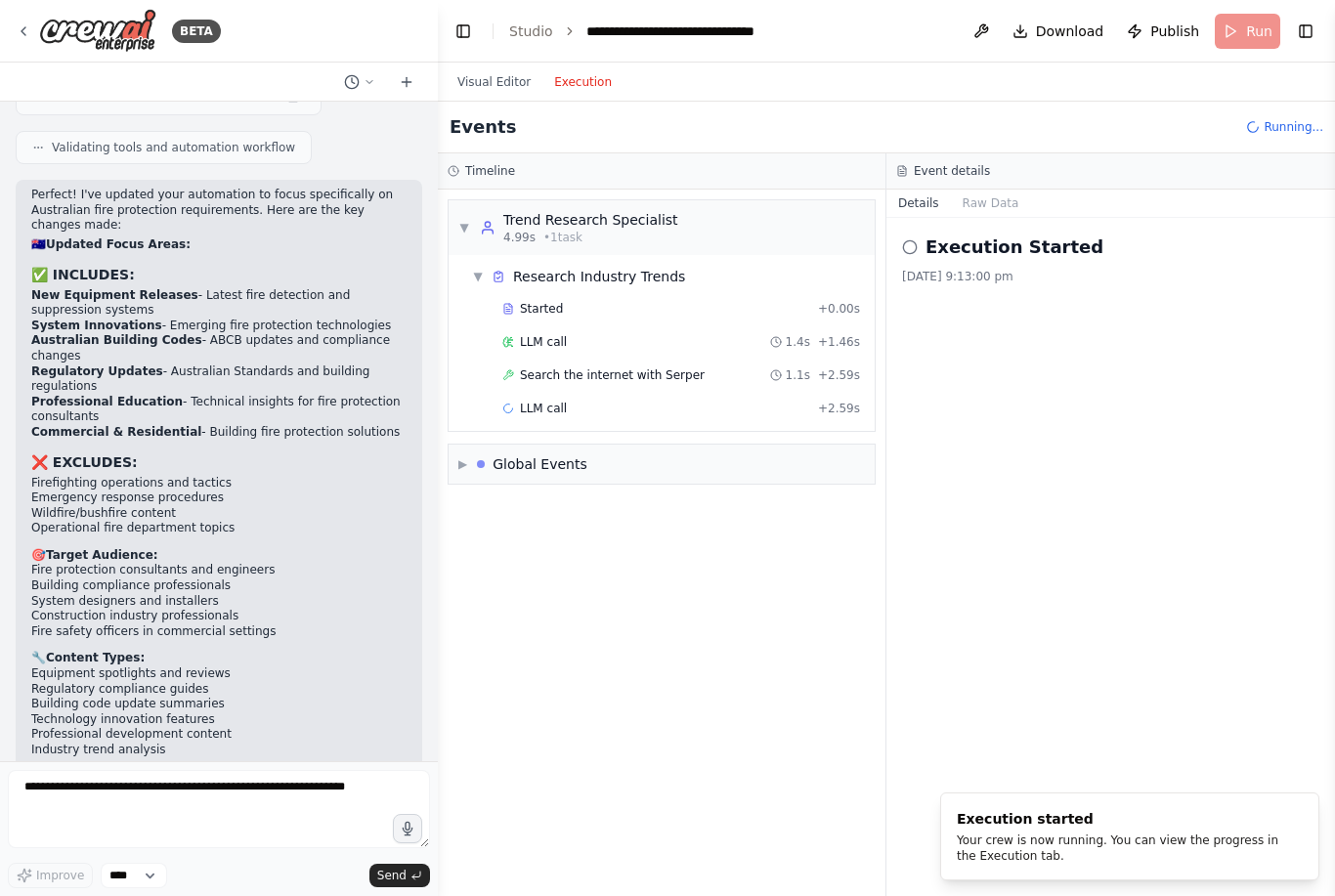
click at [594, 84] on button "Execution" at bounding box center [583, 82] width 81 height 24
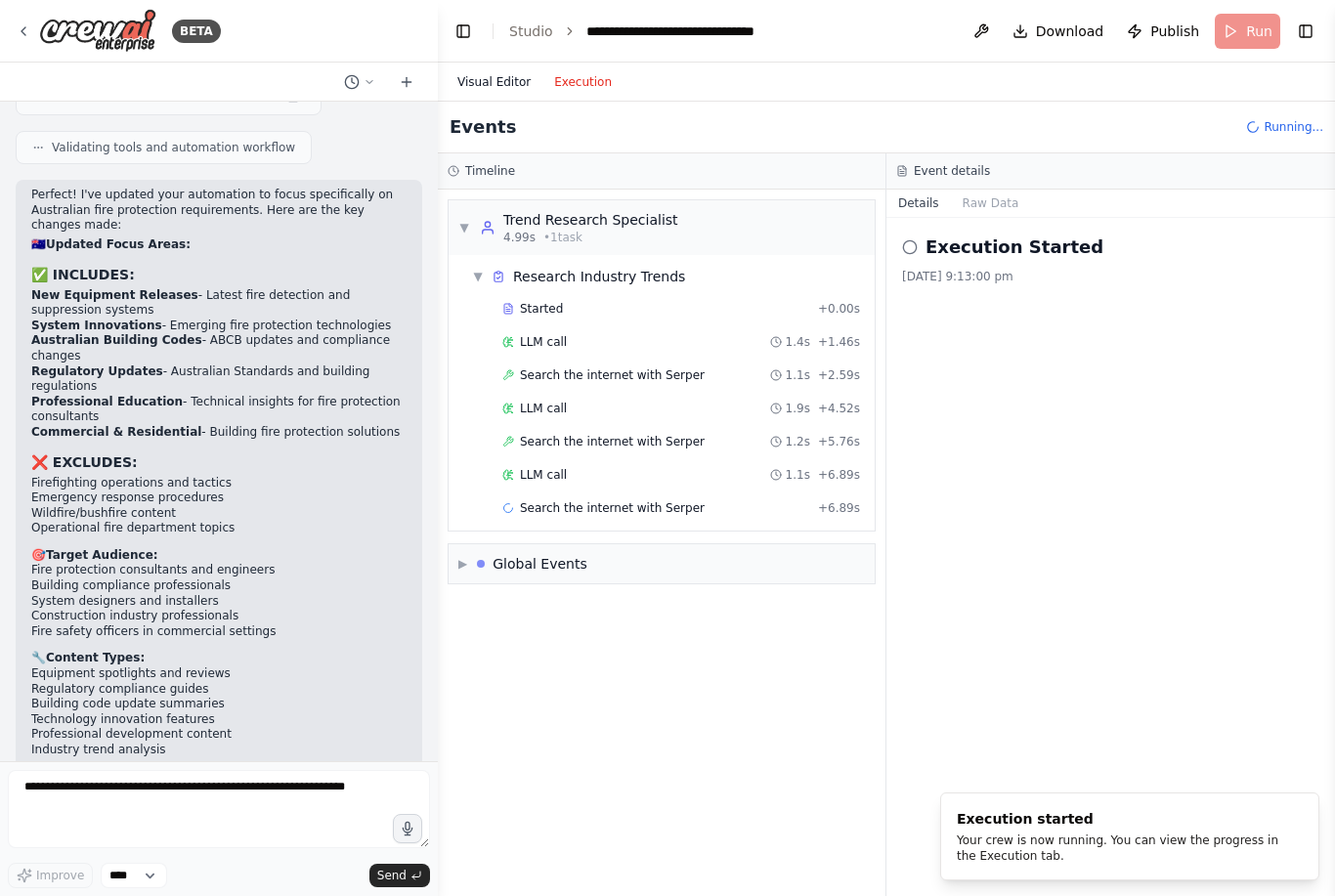
click at [509, 91] on button "Visual Editor" at bounding box center [494, 82] width 97 height 24
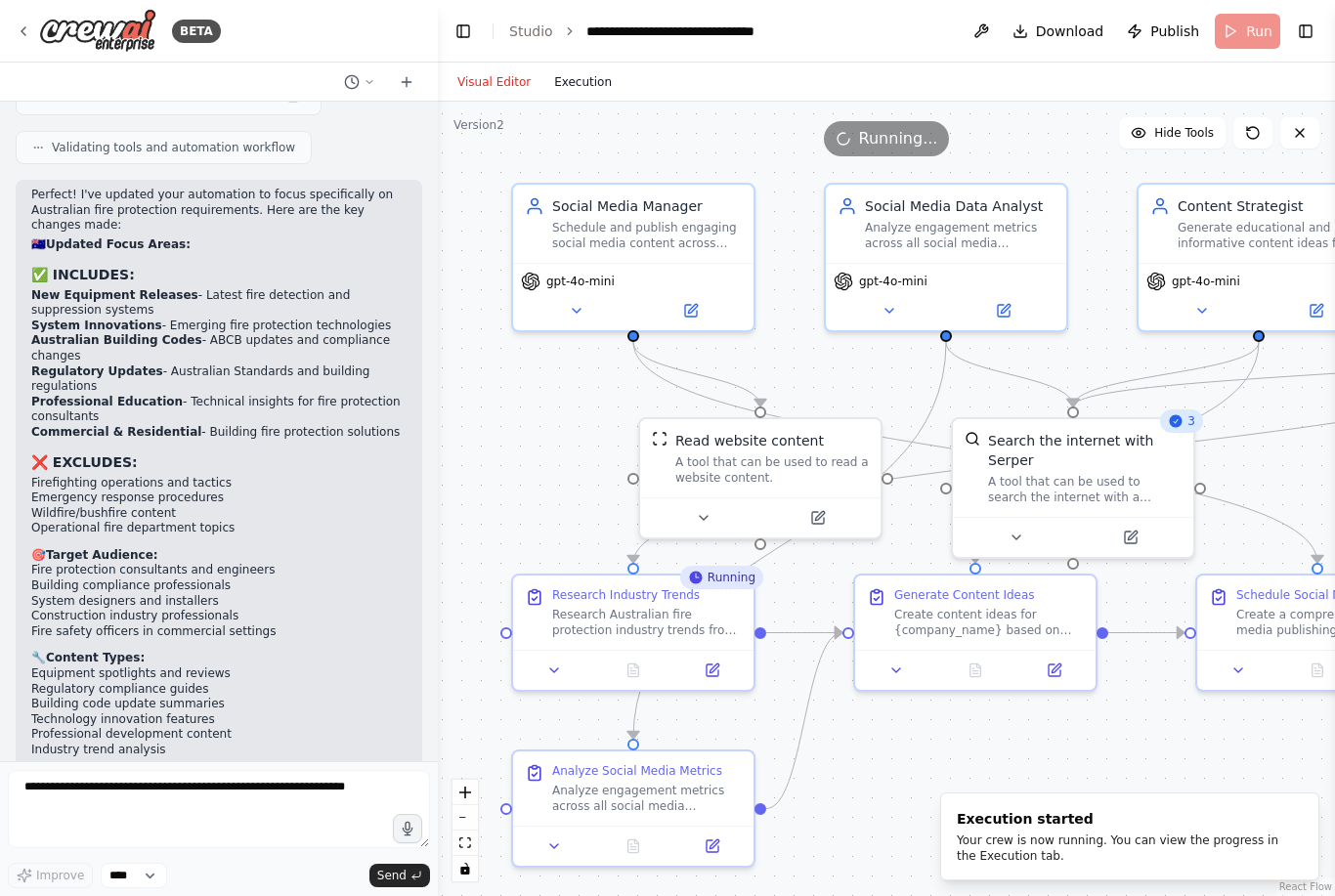
click at [585, 92] on button "Execution" at bounding box center [583, 82] width 81 height 24
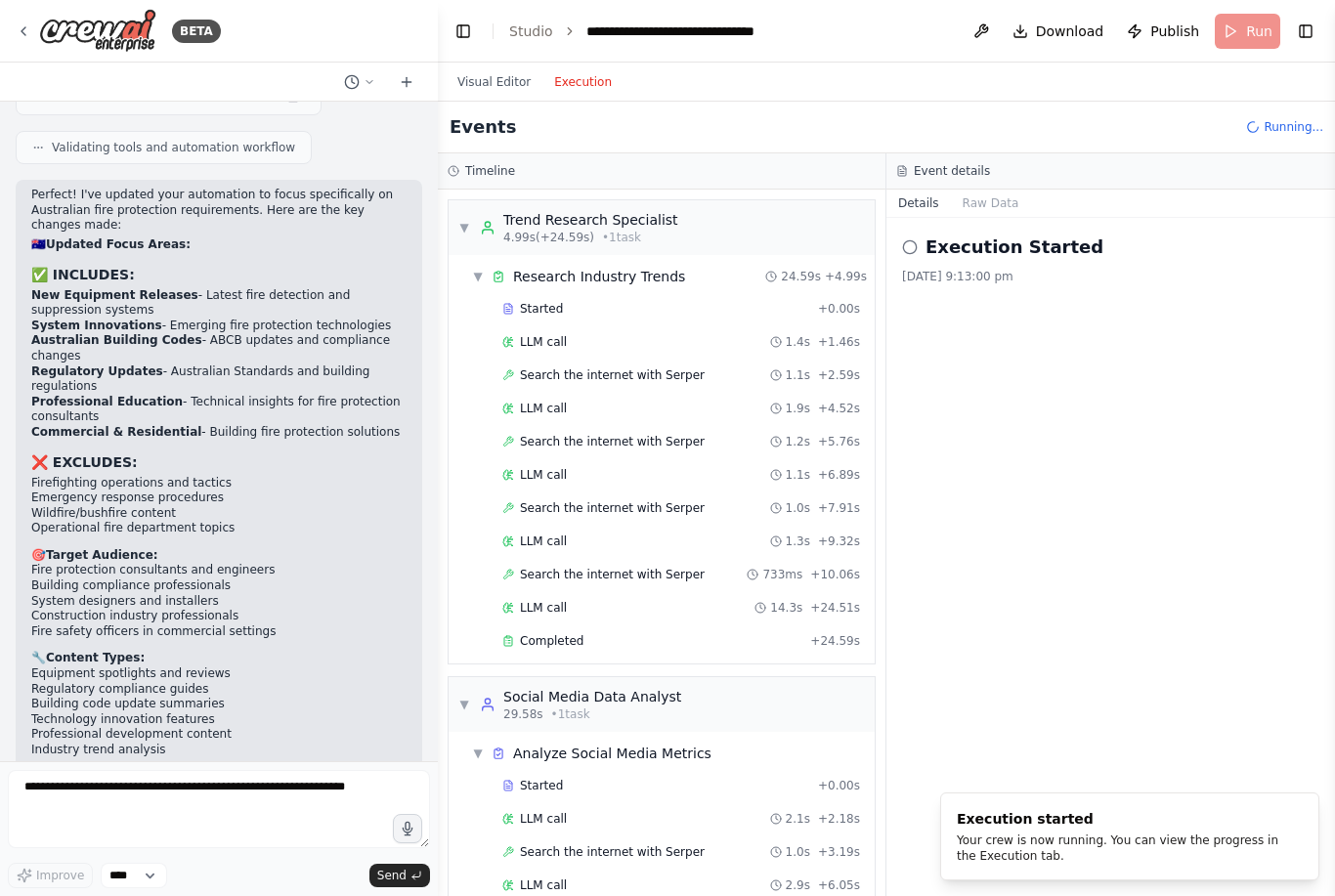
click at [594, 86] on button "Execution" at bounding box center [583, 82] width 81 height 24
click at [495, 88] on button "Visual Editor" at bounding box center [494, 82] width 97 height 24
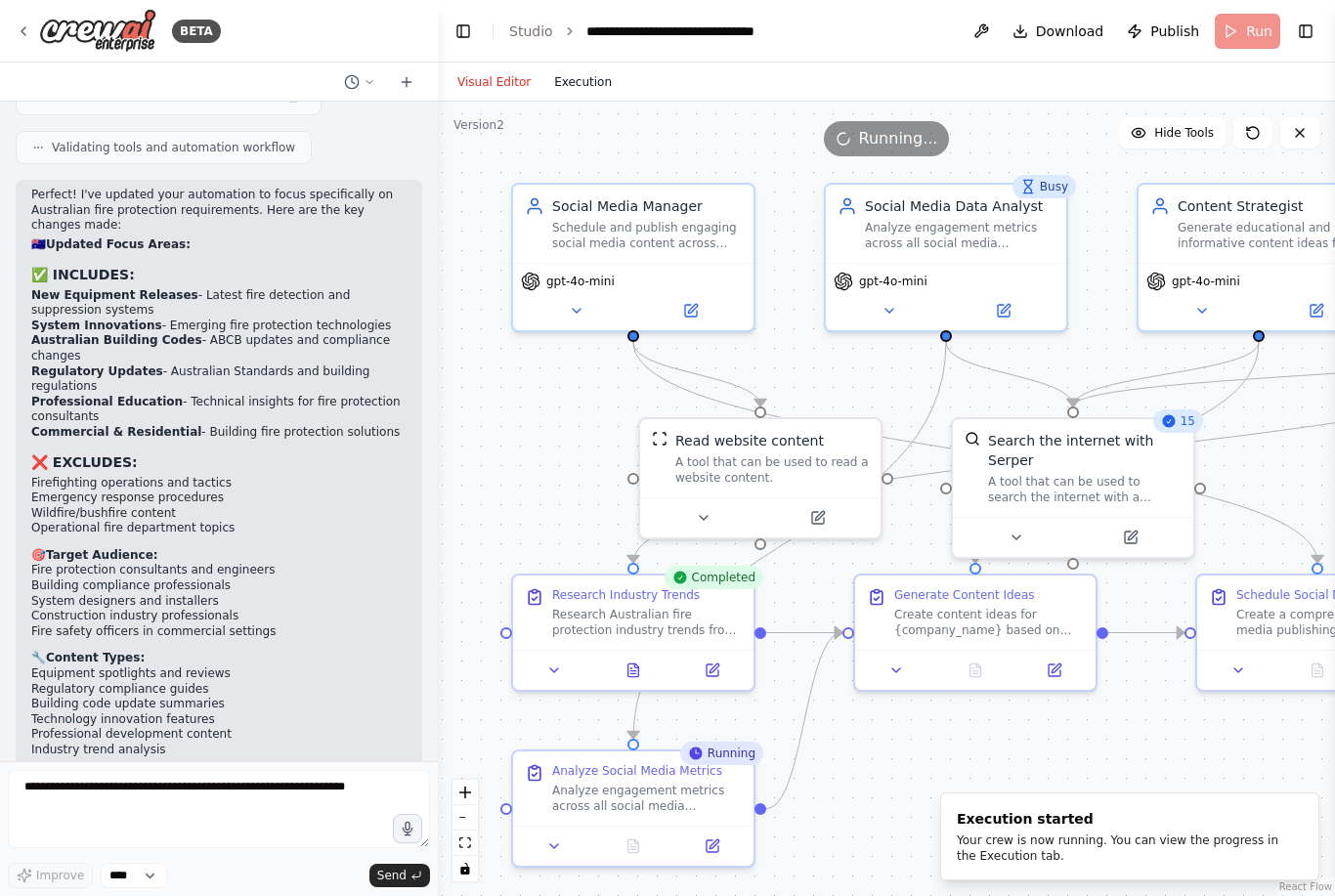
click at [577, 85] on button "Execution" at bounding box center [583, 82] width 81 height 24
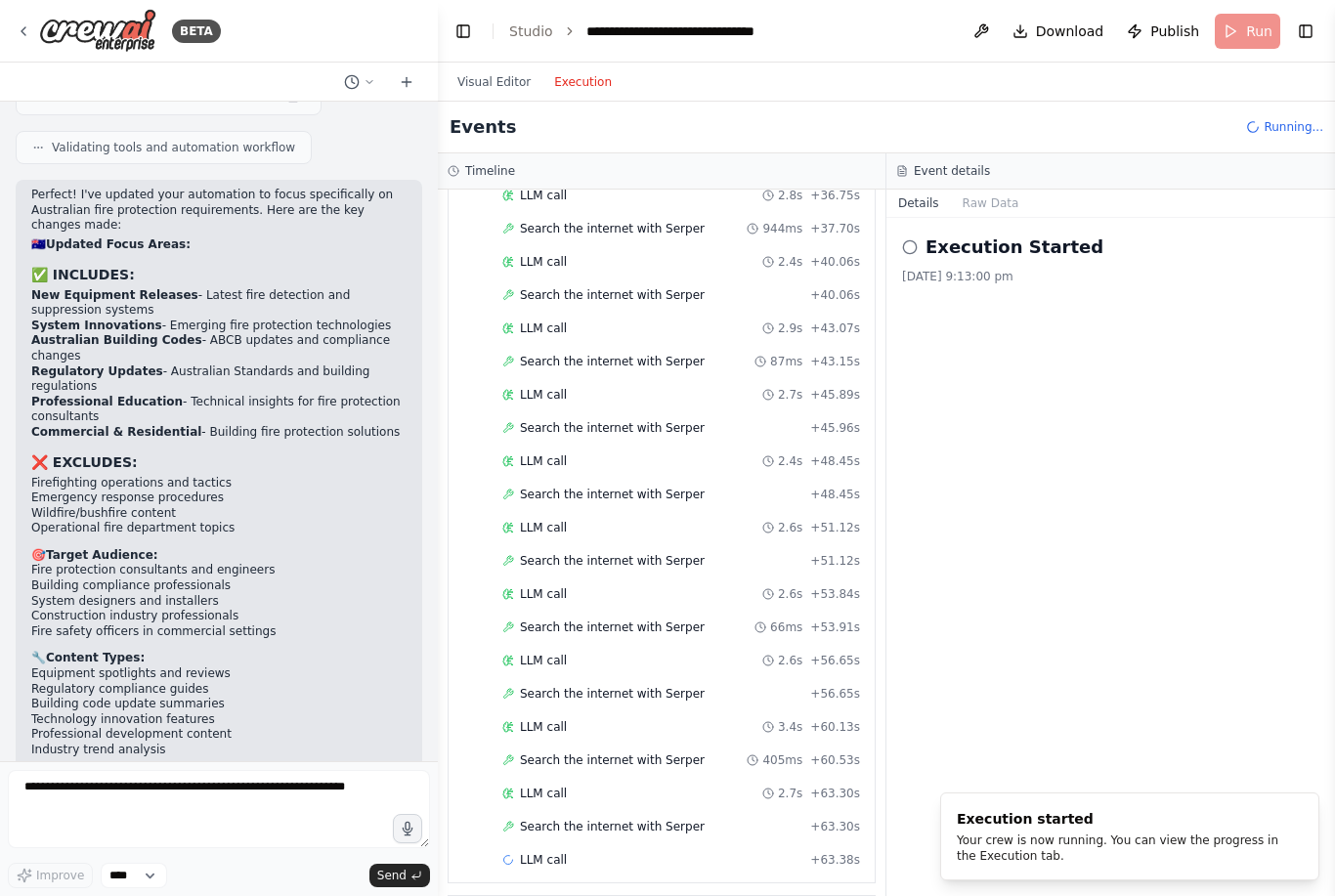
scroll to position [1154, 0]
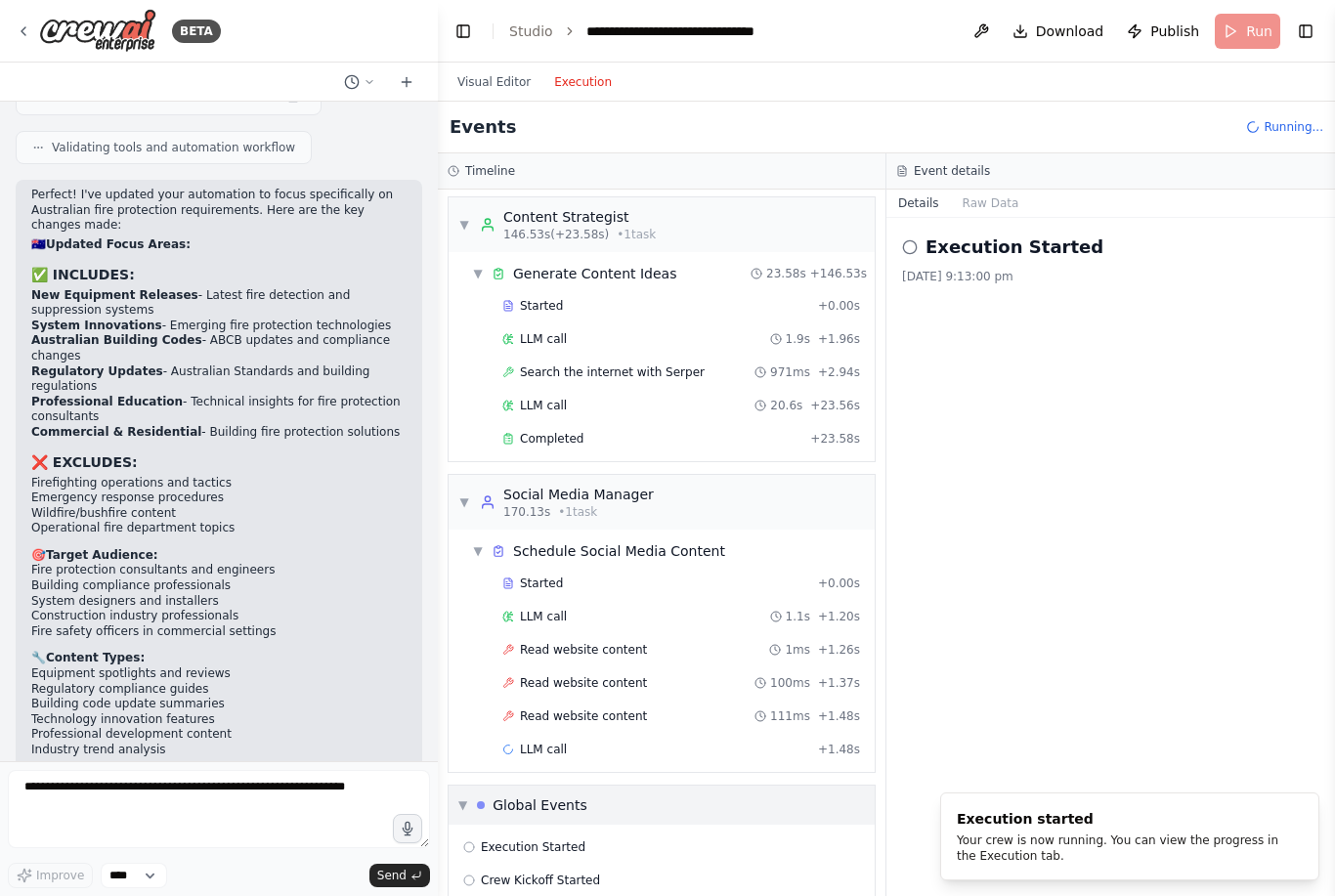
scroll to position [2352, 0]
click at [490, 70] on button "Visual Editor" at bounding box center [494, 82] width 97 height 24
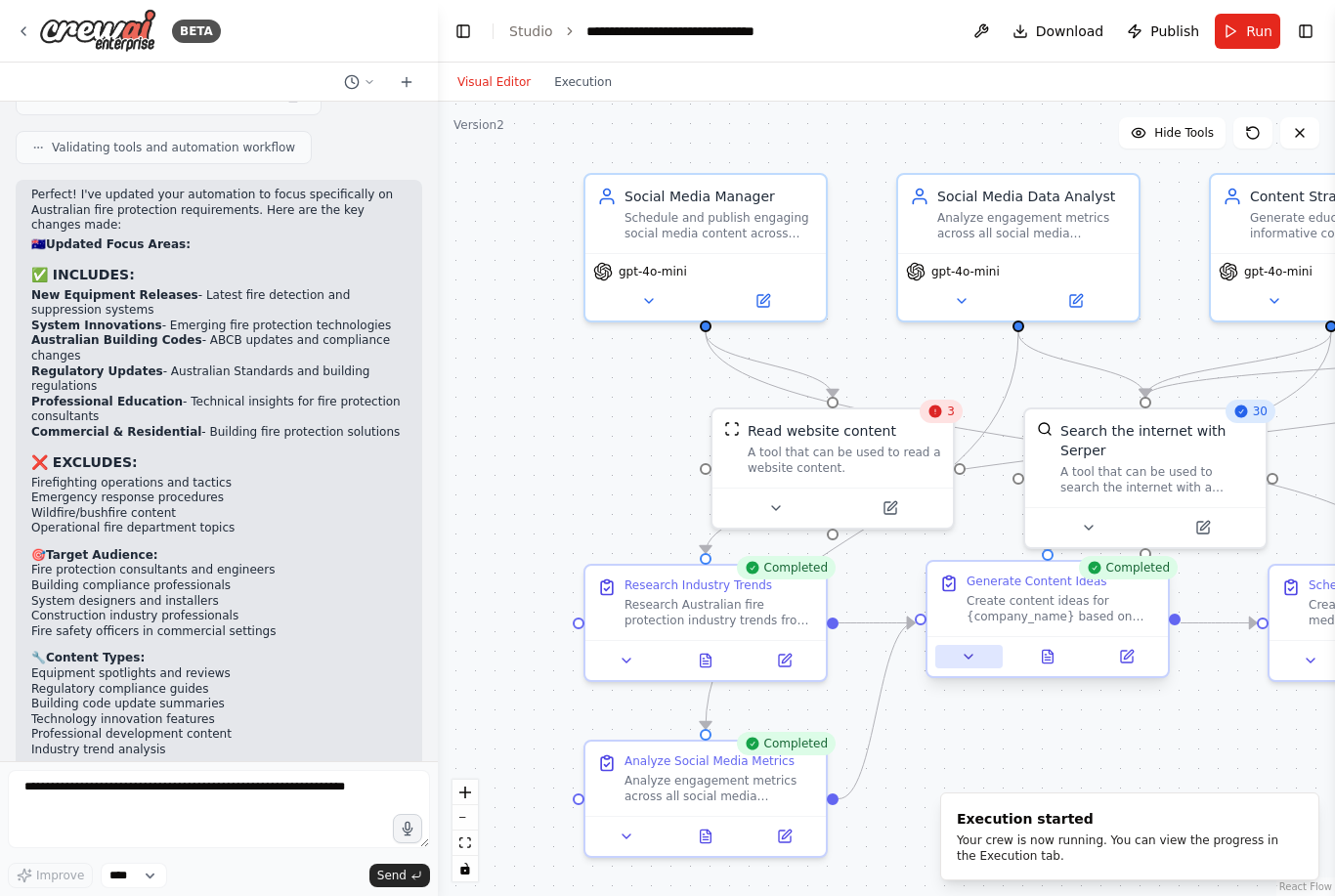
click at [974, 649] on icon at bounding box center [968, 656] width 16 height 16
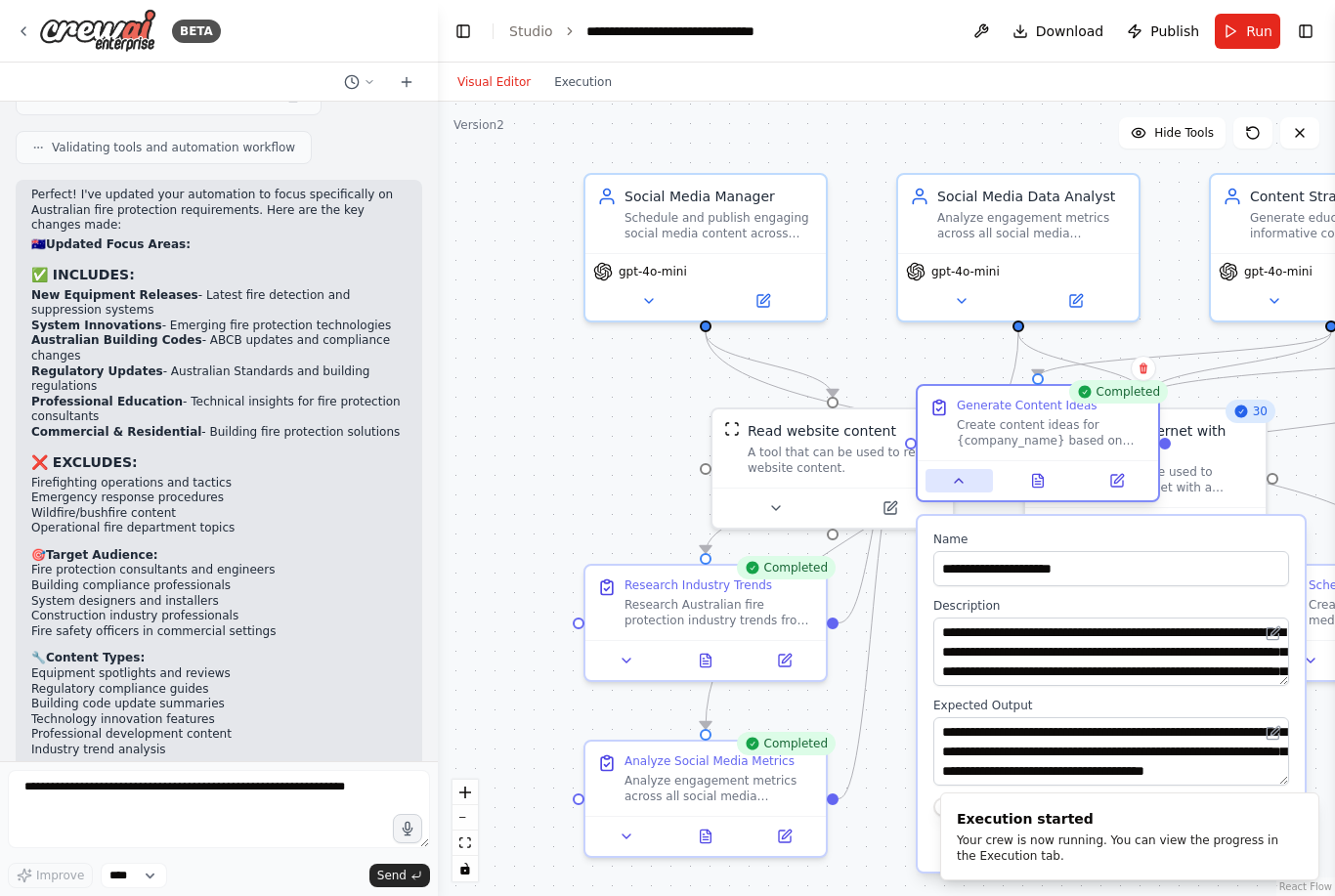
scroll to position [98, 0]
click at [1264, 781] on ol "Execution started Your crew is now running. You can view the progress in the Ex…" at bounding box center [1130, 836] width 410 height 119
click at [1265, 778] on ol "Execution started Your crew is now running. You can view the progress in the Ex…" at bounding box center [1130, 836] width 410 height 119
click at [1261, 829] on button "Save" at bounding box center [1260, 843] width 56 height 28
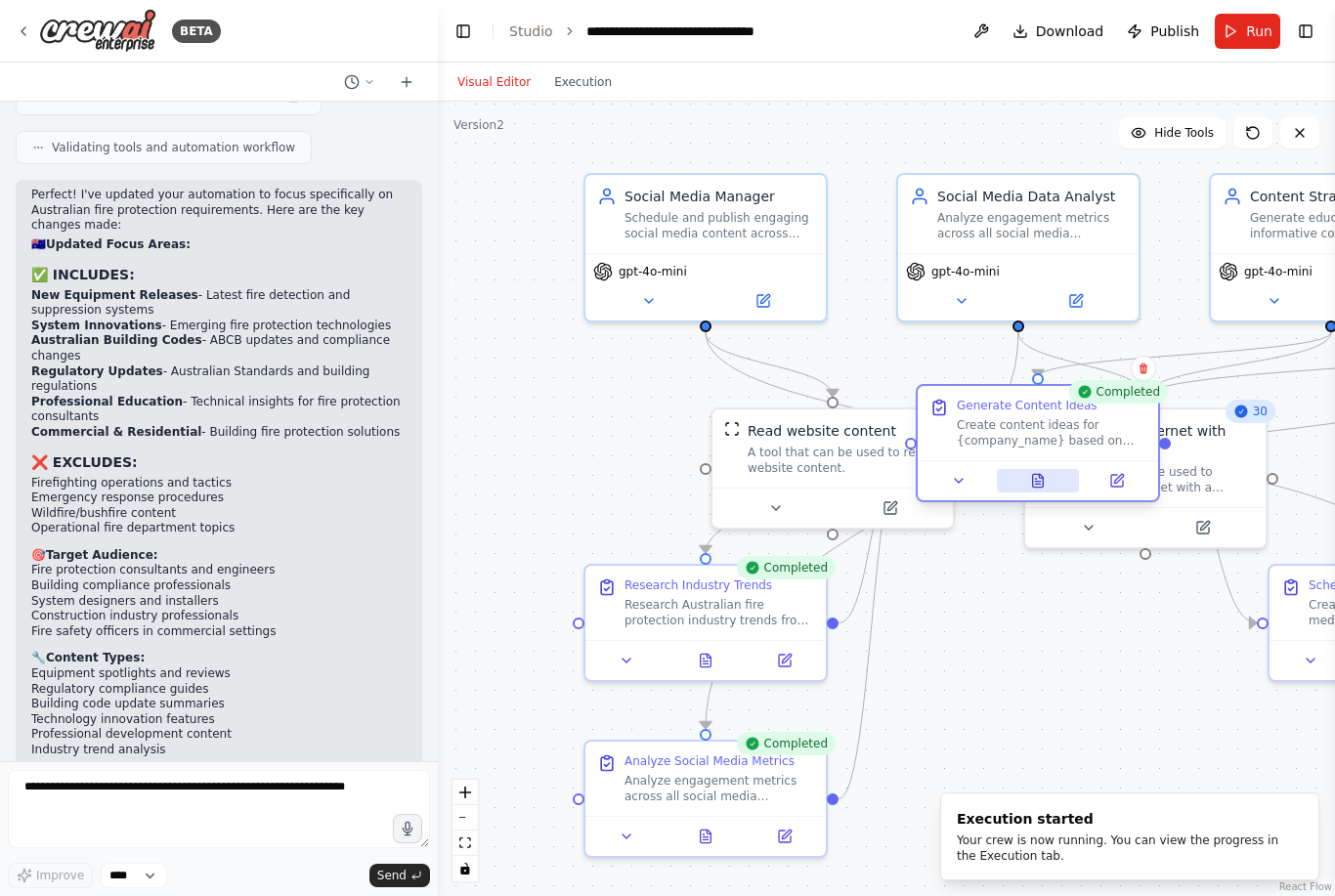
click at [1041, 474] on icon at bounding box center [1038, 480] width 11 height 13
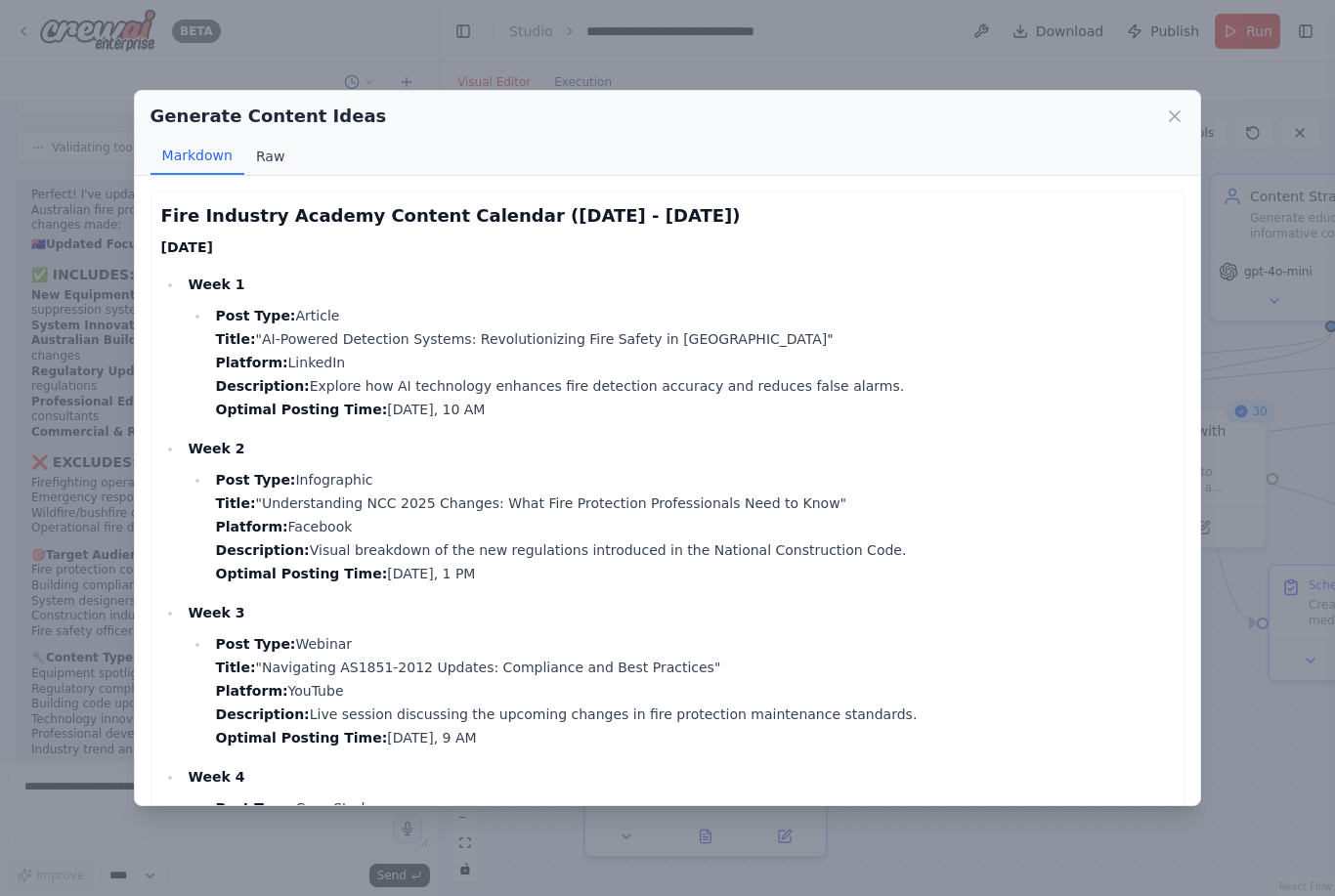
click at [276, 140] on button "Raw" at bounding box center [270, 157] width 52 height 37
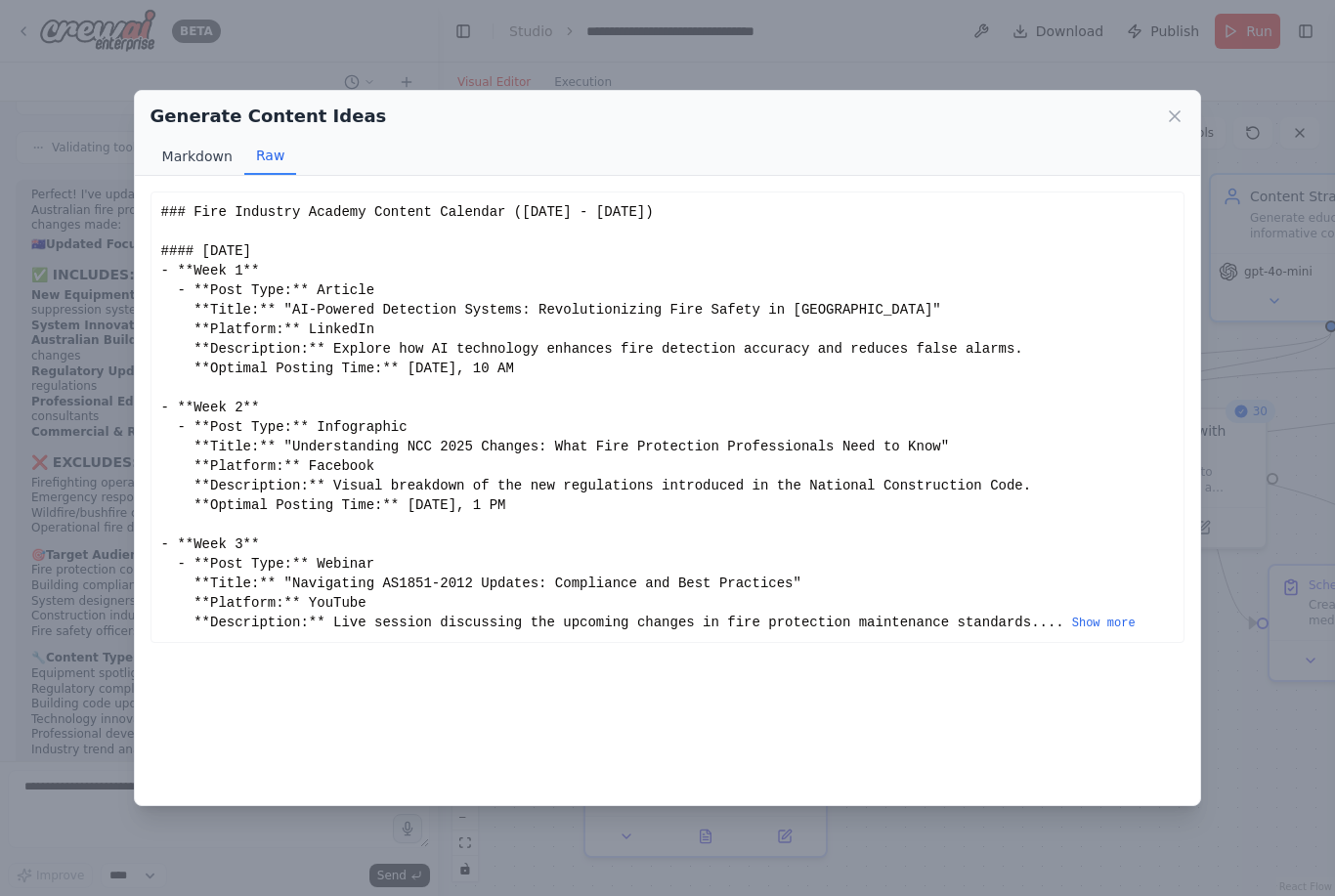
click at [198, 138] on button "Markdown" at bounding box center [197, 157] width 94 height 37
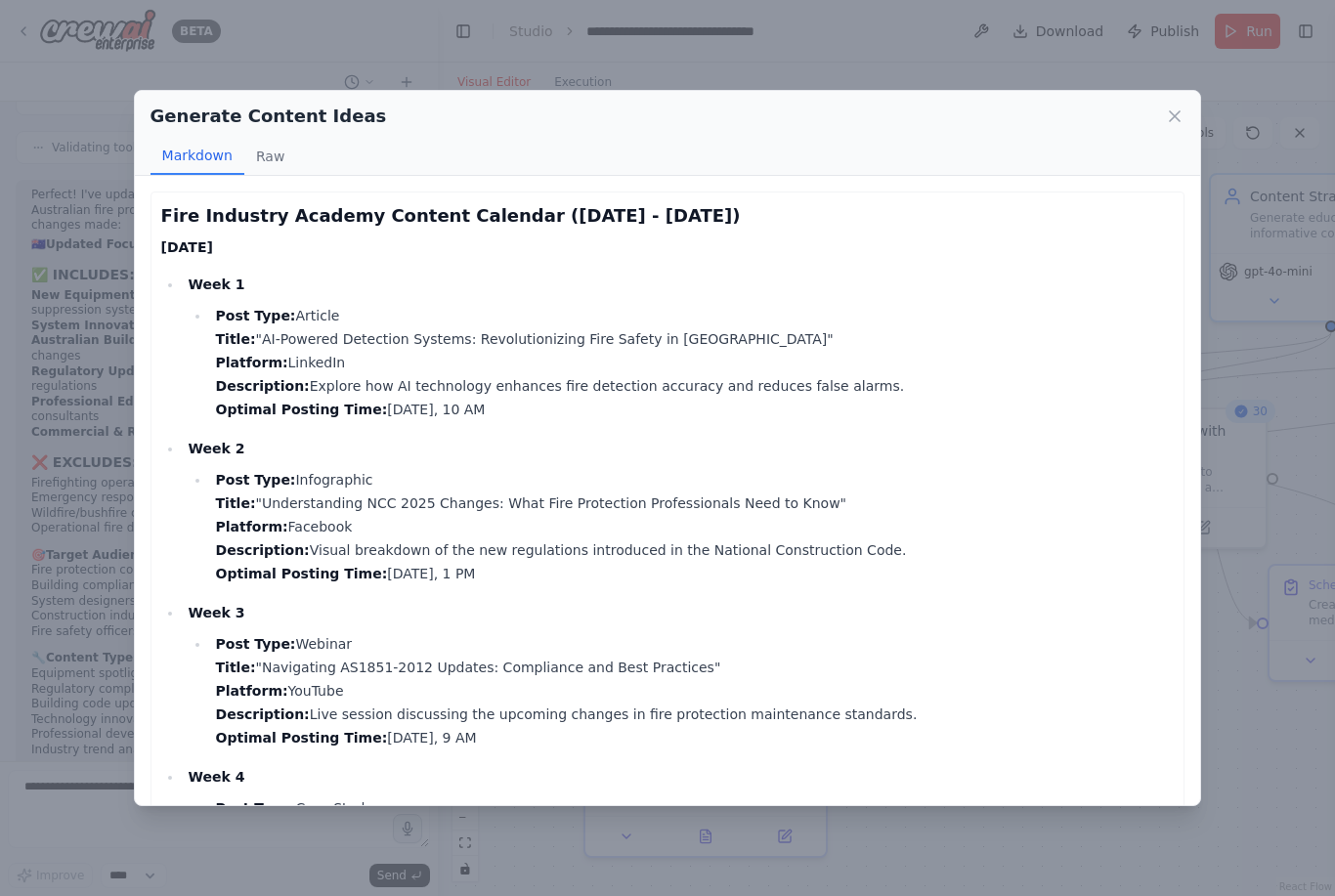
scroll to position [0, 0]
click at [1177, 106] on icon at bounding box center [1175, 116] width 20 height 20
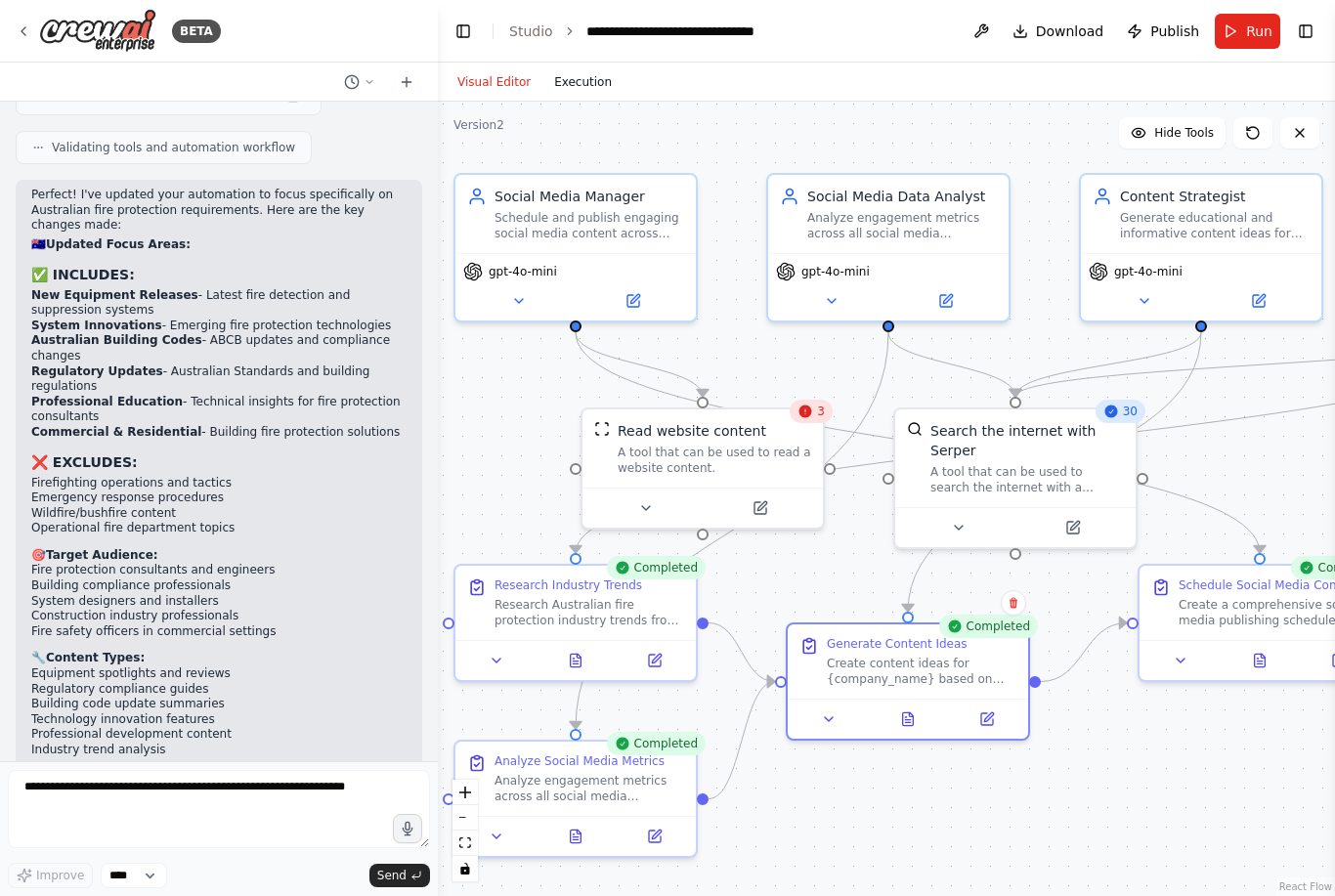
click at [577, 70] on button "Execution" at bounding box center [583, 82] width 81 height 24
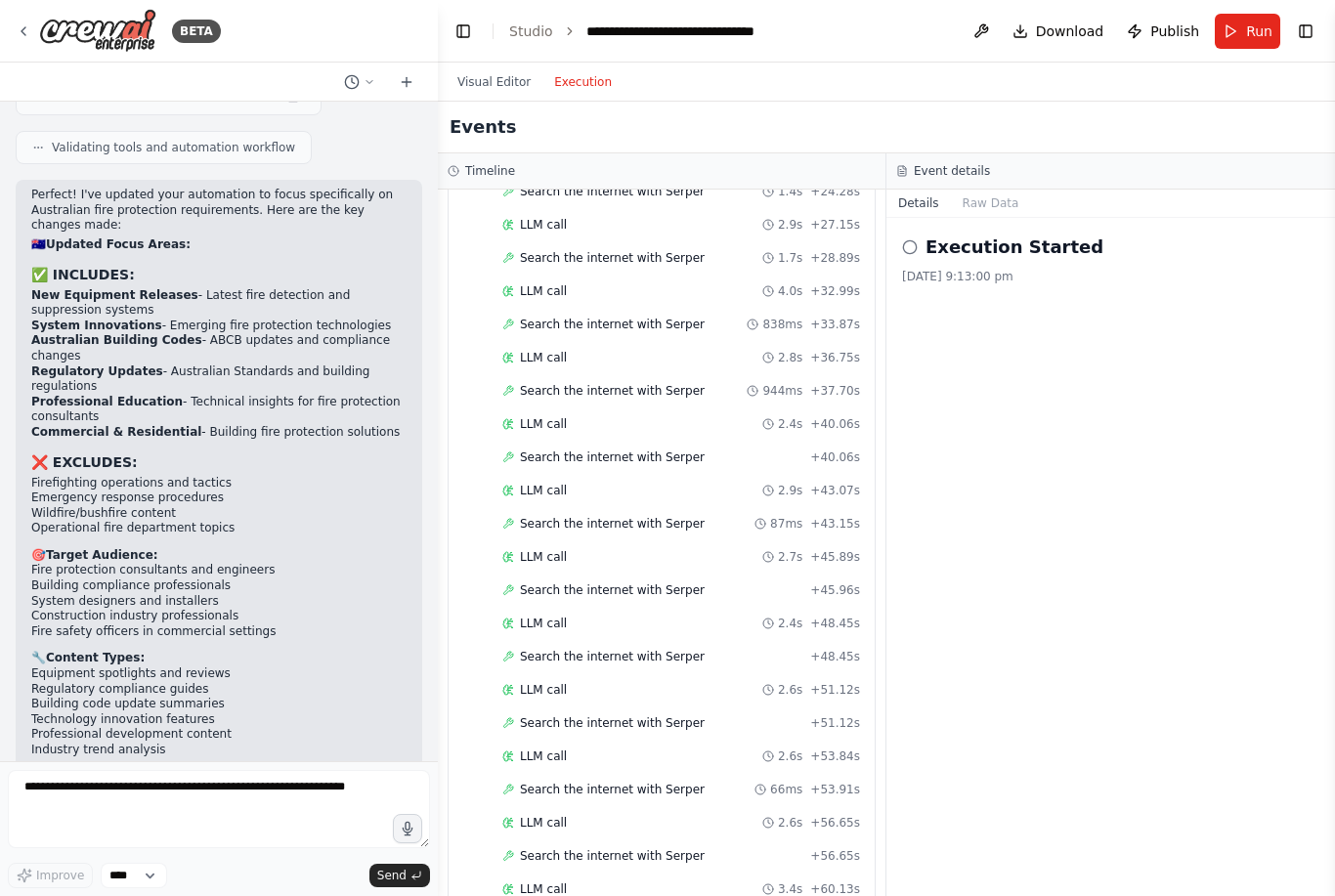
scroll to position [983, 0]
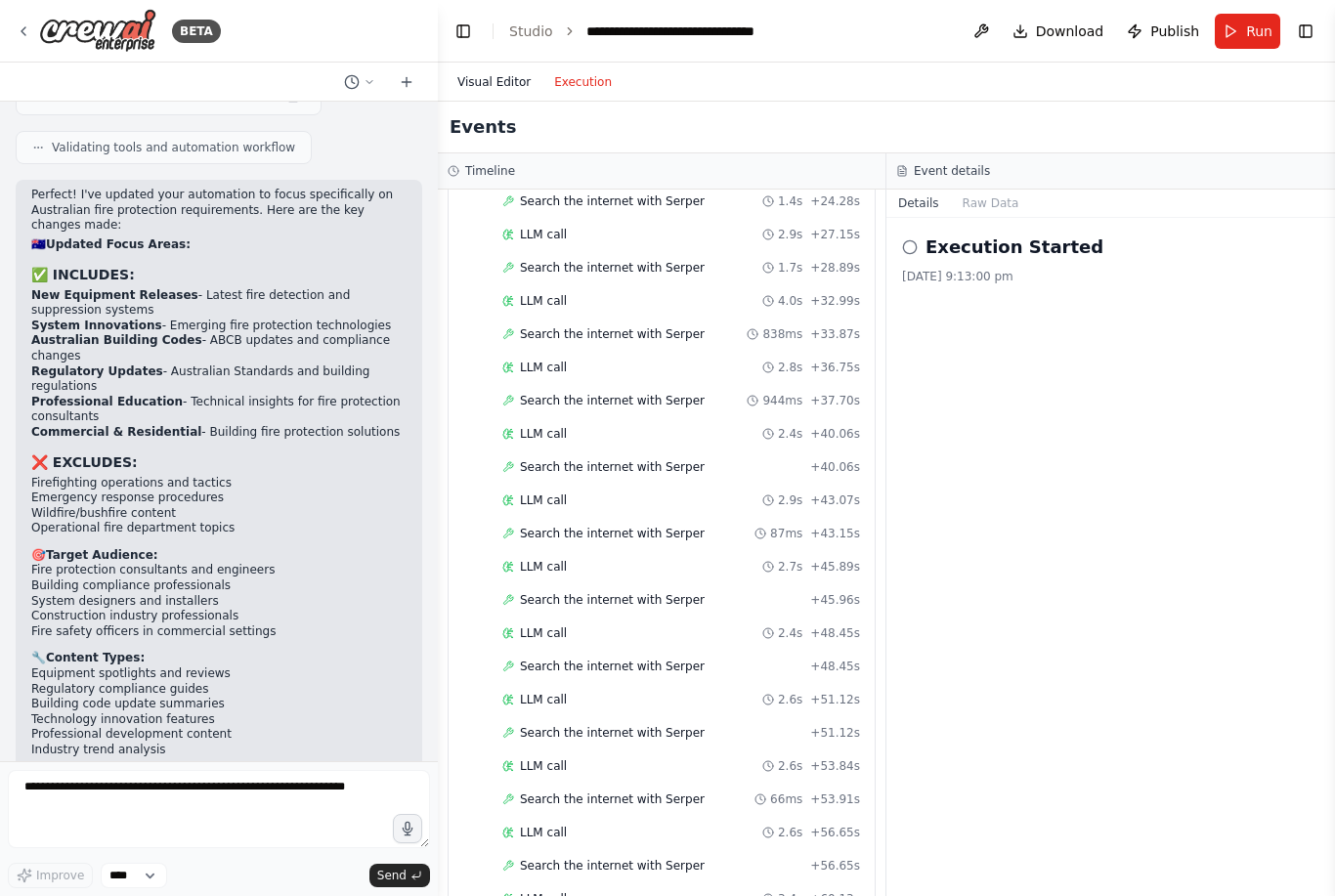
click at [497, 70] on button "Visual Editor" at bounding box center [494, 82] width 97 height 24
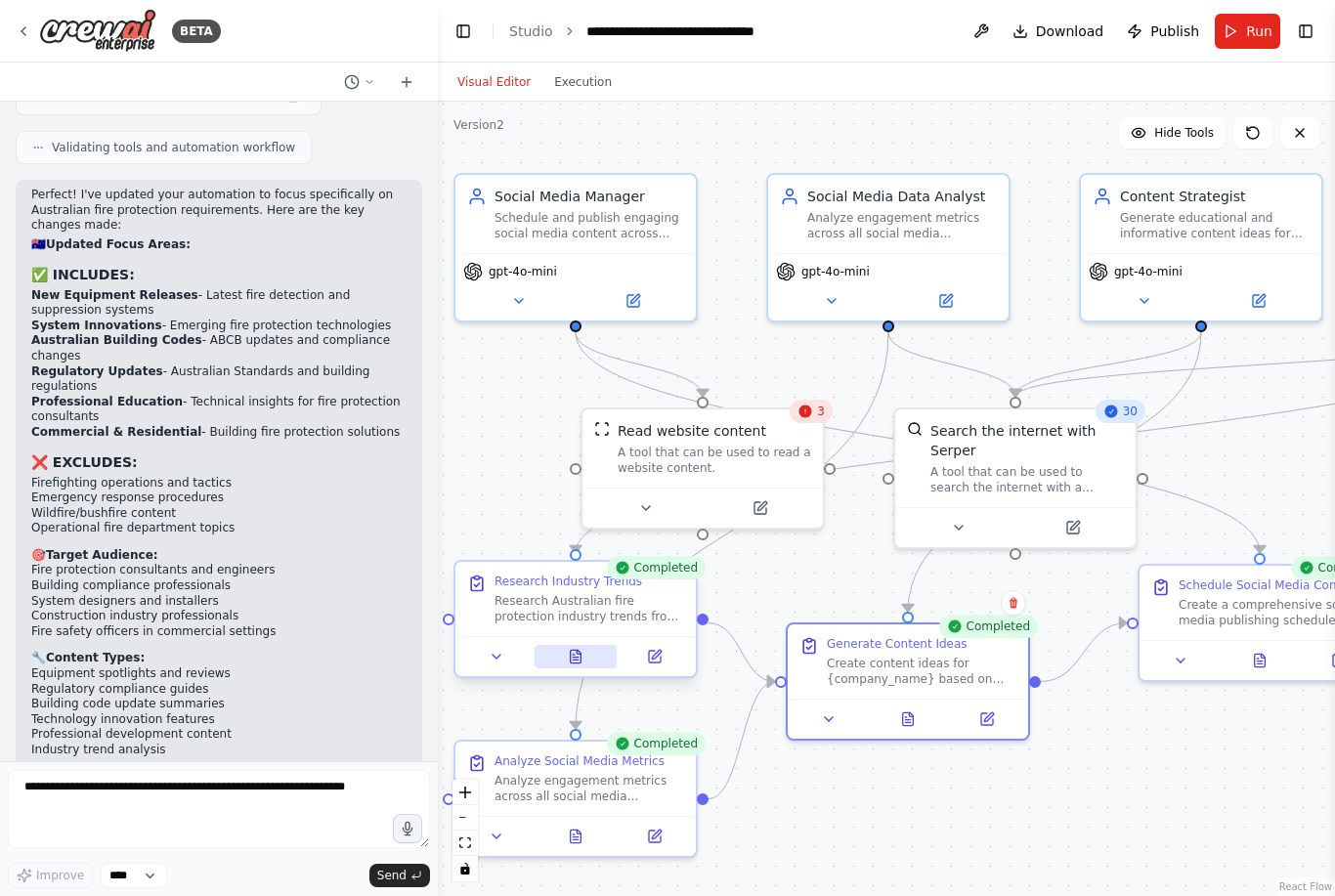
click at [583, 649] on icon at bounding box center [576, 656] width 16 height 16
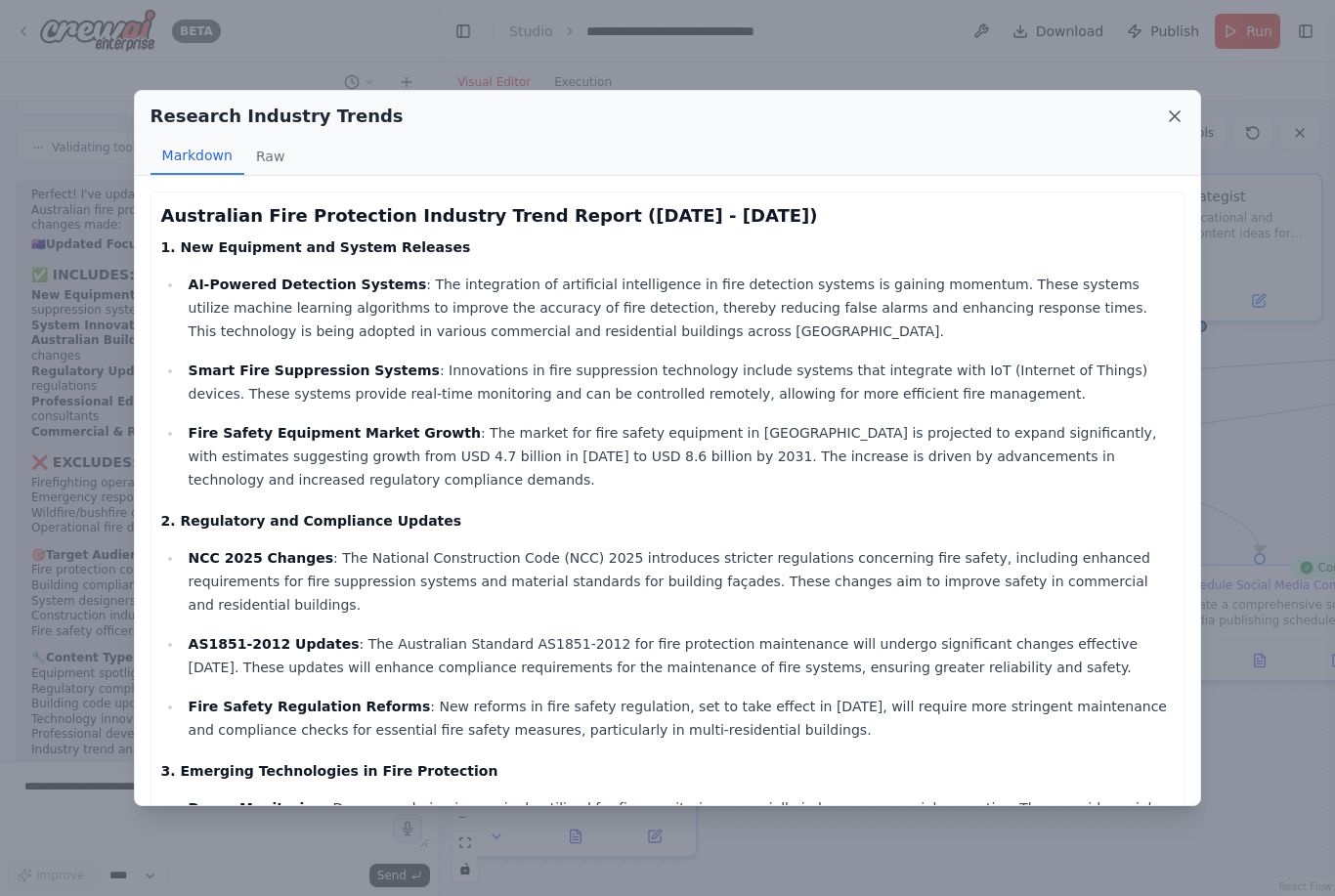
click at [1179, 106] on icon at bounding box center [1175, 116] width 20 height 20
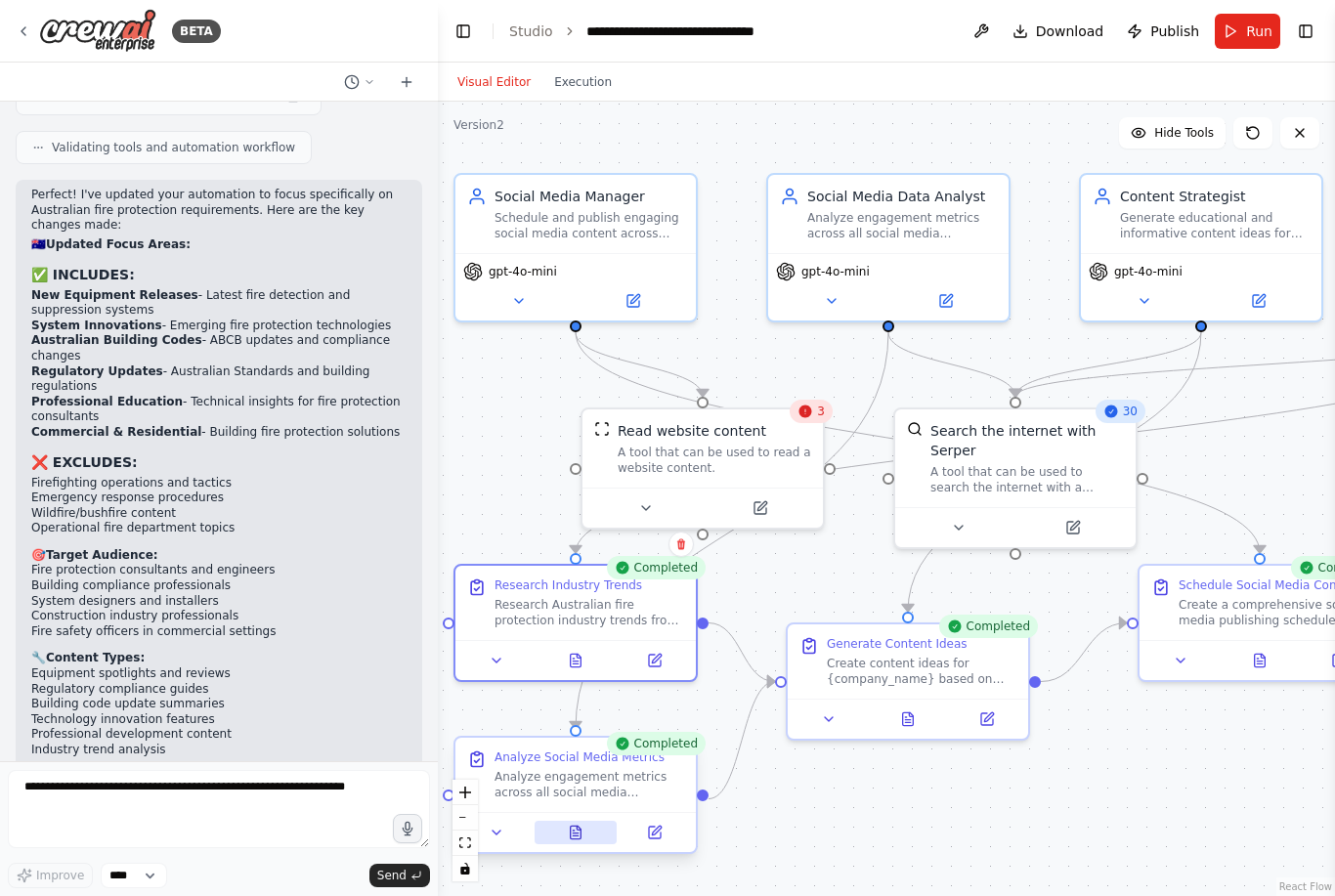
click at [583, 825] on icon at bounding box center [576, 833] width 16 height 16
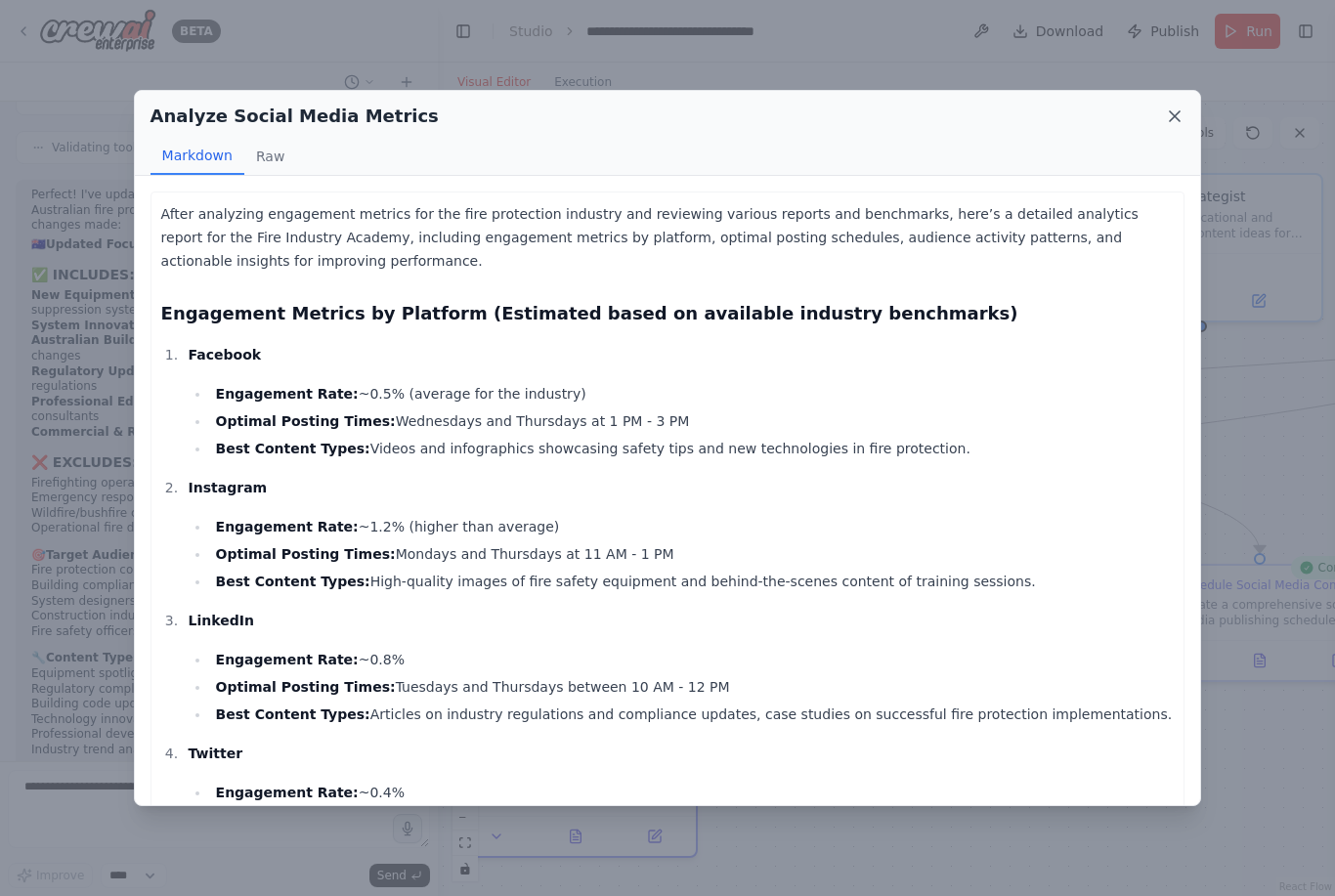
click at [1180, 106] on icon at bounding box center [1175, 116] width 20 height 20
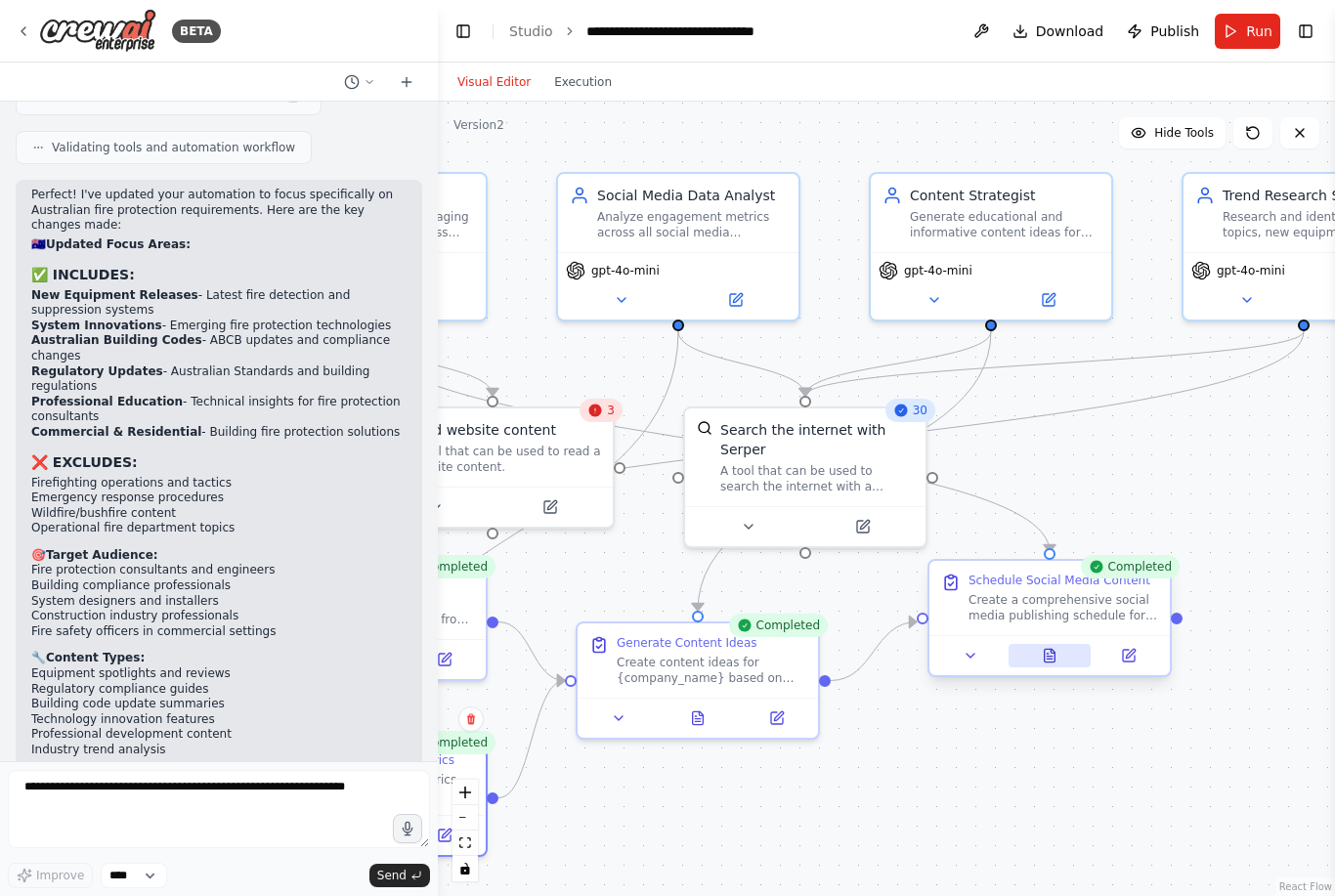
click at [1053, 649] on icon at bounding box center [1050, 655] width 11 height 13
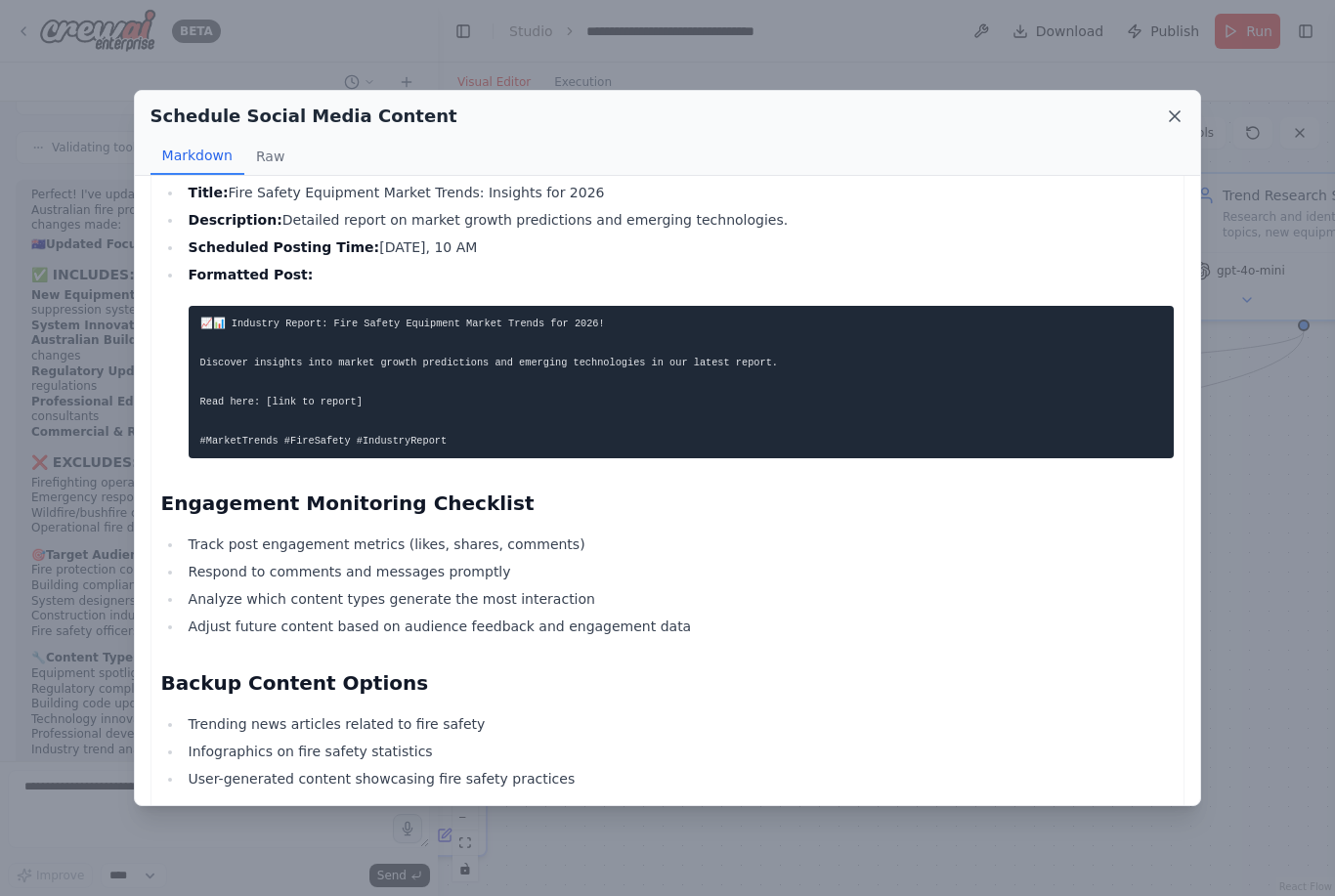
click at [1176, 111] on icon at bounding box center [1175, 116] width 10 height 10
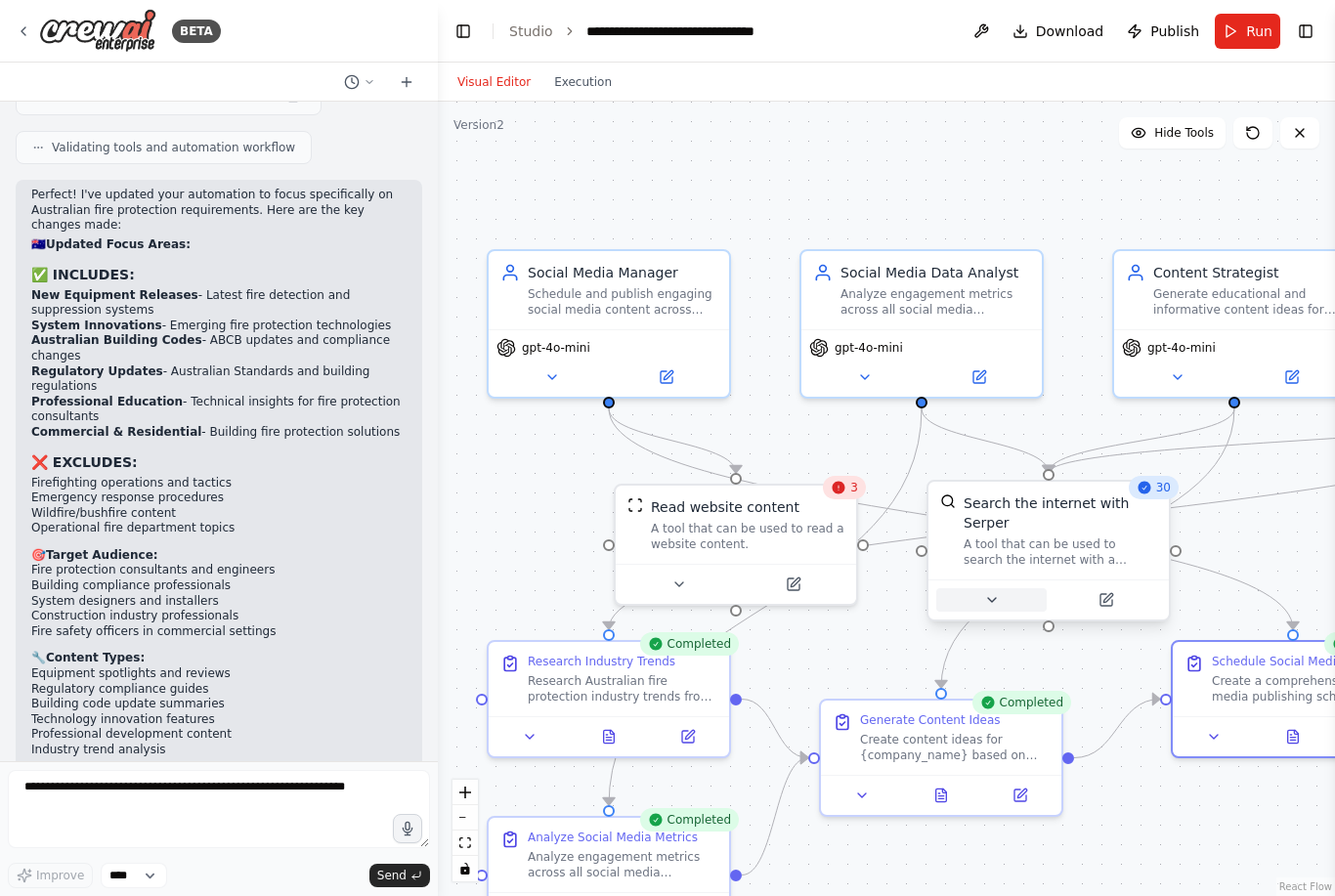
click at [1000, 611] on button at bounding box center [992, 600] width 110 height 24
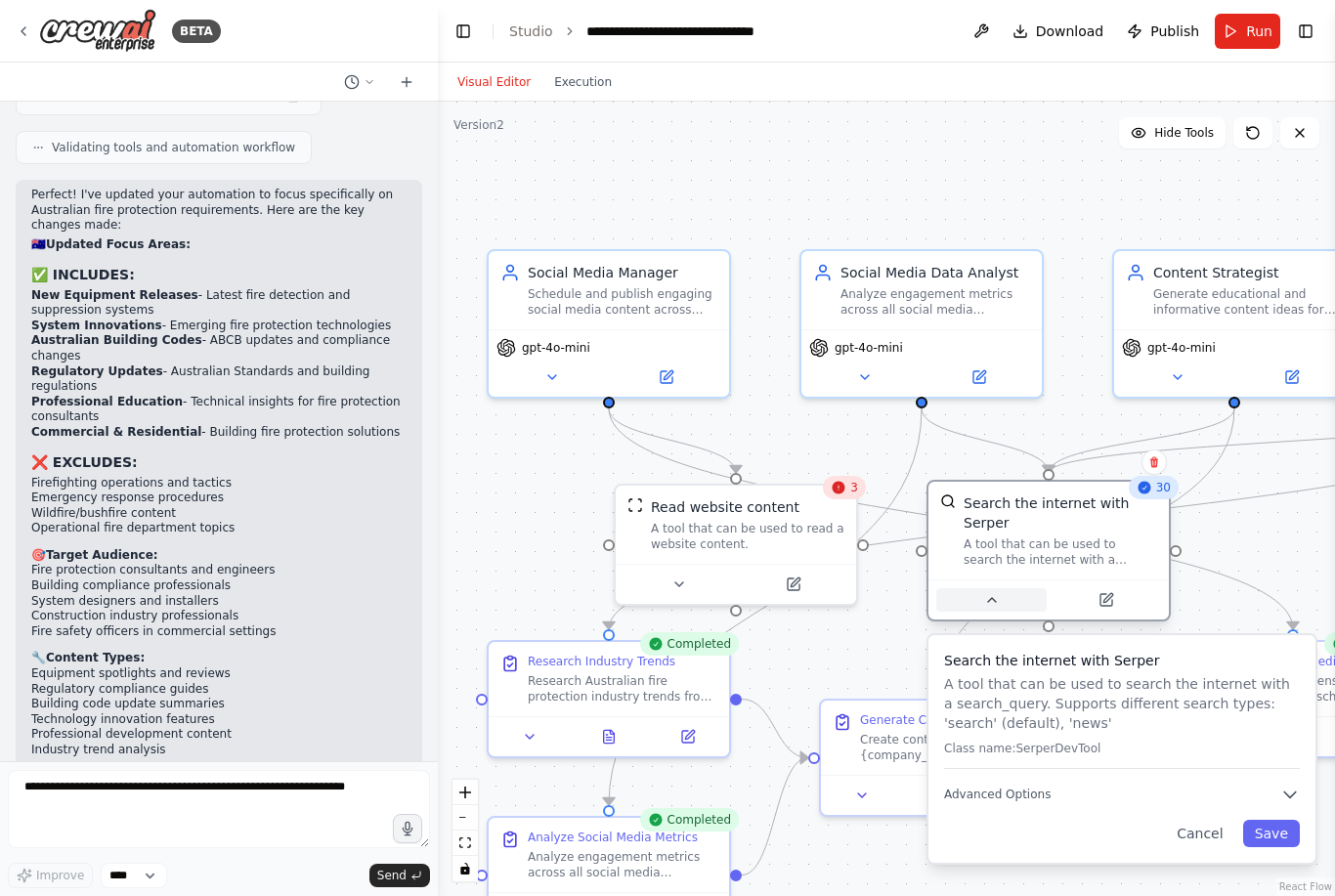
click at [1004, 602] on button at bounding box center [992, 600] width 110 height 24
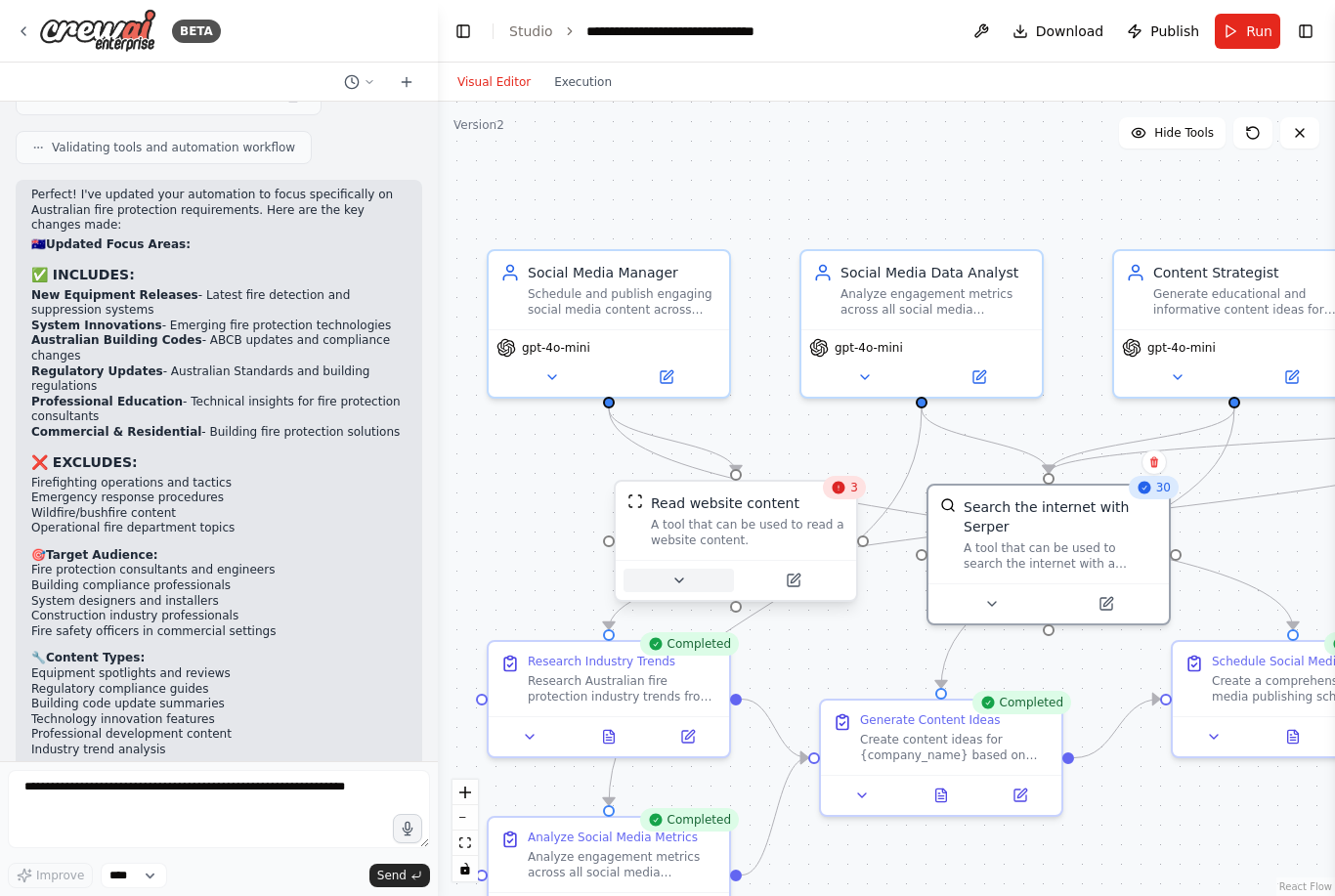
click at [677, 584] on icon at bounding box center [679, 581] width 16 height 16
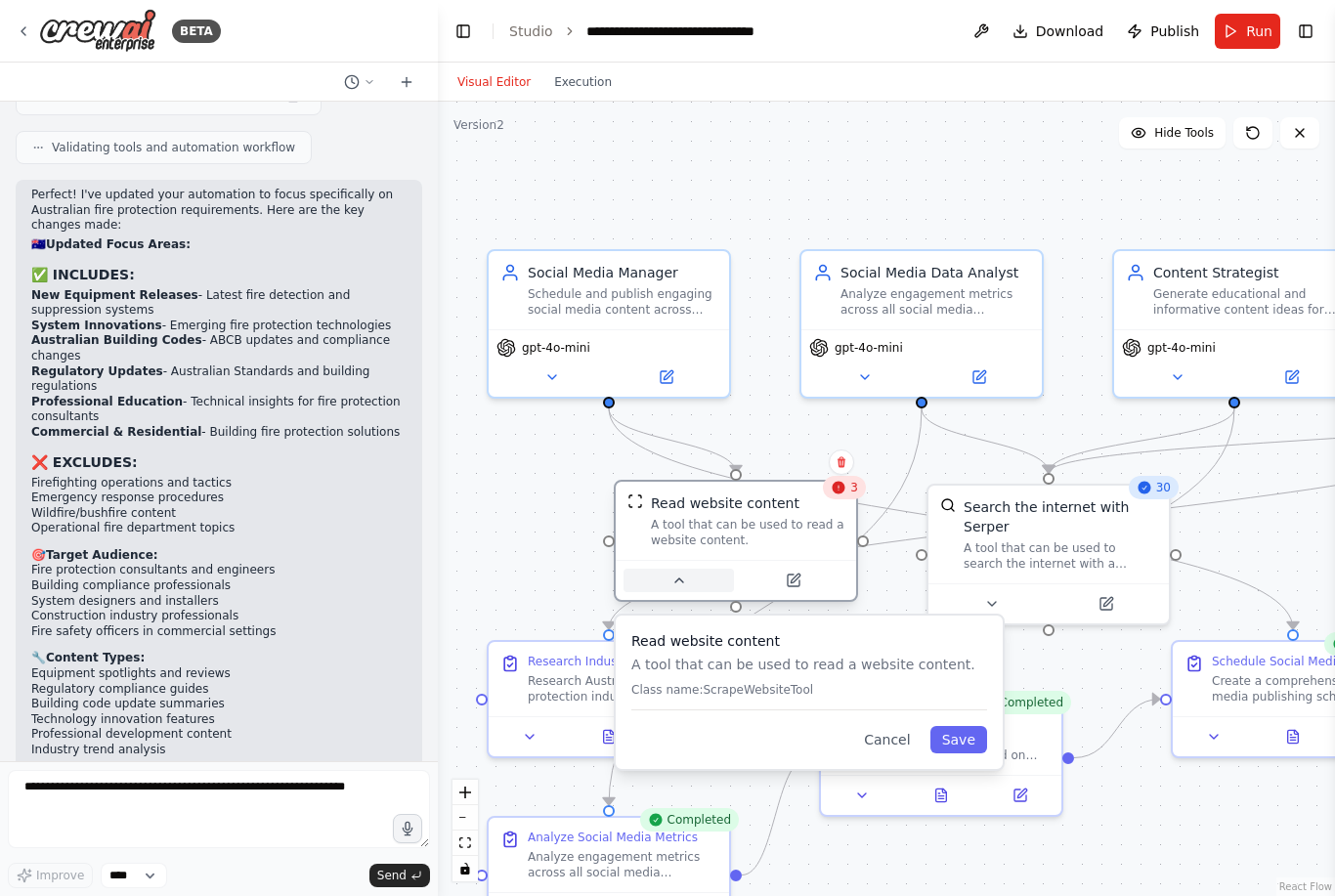
click at [690, 581] on button at bounding box center [678, 581] width 110 height 24
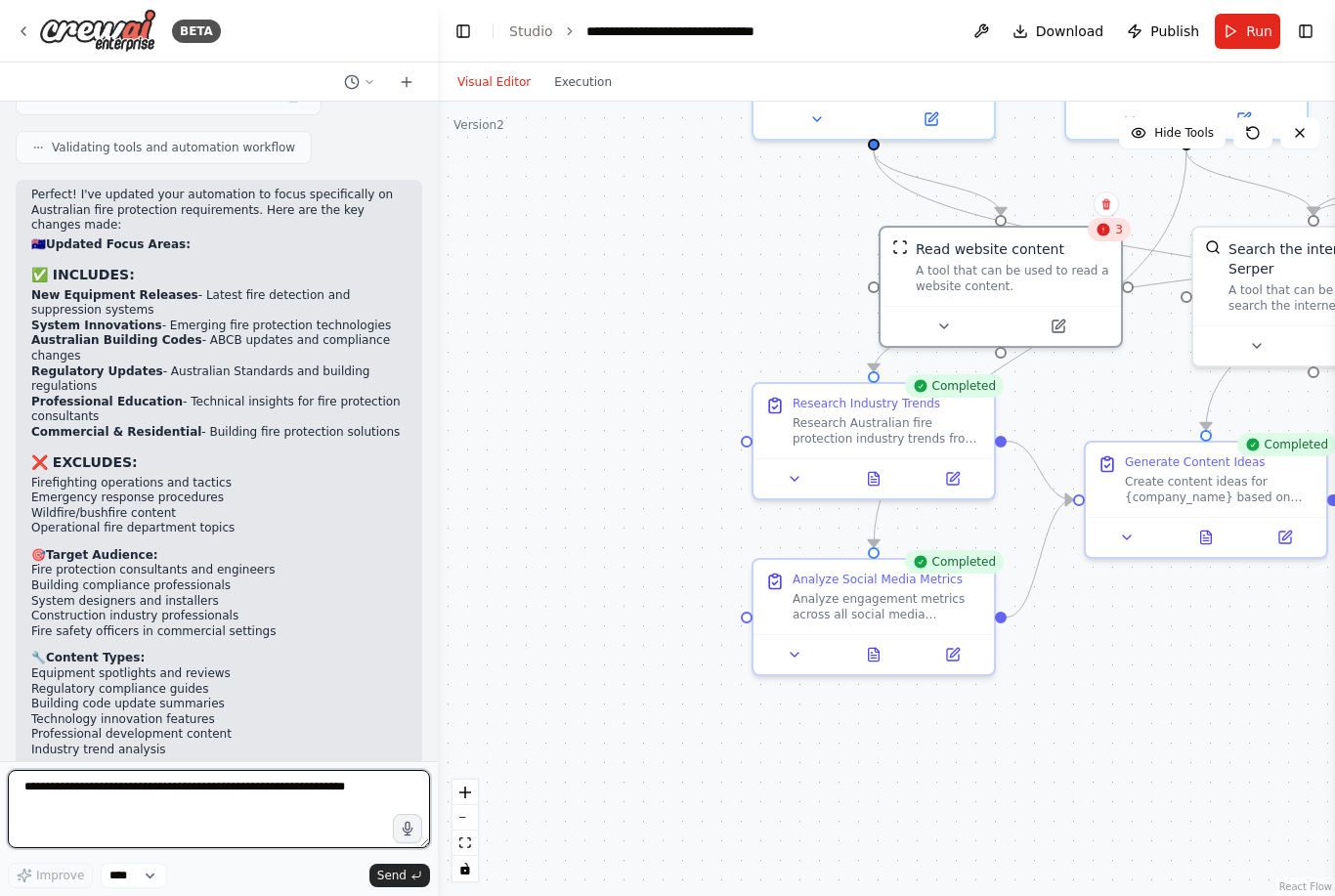
click at [81, 808] on textarea at bounding box center [219, 808] width 422 height 78
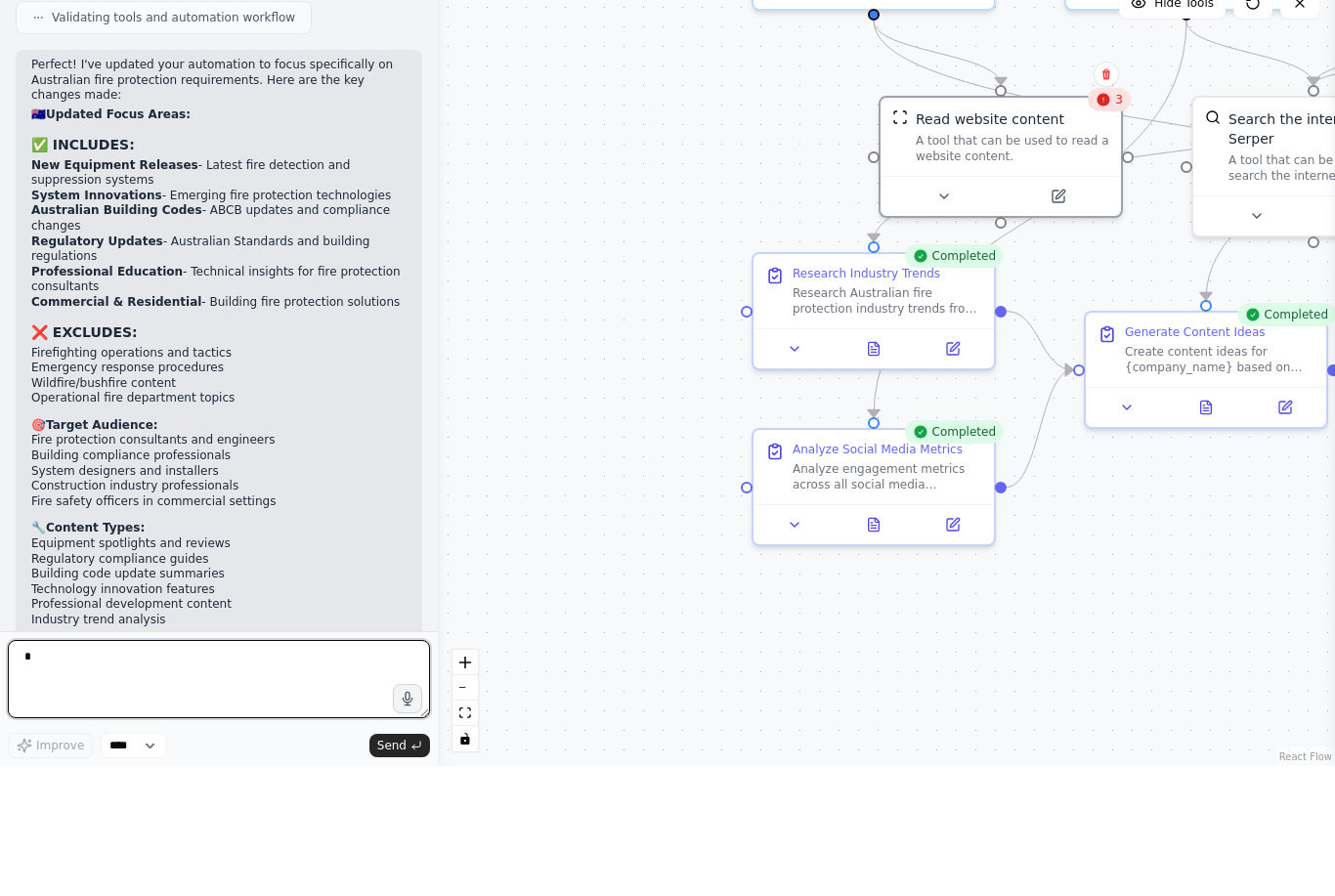
scroll to position [62, 0]
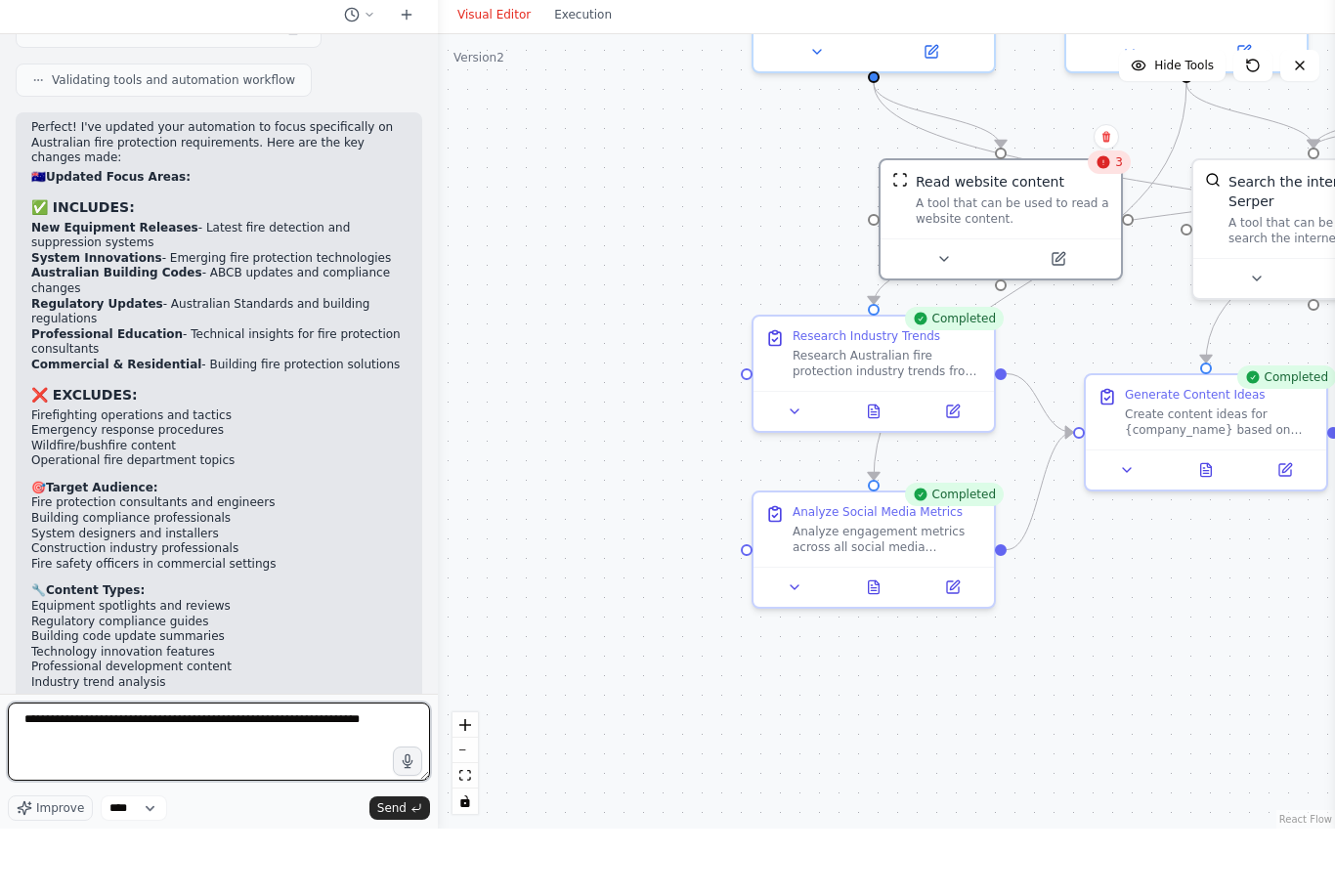
click at [260, 770] on textarea "**********" at bounding box center [219, 808] width 422 height 78
click at [325, 770] on textarea "**********" at bounding box center [219, 808] width 422 height 78
type textarea "**********"
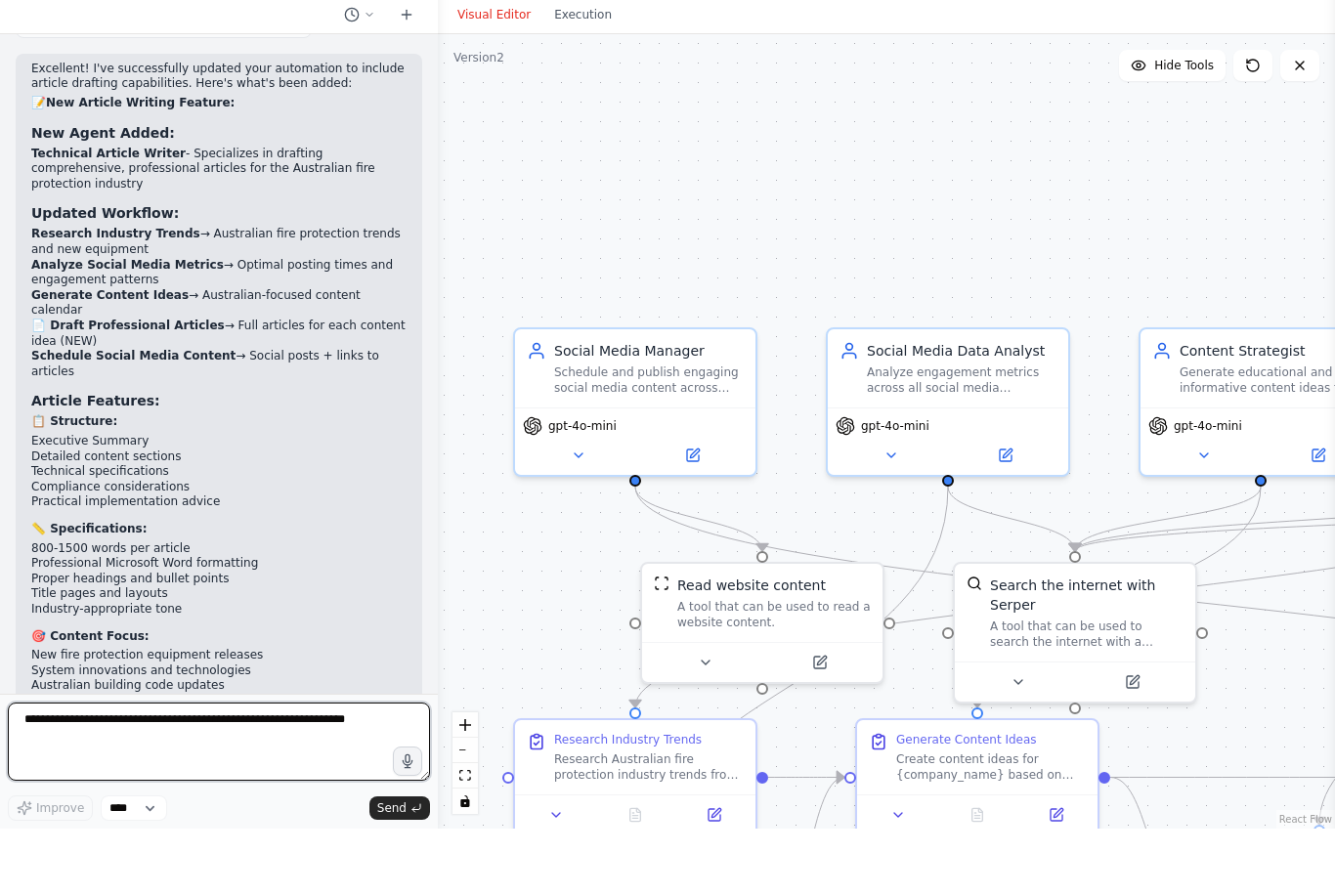
scroll to position [5952, 0]
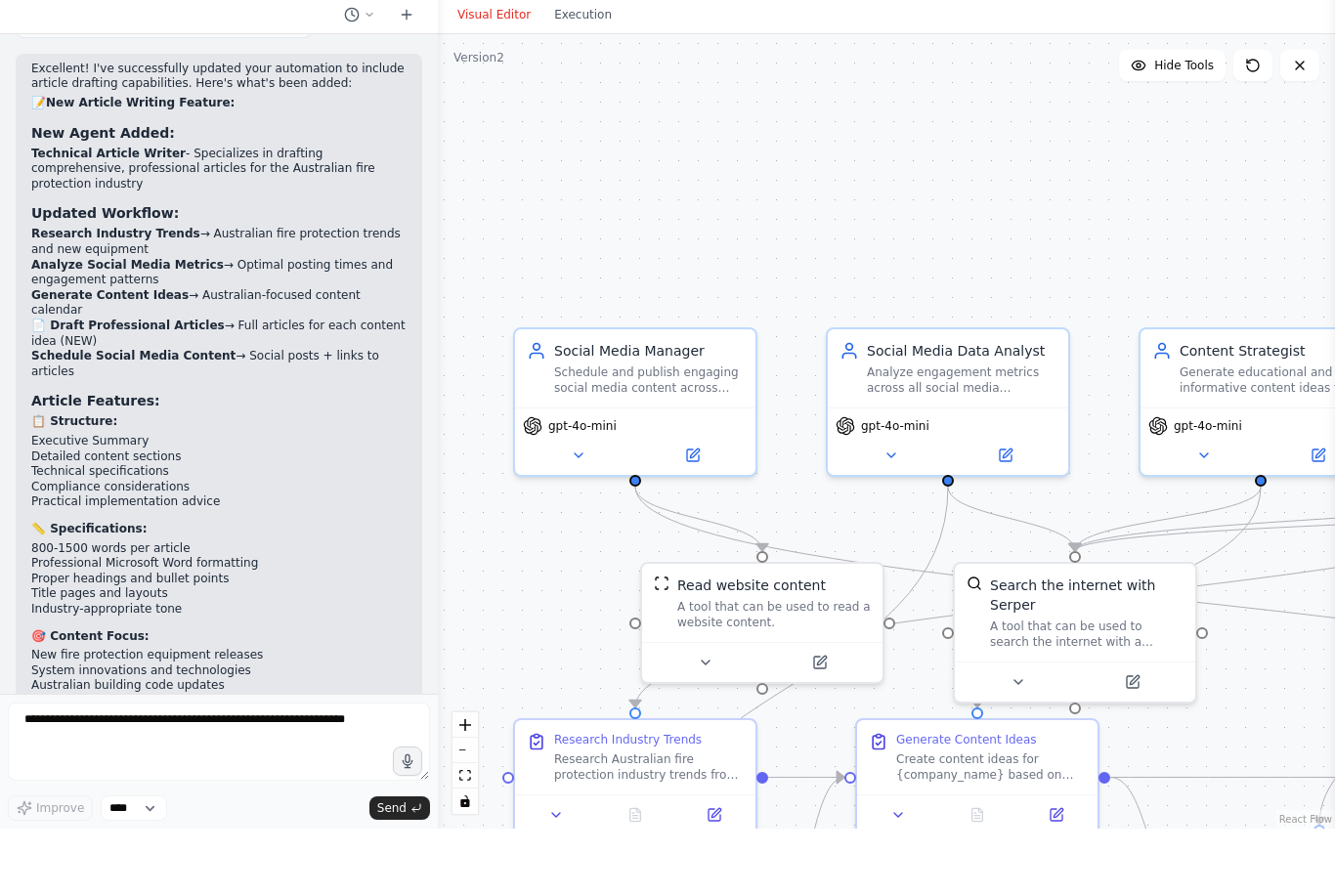
click at [1122, 809] on div ".deletable-edge-delete-btn { width: 20px; height: 20px; border: 0px solid #ffff…" at bounding box center [886, 499] width 897 height 794
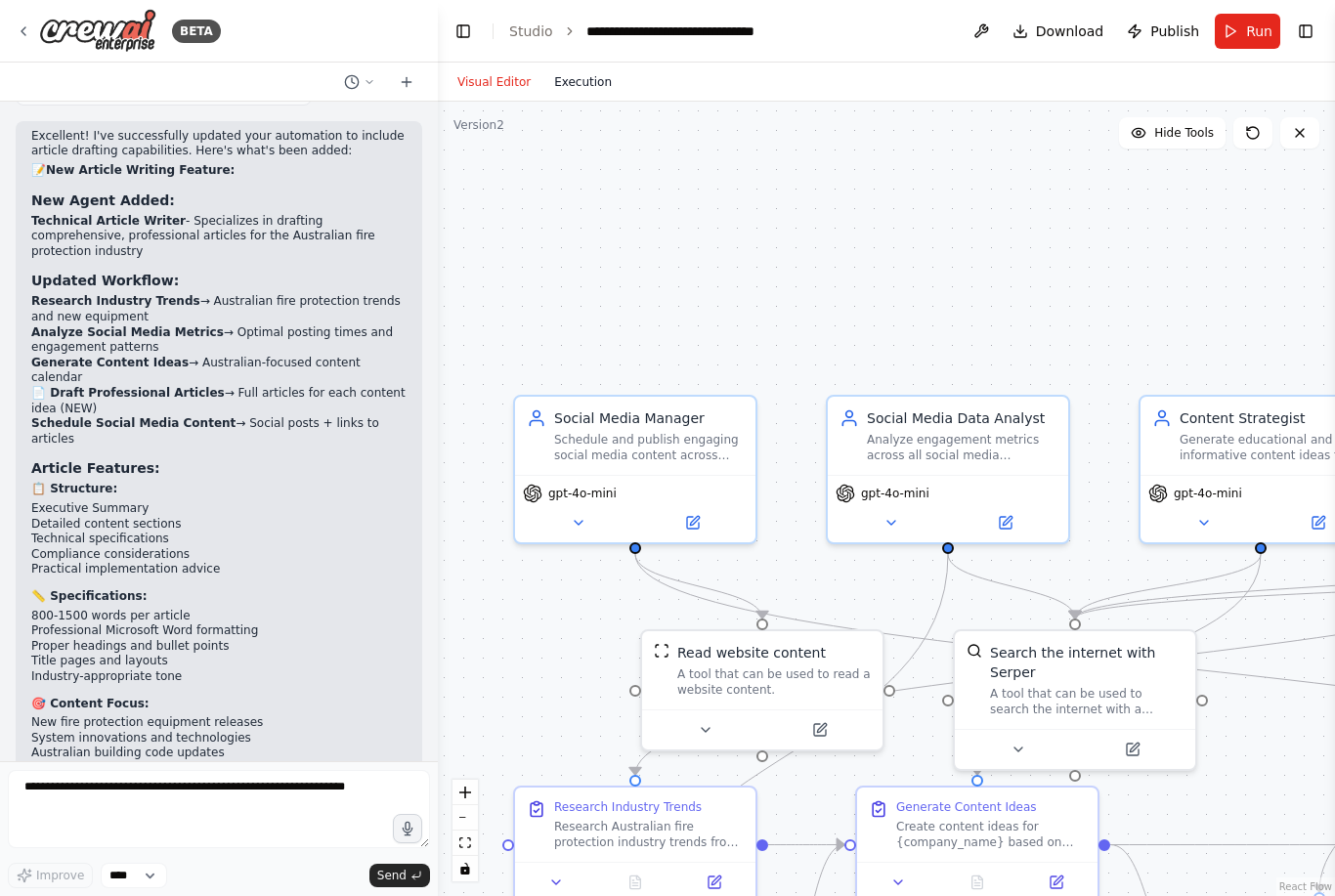
click at [595, 70] on button "Execution" at bounding box center [583, 82] width 81 height 24
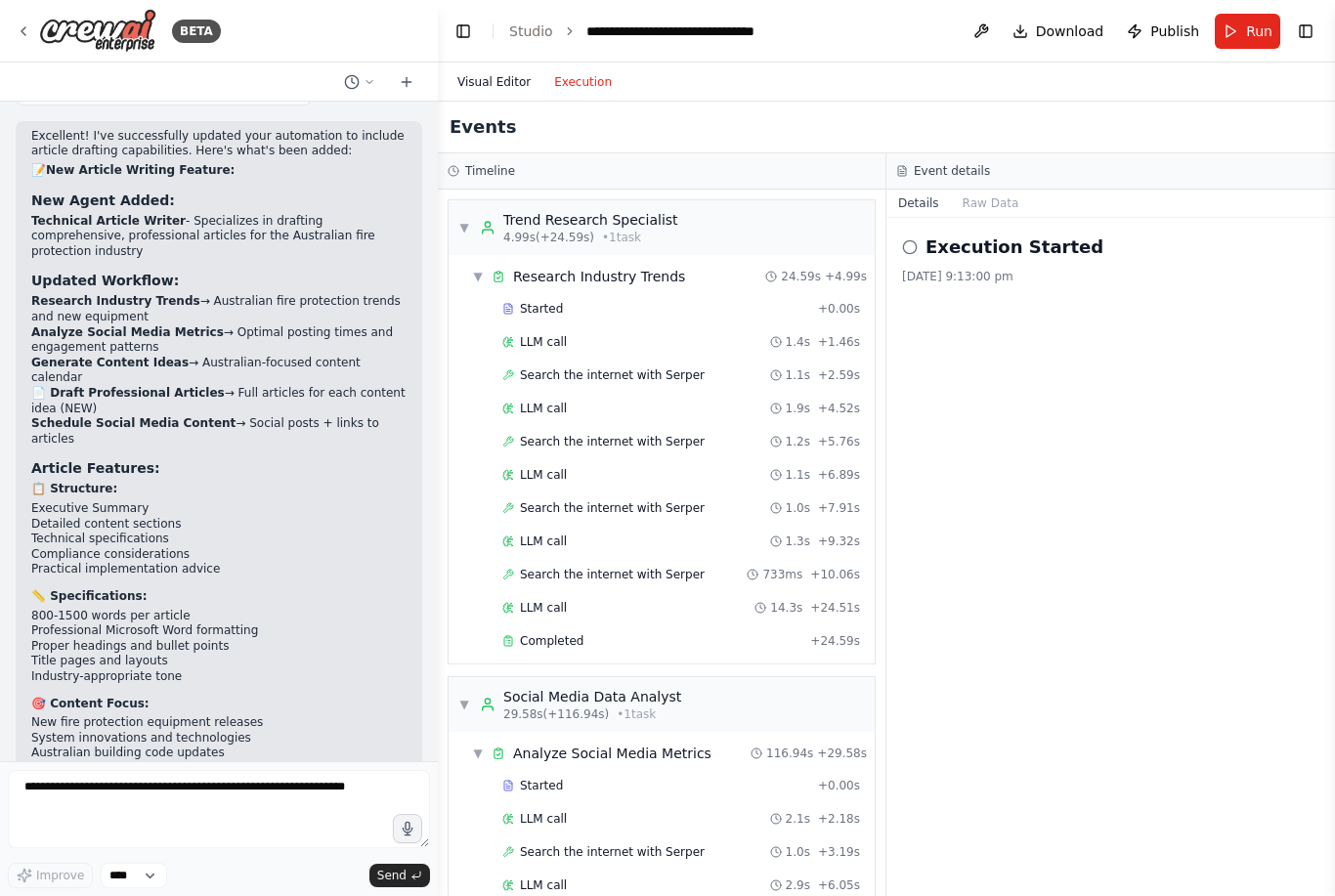
click at [500, 70] on button "Visual Editor" at bounding box center [494, 82] width 97 height 24
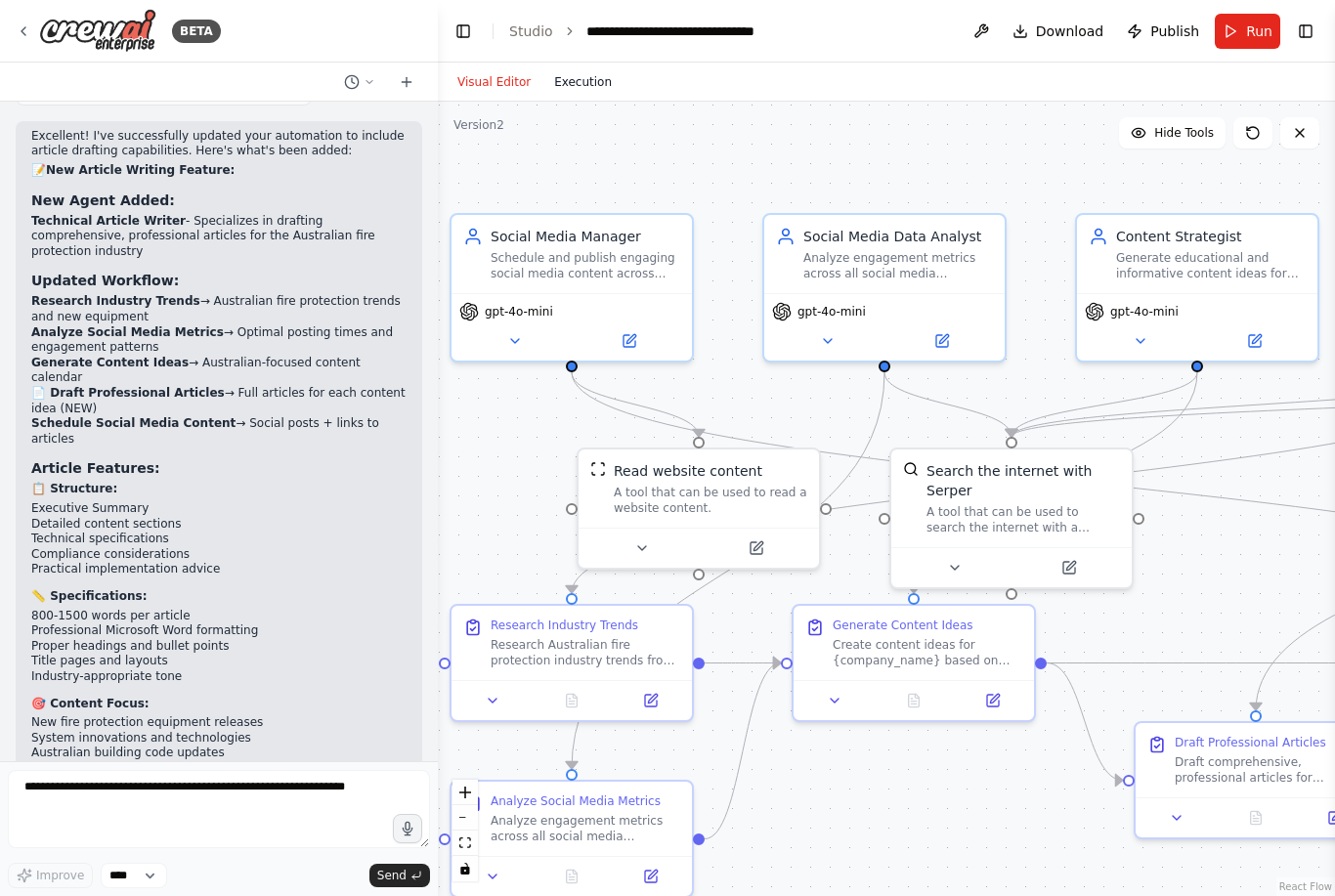
click at [584, 70] on button "Execution" at bounding box center [583, 82] width 81 height 24
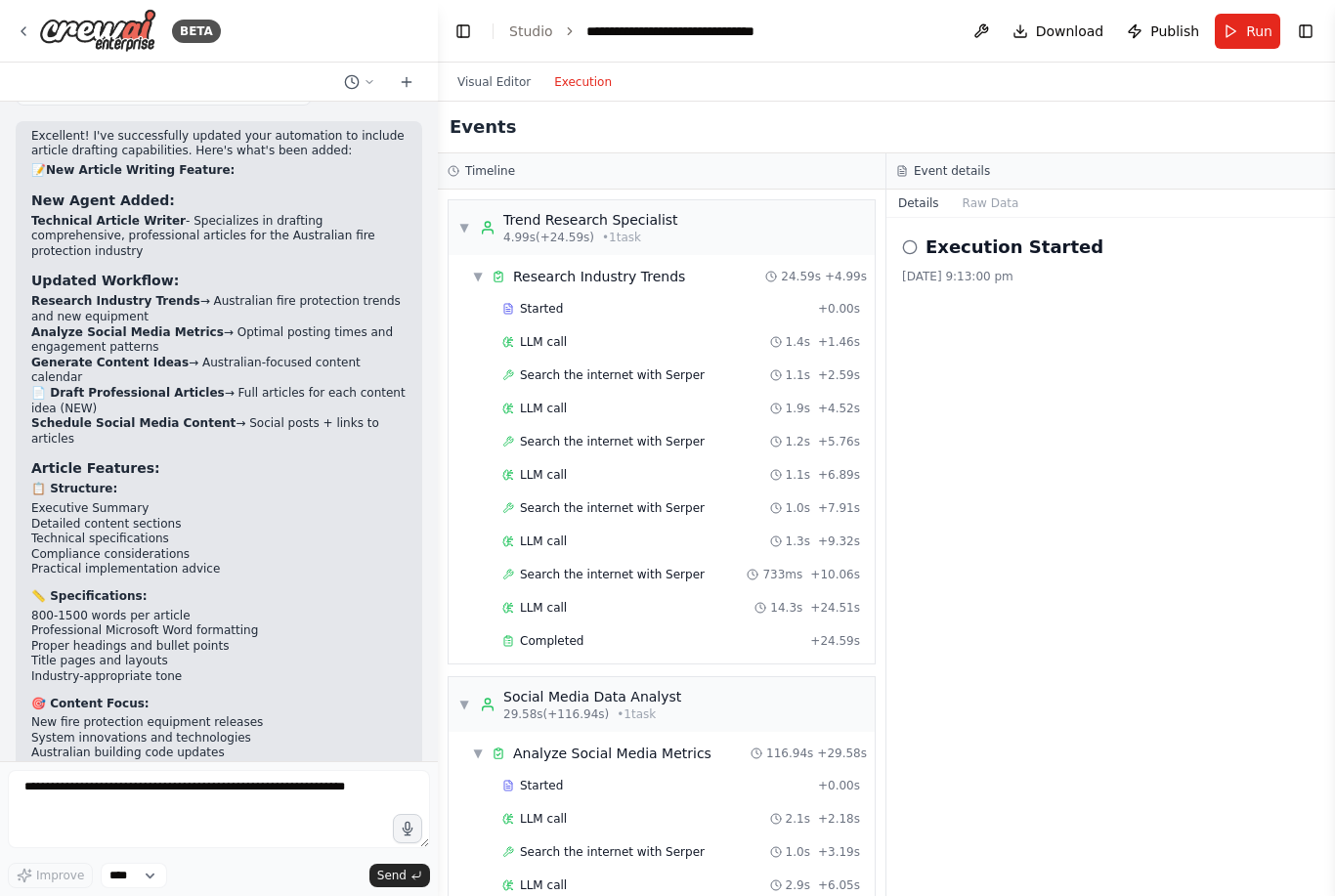
scroll to position [0, 0]
click at [1255, 28] on span "Run" at bounding box center [1259, 32] width 27 height 20
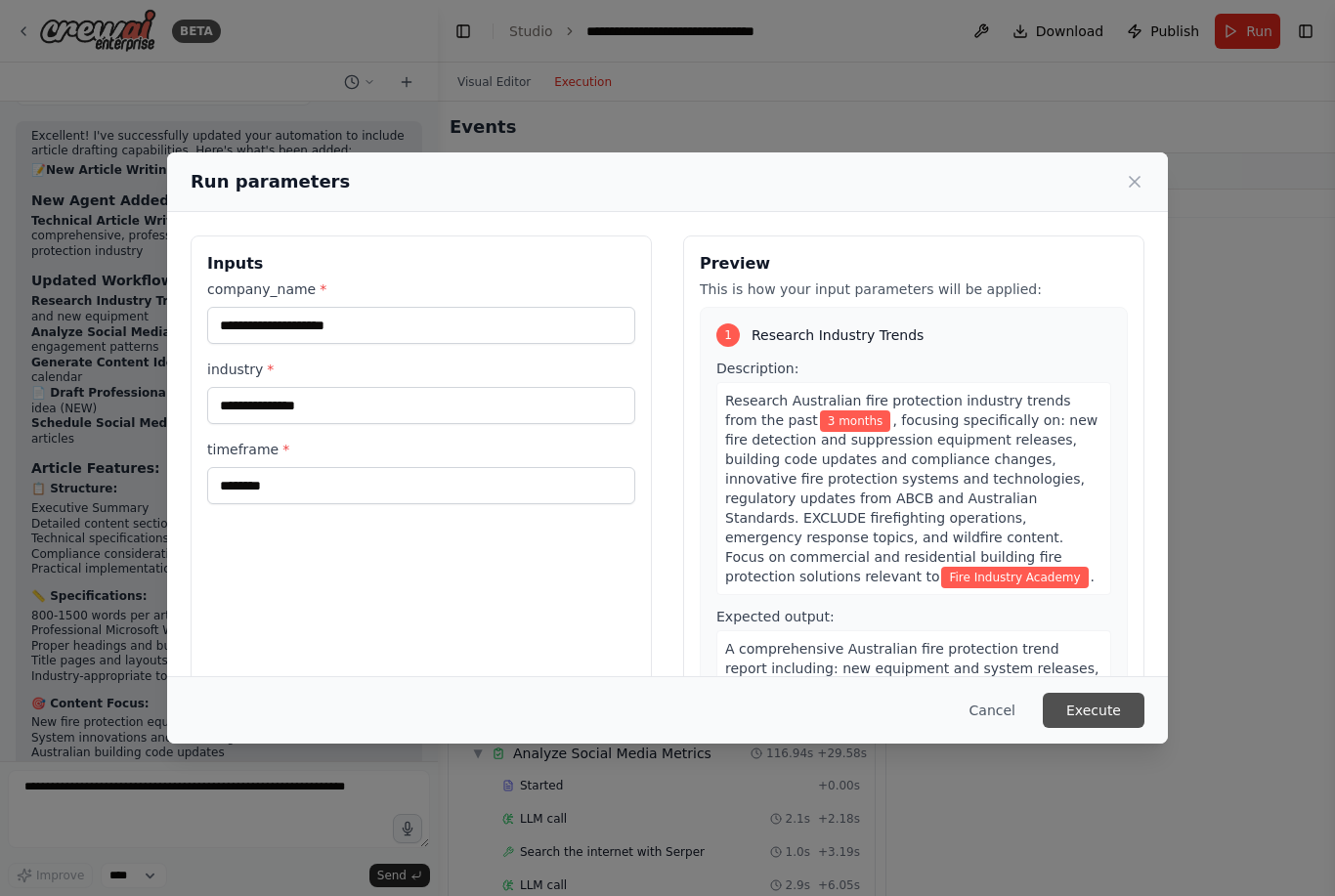
click at [1091, 728] on button "Execute" at bounding box center [1093, 711] width 102 height 35
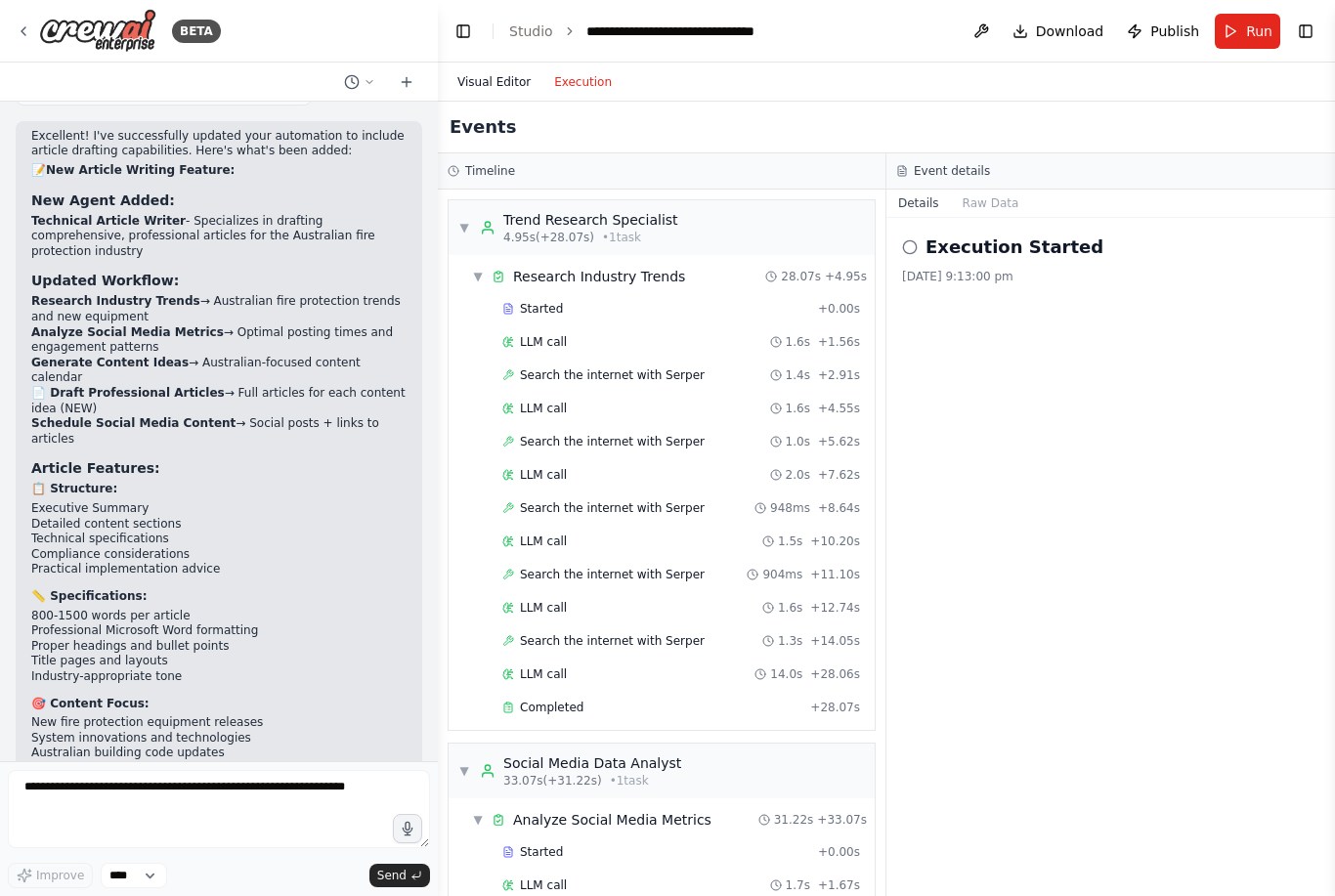
click at [499, 92] on button "Visual Editor" at bounding box center [494, 82] width 97 height 24
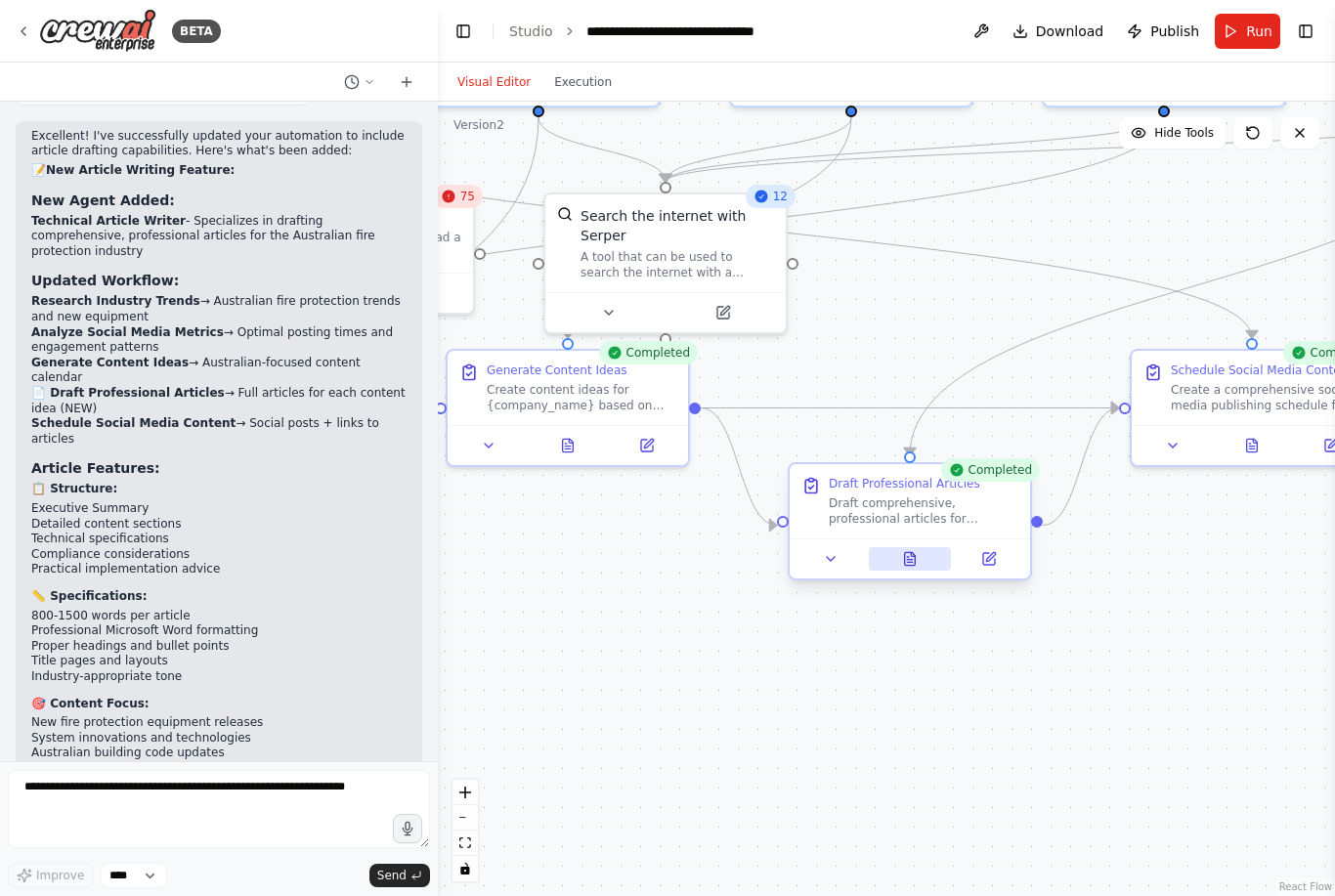
click at [910, 571] on button at bounding box center [910, 559] width 83 height 24
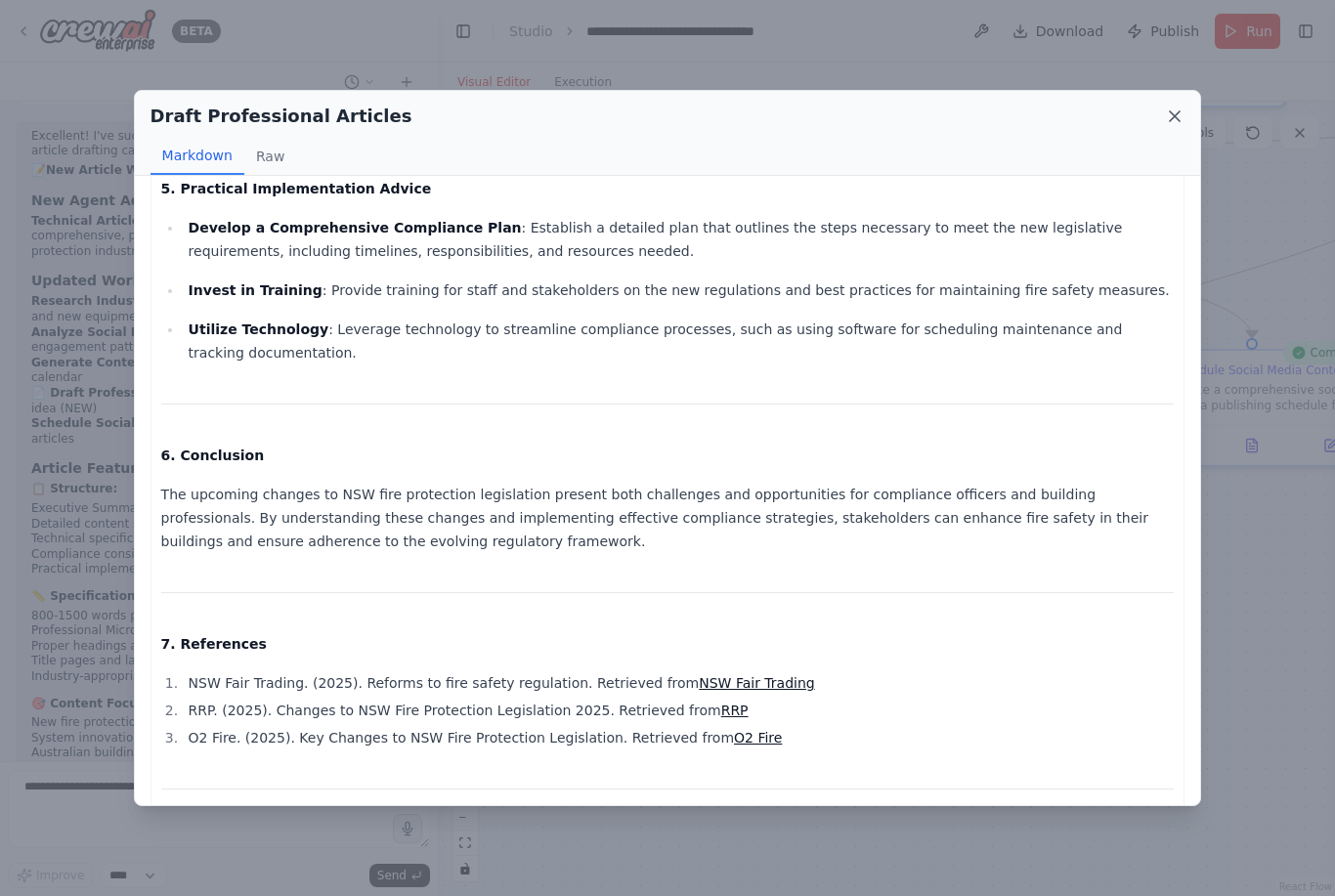
click at [1177, 111] on icon at bounding box center [1175, 116] width 10 height 10
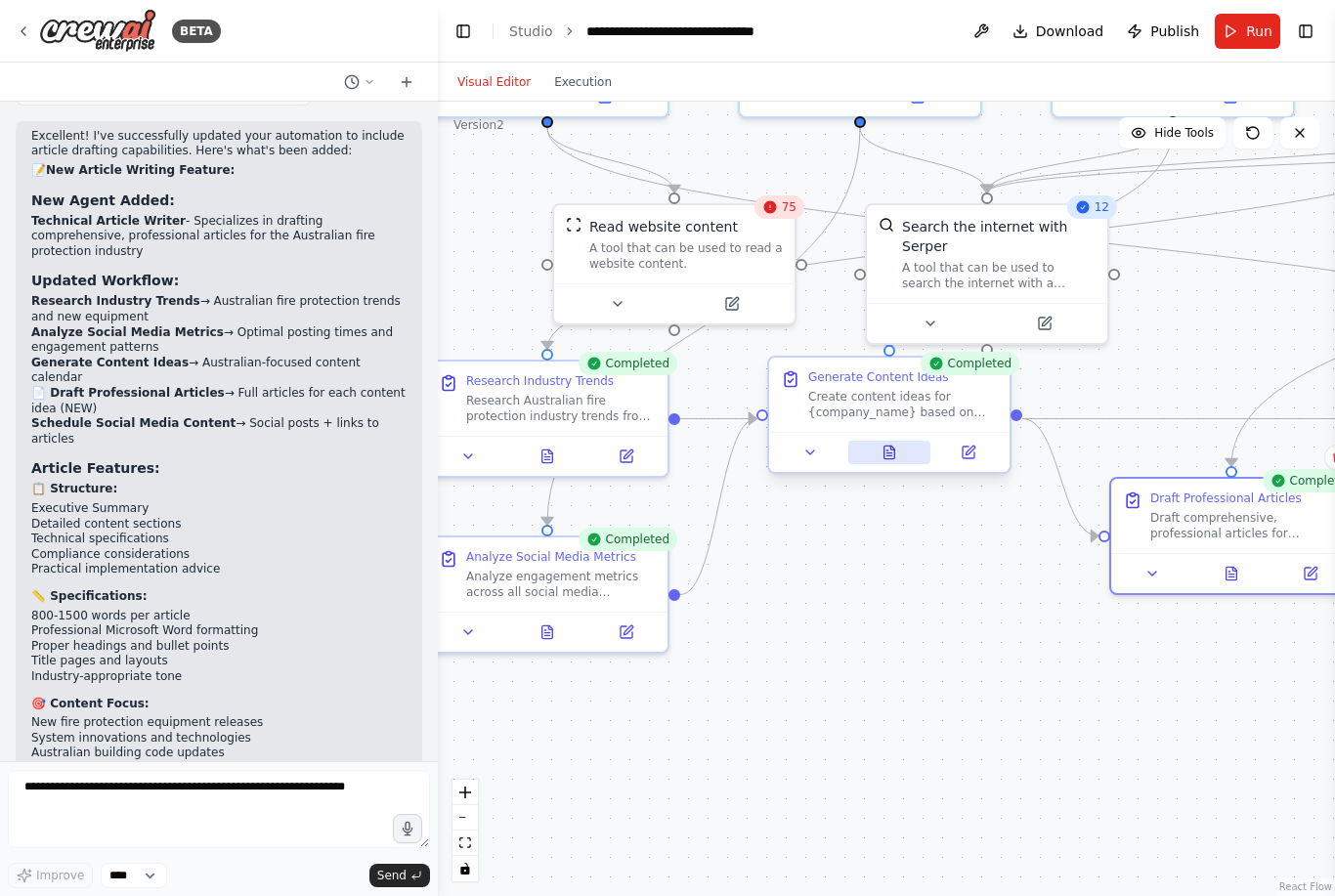
click at [893, 458] on icon at bounding box center [889, 451] width 11 height 13
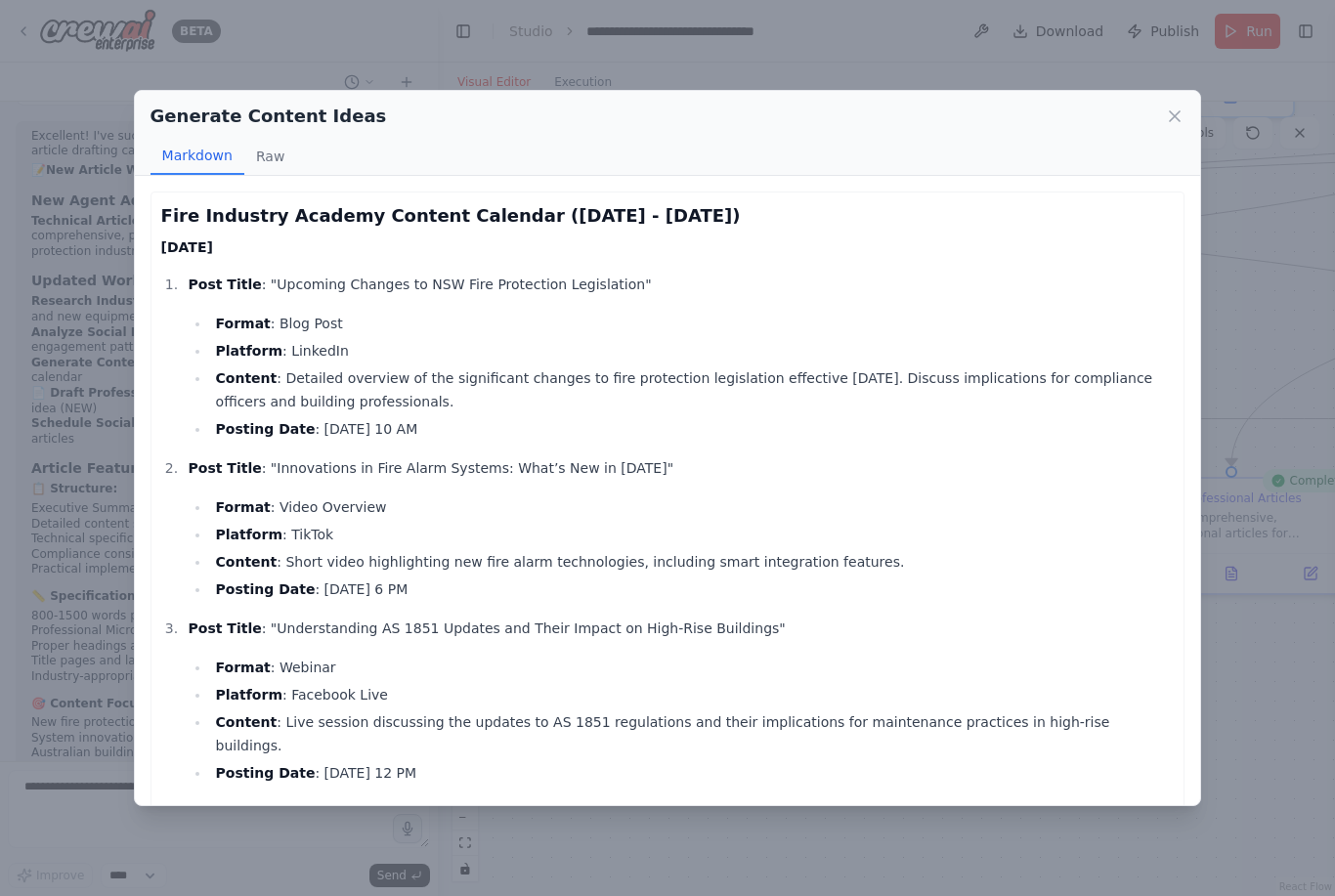
scroll to position [-5, 0]
click at [1181, 106] on icon at bounding box center [1175, 116] width 20 height 20
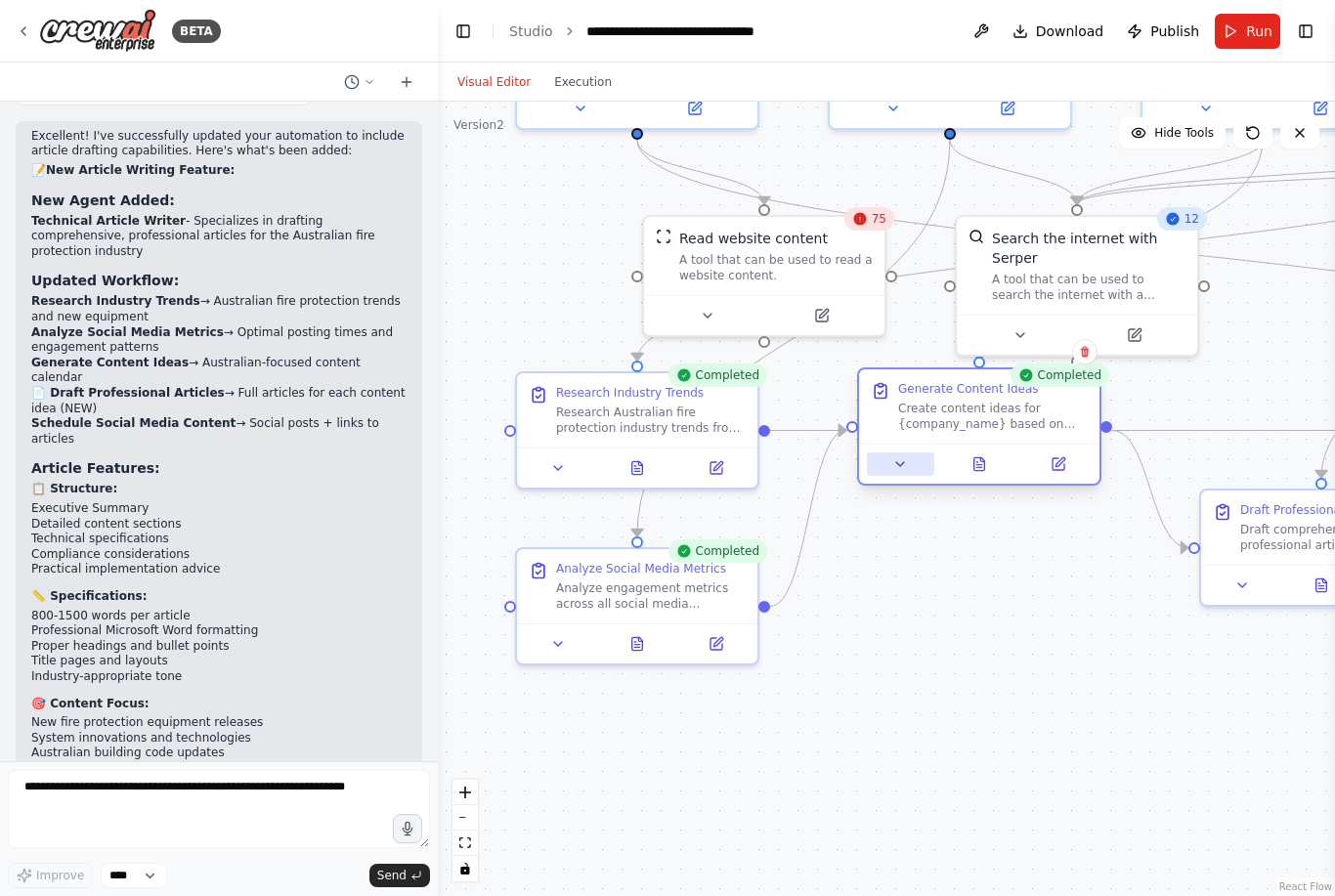
click at [913, 467] on button at bounding box center [900, 464] width 67 height 24
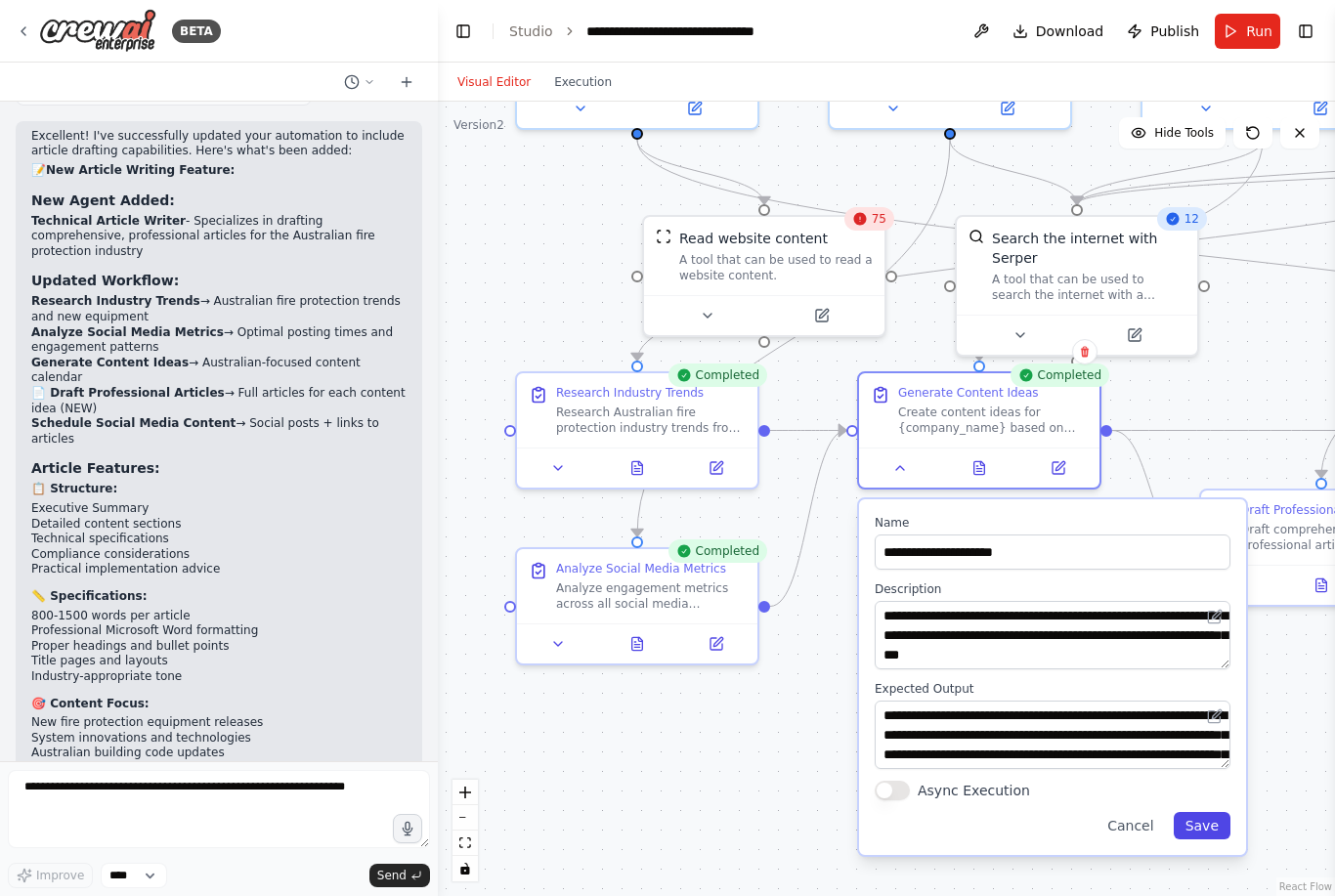
click at [1206, 812] on button "Save" at bounding box center [1202, 826] width 56 height 28
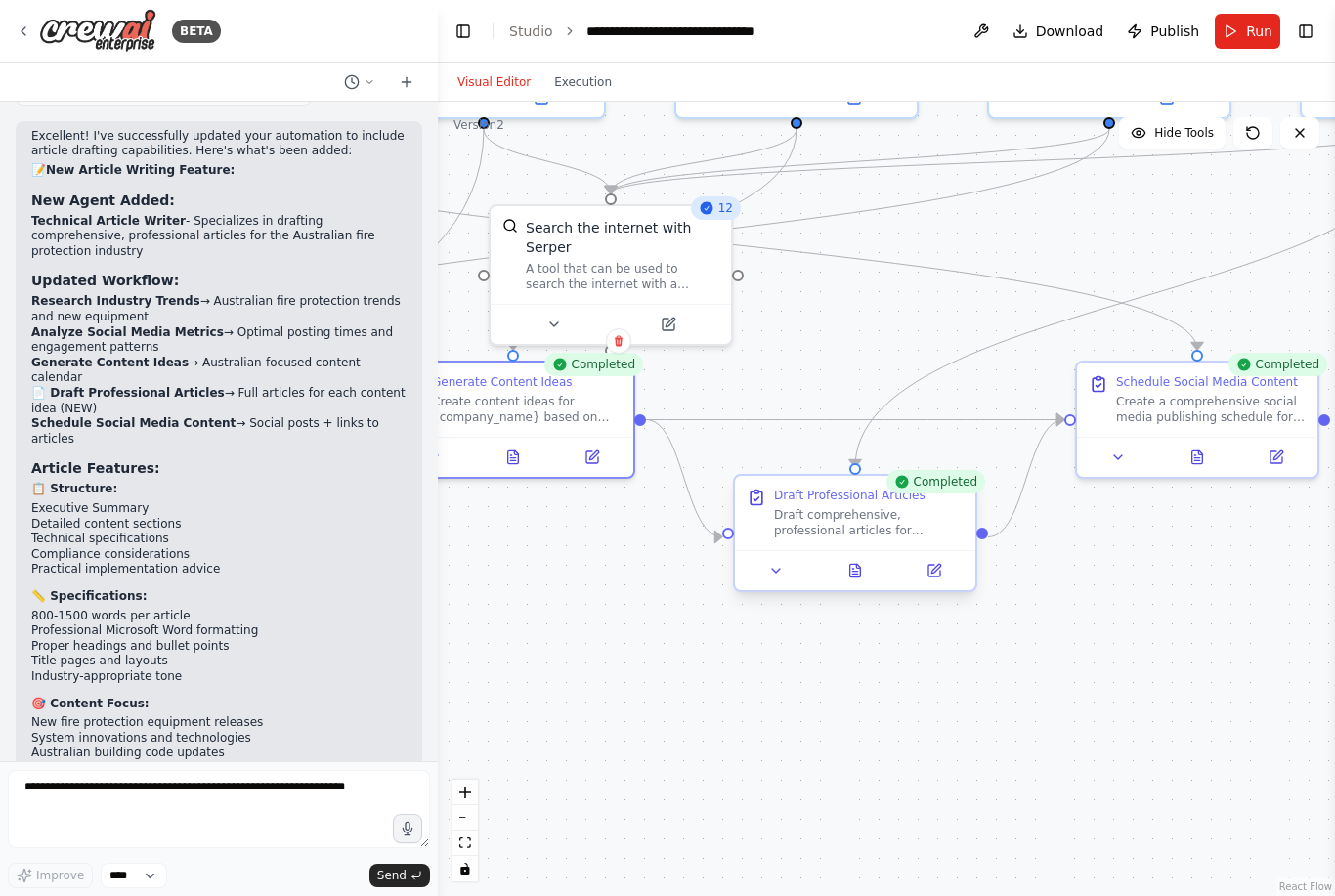
click at [849, 507] on div "Draft comprehensive, professional articles for {company_name} based on the gene…" at bounding box center [869, 522] width 189 height 32
click at [778, 559] on button at bounding box center [776, 571] width 67 height 24
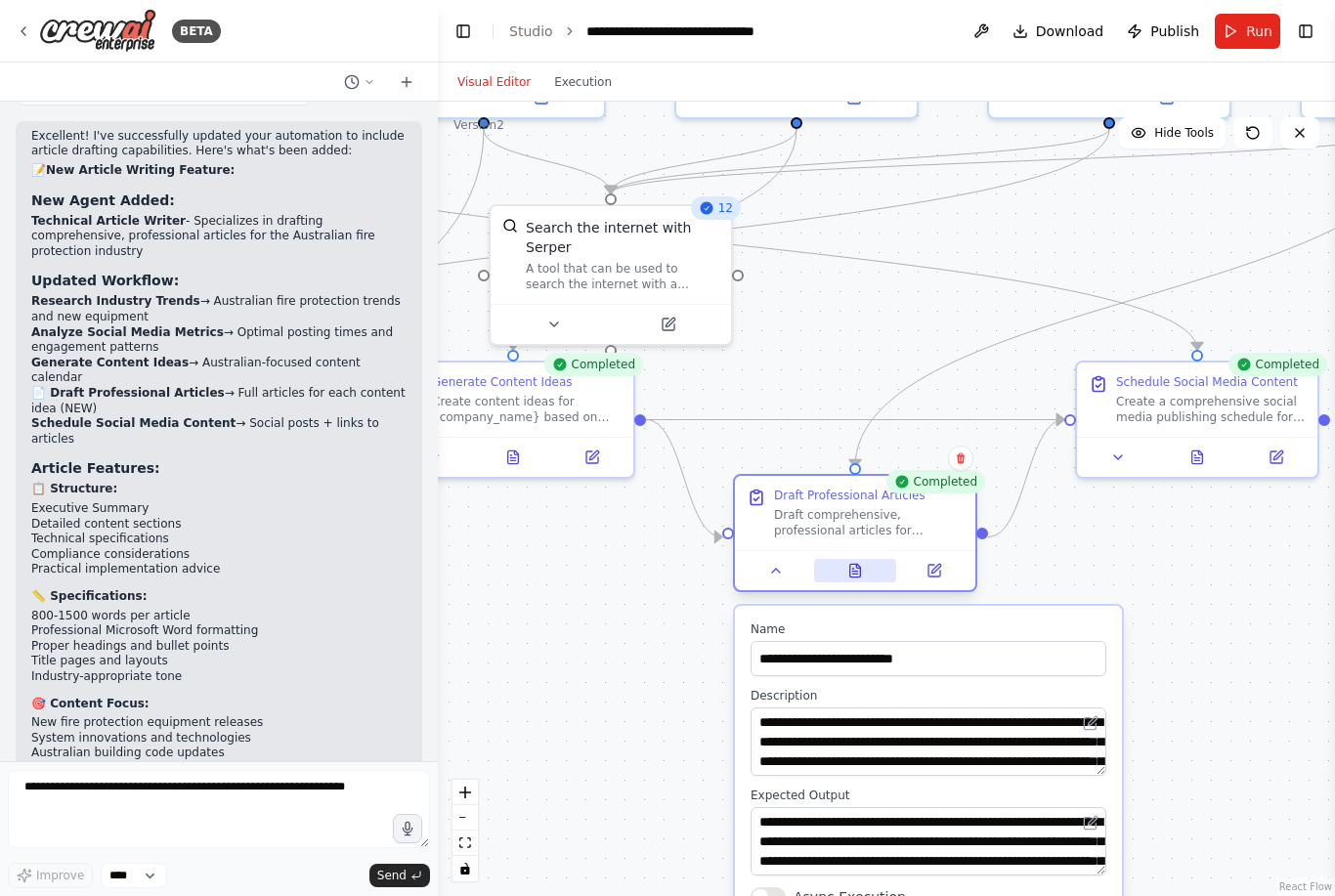
click at [860, 559] on button at bounding box center [856, 571] width 83 height 24
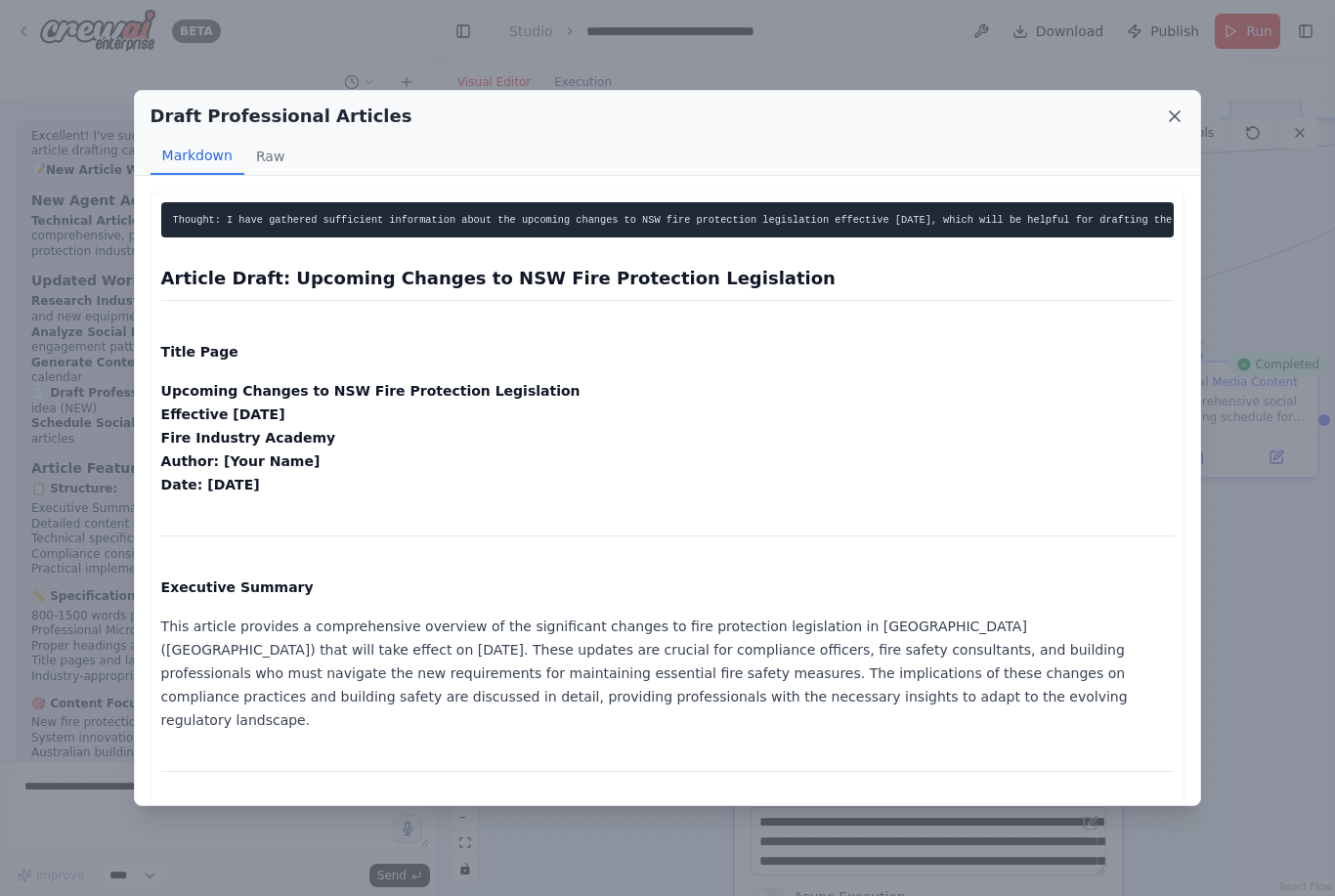
click at [1175, 111] on icon at bounding box center [1175, 116] width 10 height 10
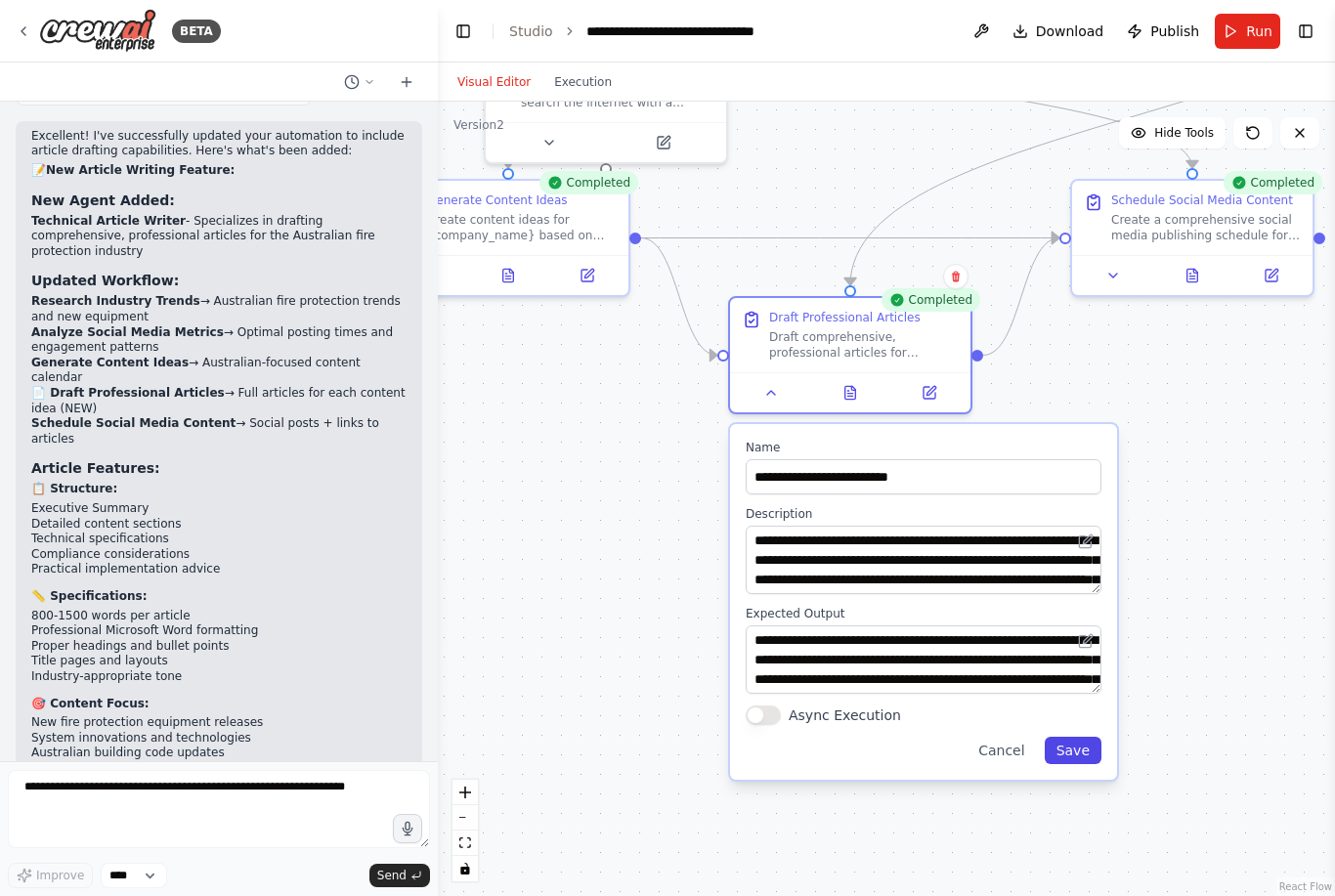
click at [1085, 736] on button "Save" at bounding box center [1073, 750] width 56 height 28
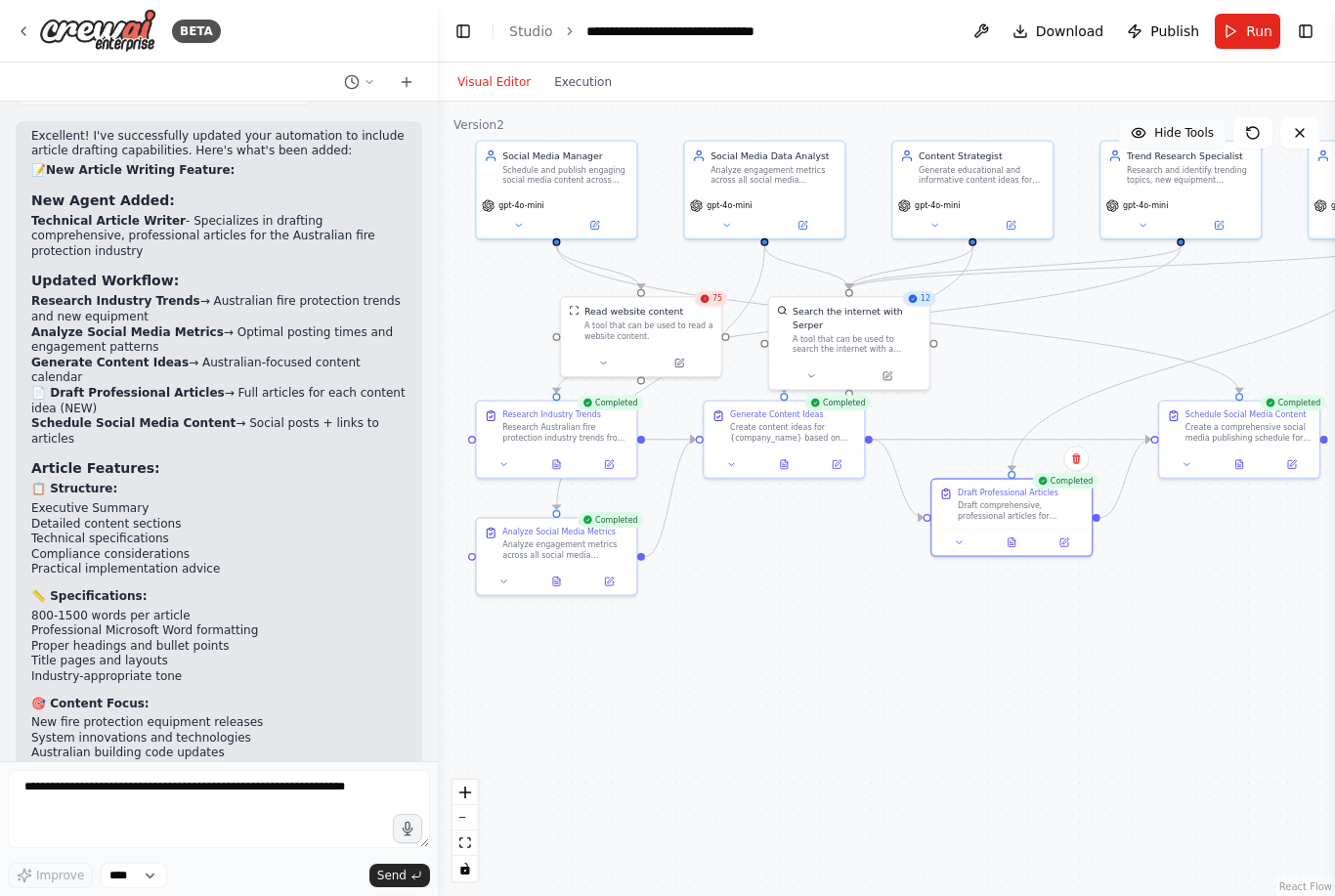
click at [1189, 125] on span "Hide Tools" at bounding box center [1184, 133] width 59 height 16
click at [1185, 117] on button "Show Tools" at bounding box center [1169, 133] width 111 height 32
click at [1187, 125] on span "Hide Tools" at bounding box center [1184, 133] width 59 height 16
click at [1188, 125] on span "Show Tools" at bounding box center [1181, 133] width 64 height 16
click at [498, 70] on button "Visual Editor" at bounding box center [494, 82] width 97 height 24
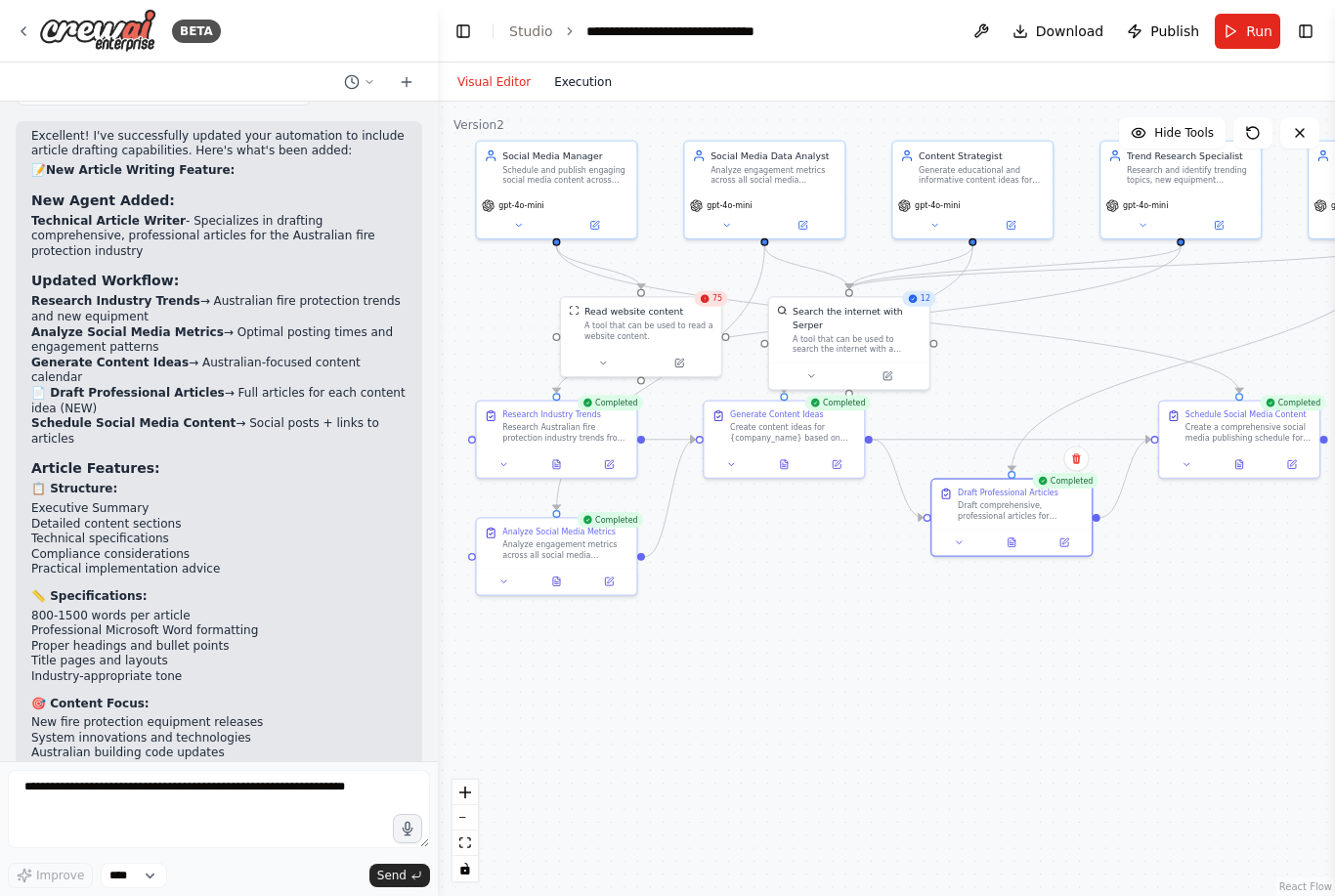
click at [597, 70] on button "Execution" at bounding box center [583, 82] width 81 height 24
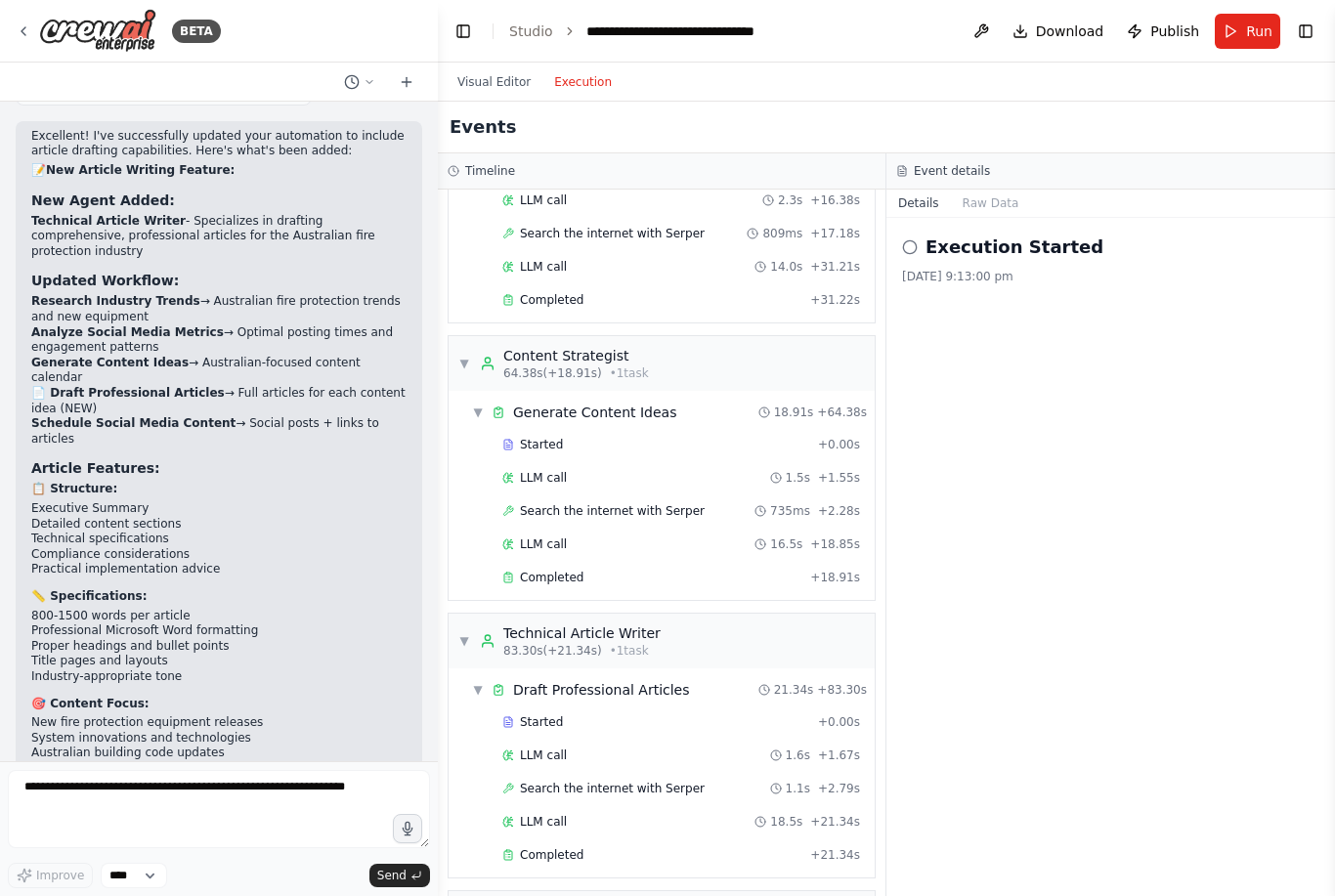
scroll to position [948, 0]
